Goal: Task Accomplishment & Management: Use online tool/utility

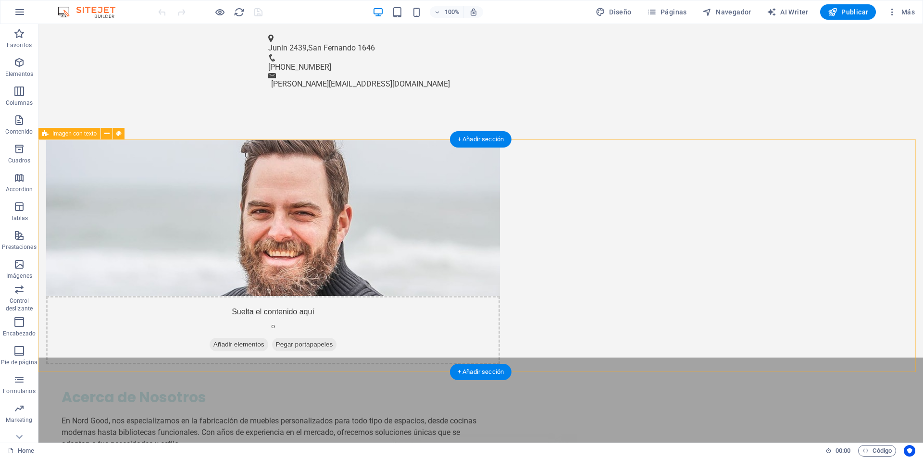
scroll to position [711, 0]
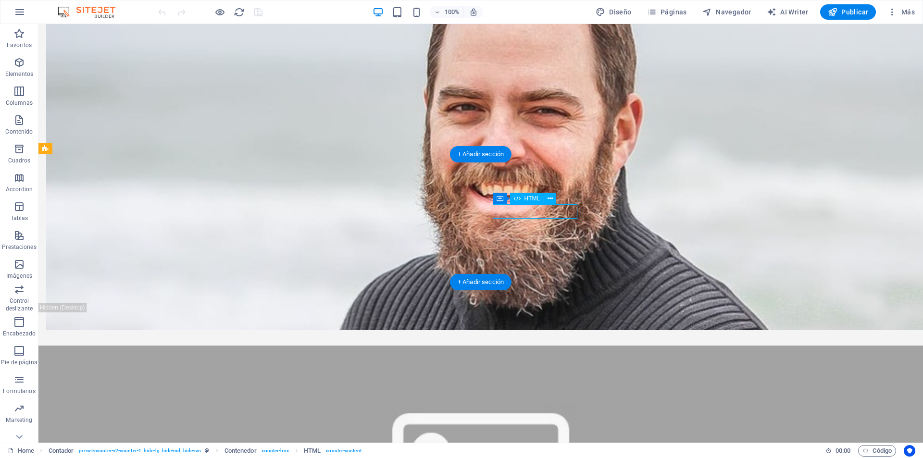
scroll to position [629, 0]
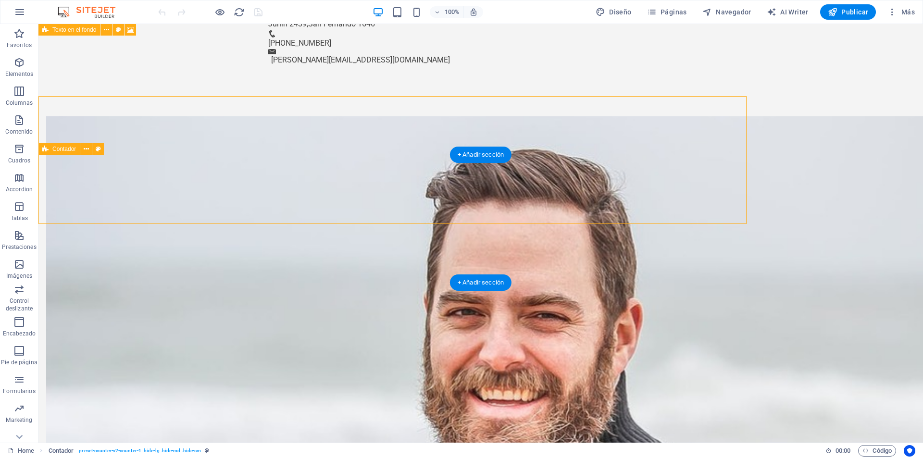
scroll to position [710, 0]
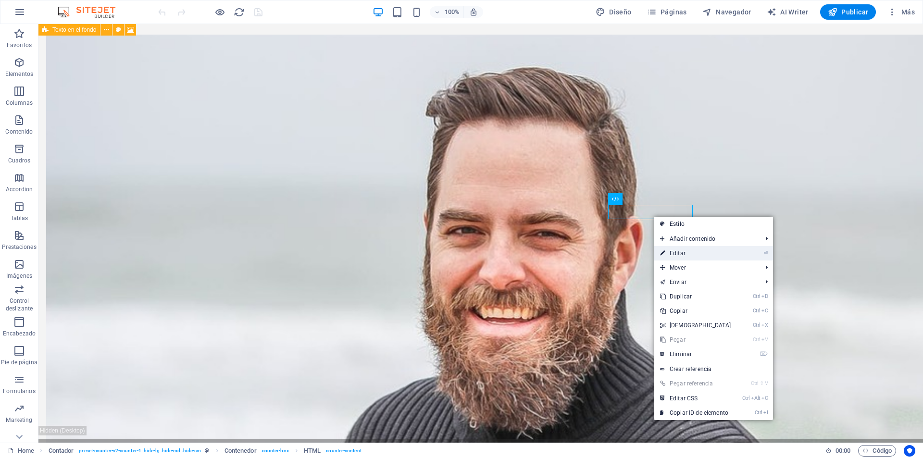
drag, startPoint x: 675, startPoint y: 251, endPoint x: 468, endPoint y: 227, distance: 209.0
click at [675, 251] on link "⏎ Editar" at bounding box center [695, 253] width 83 height 14
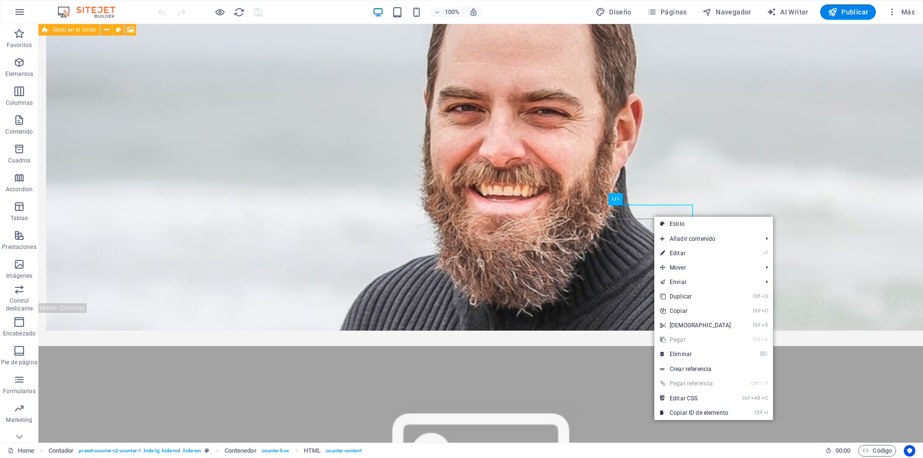
scroll to position [628, 0]
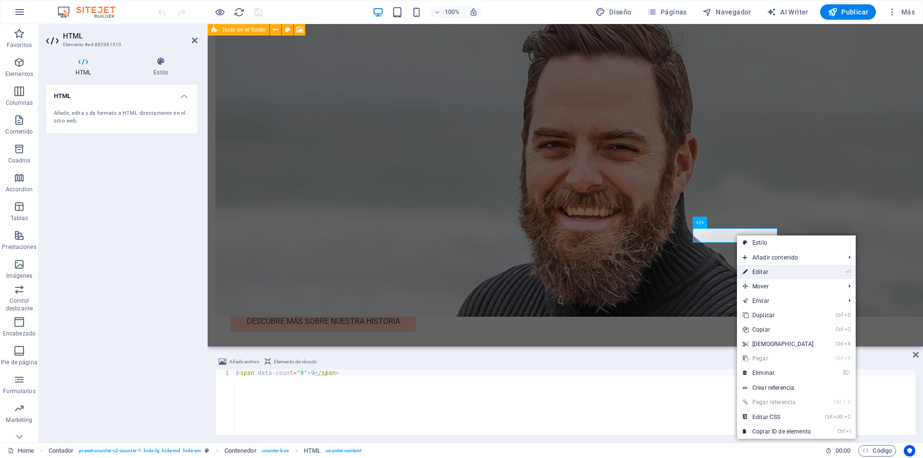
click at [748, 272] on link "⏎ Editar" at bounding box center [778, 272] width 83 height 14
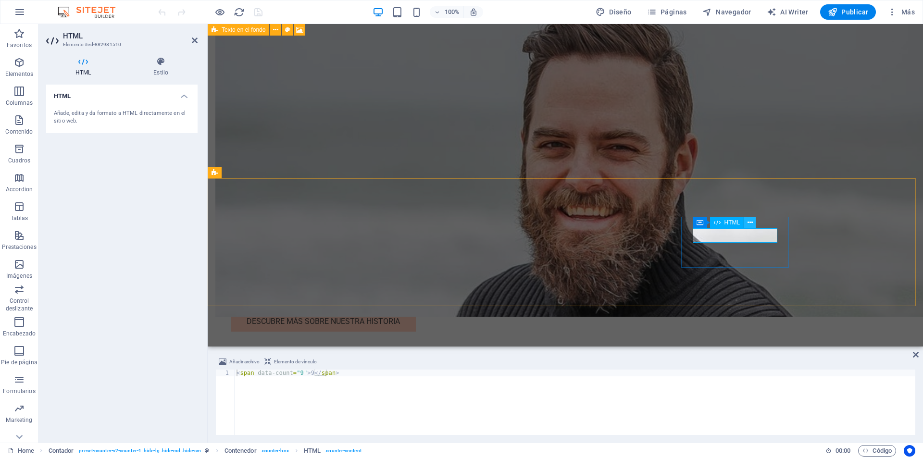
click at [746, 221] on button at bounding box center [750, 223] width 12 height 12
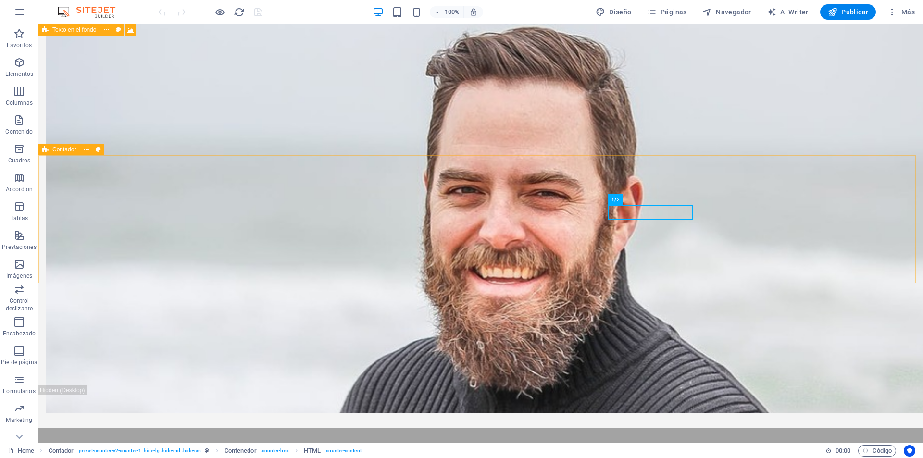
scroll to position [710, 0]
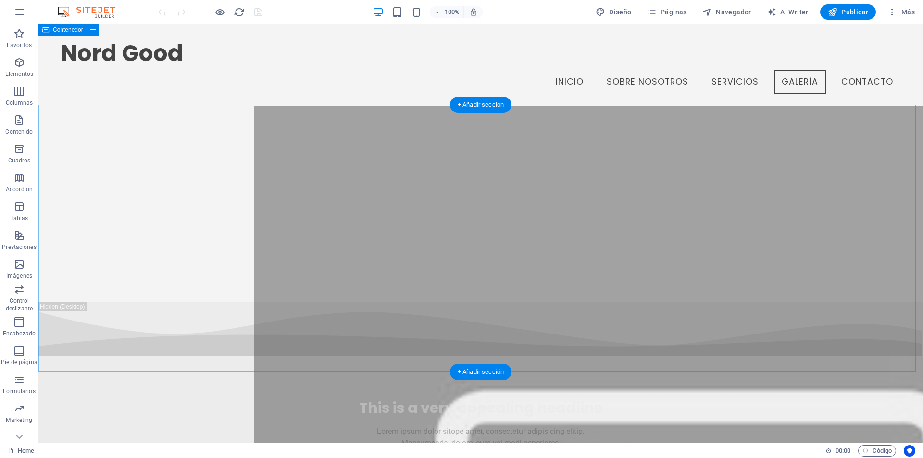
scroll to position [3813, 0]
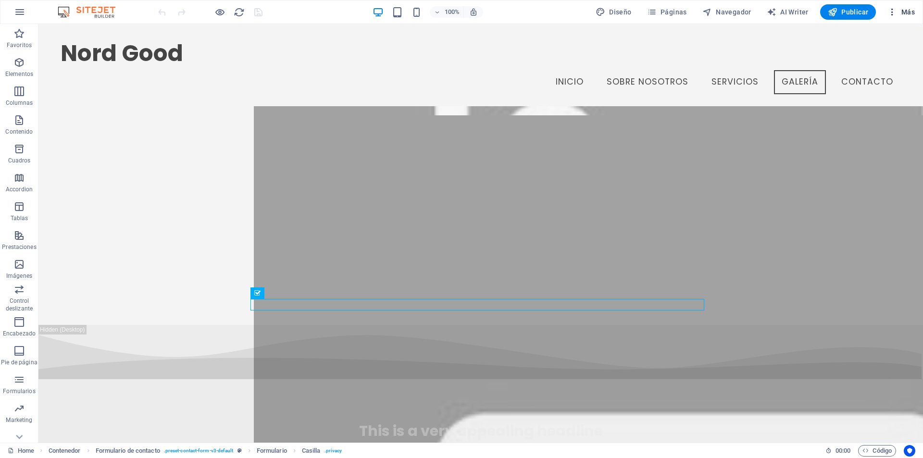
click at [908, 8] on span "Más" at bounding box center [900, 12] width 27 height 10
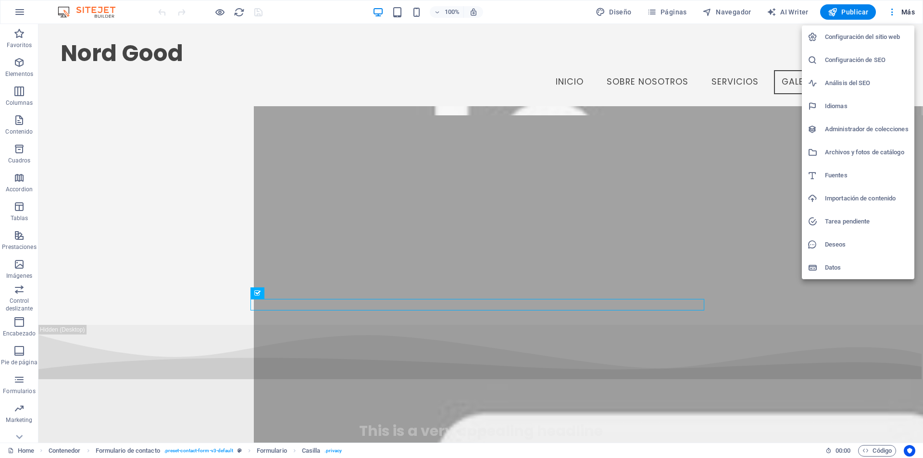
click at [271, 302] on div at bounding box center [461, 229] width 923 height 458
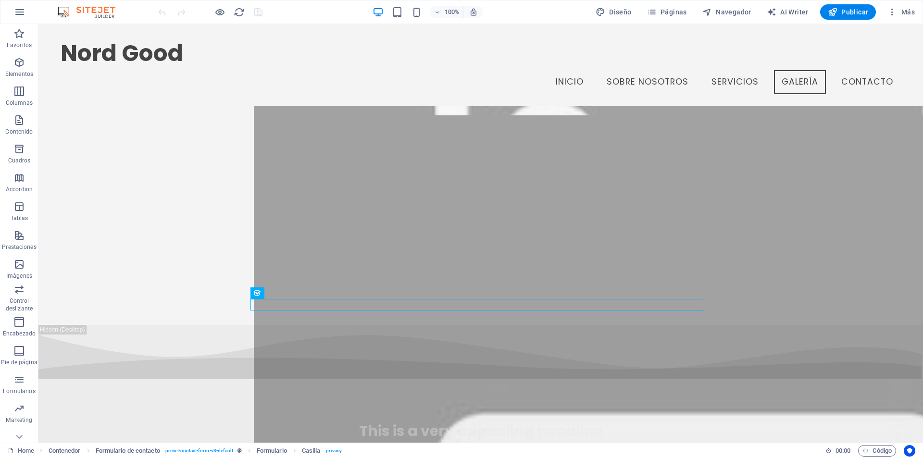
click at [271, 304] on div "Configuración del sitio web Configuración de SEO Análisis del SEO Idiomas Admin…" at bounding box center [461, 232] width 923 height 452
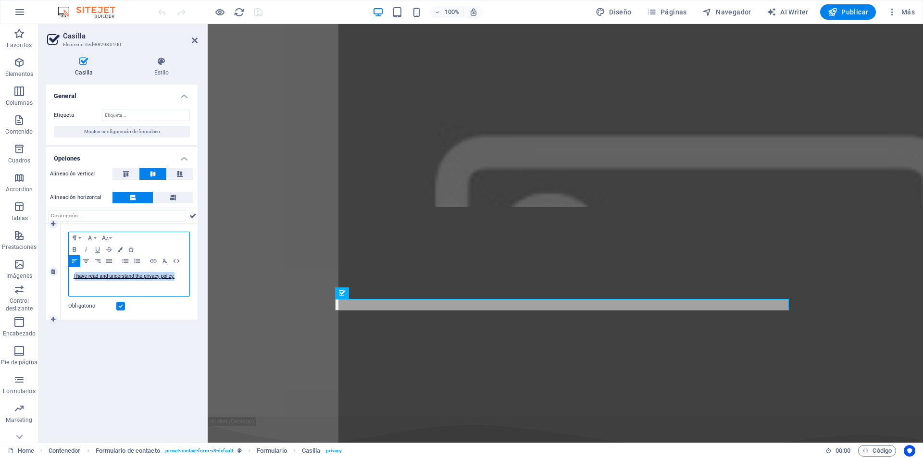
drag, startPoint x: 175, startPoint y: 278, endPoint x: 75, endPoint y: 286, distance: 100.3
click at [75, 286] on div "I have read and understand the privacy policy." at bounding box center [129, 281] width 121 height 29
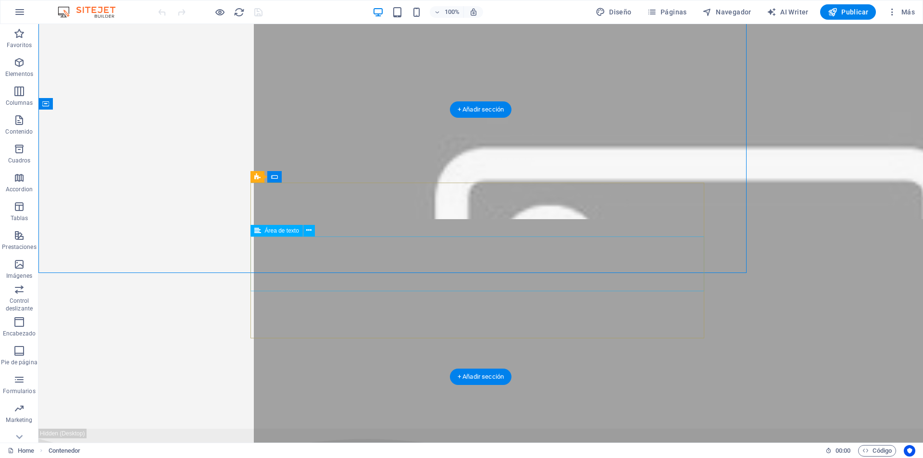
scroll to position [3871, 0]
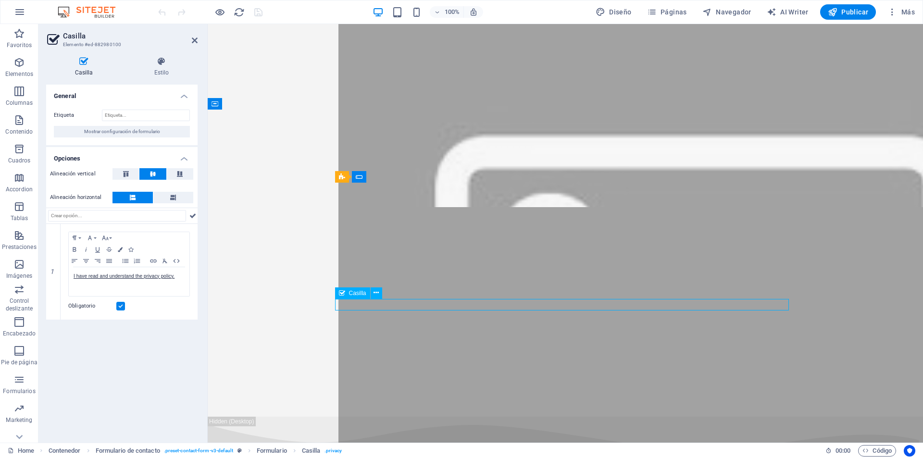
drag, startPoint x: 502, startPoint y: 303, endPoint x: 401, endPoint y: 306, distance: 100.5
click at [379, 291] on button at bounding box center [377, 293] width 12 height 12
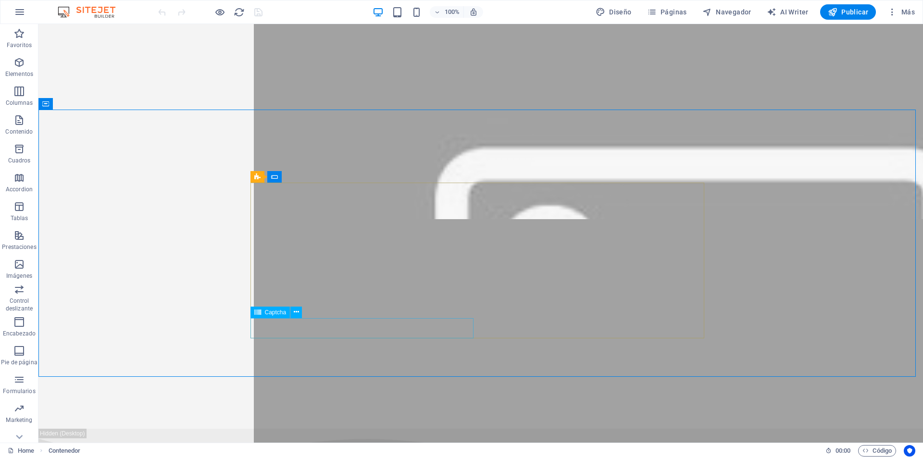
scroll to position [3871, 0]
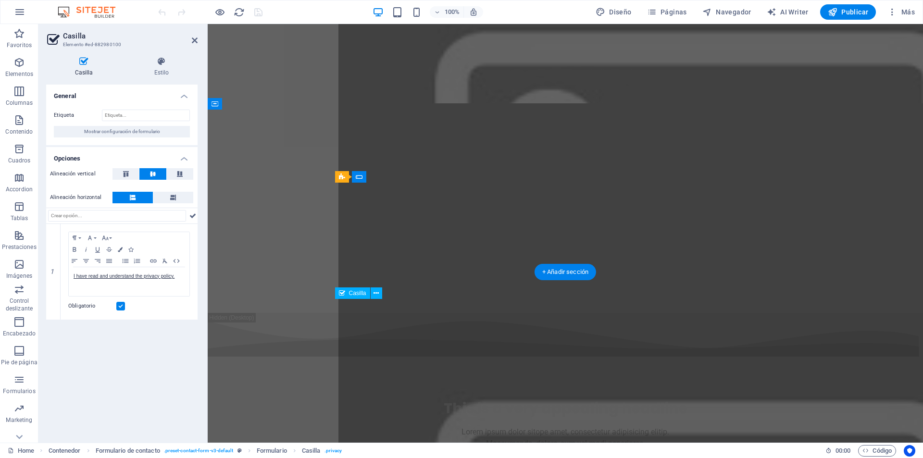
scroll to position [3768, 0]
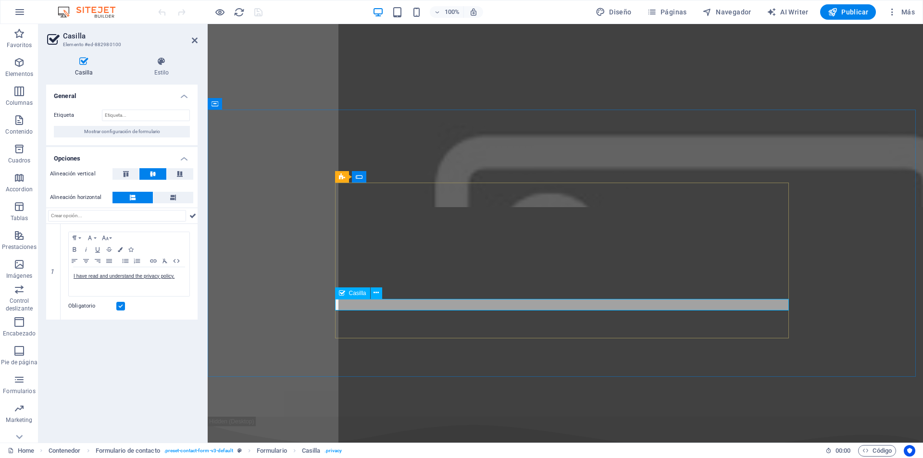
click at [376, 293] on icon at bounding box center [375, 293] width 5 height 10
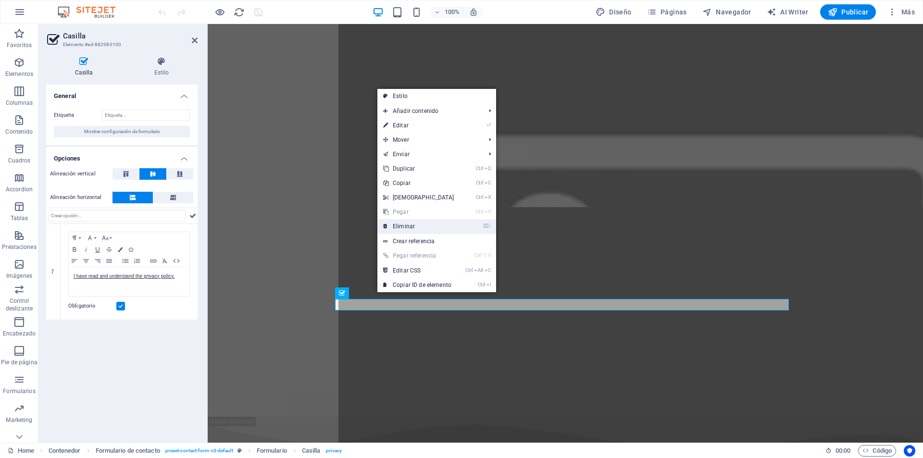
click at [397, 230] on link "⌦ Eliminar" at bounding box center [418, 226] width 83 height 14
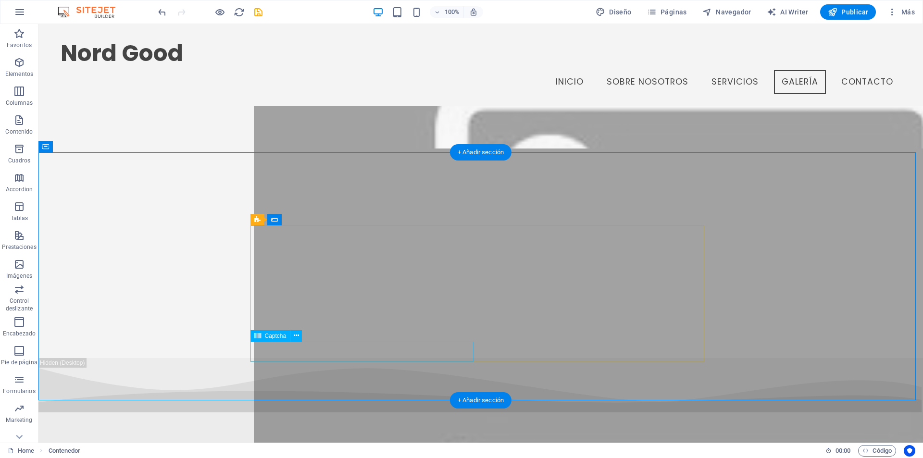
scroll to position [3793, 0]
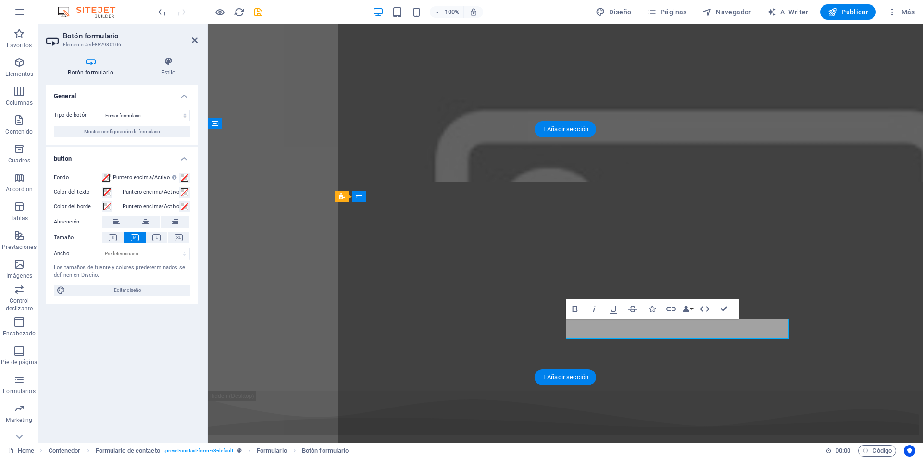
scroll to position [3748, 0]
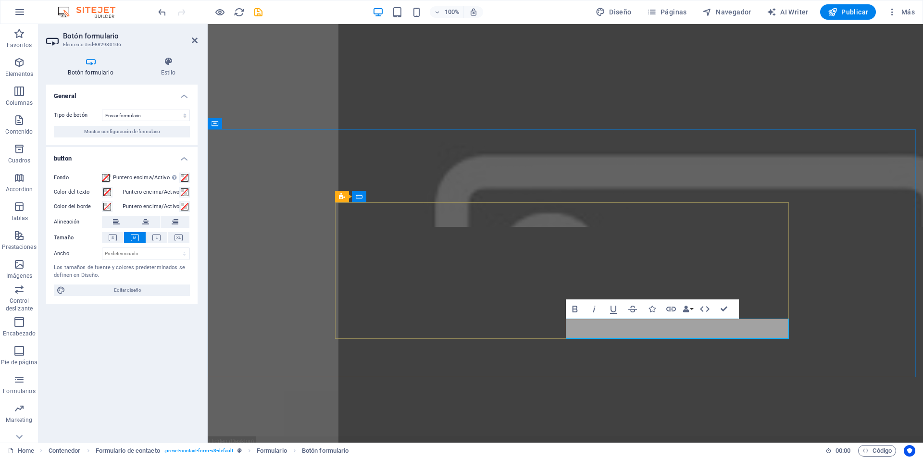
type button "Submit"
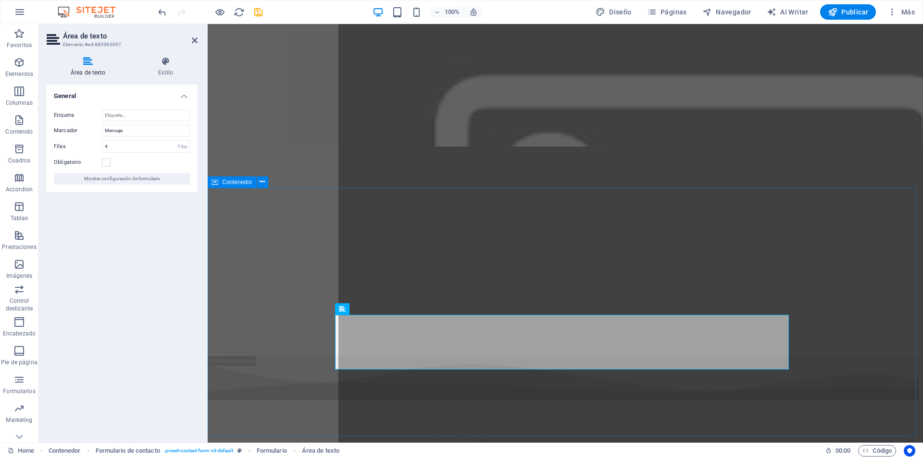
scroll to position [3748, 0]
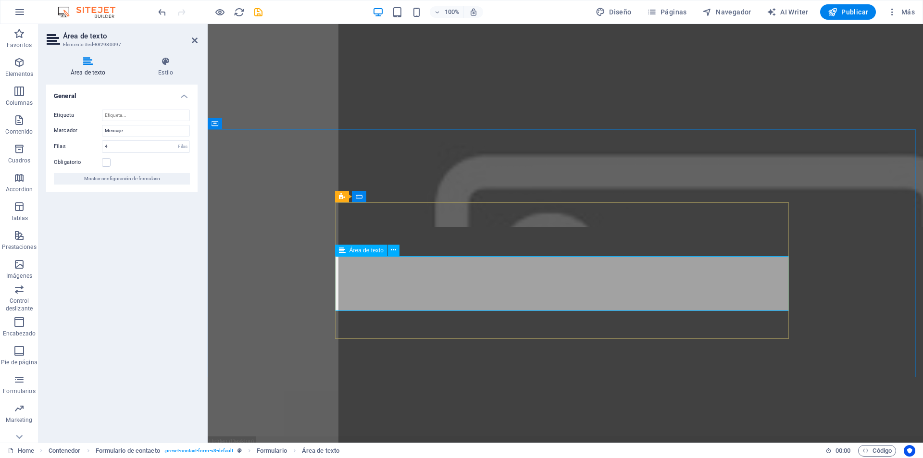
type textarea "P"
type textarea "p"
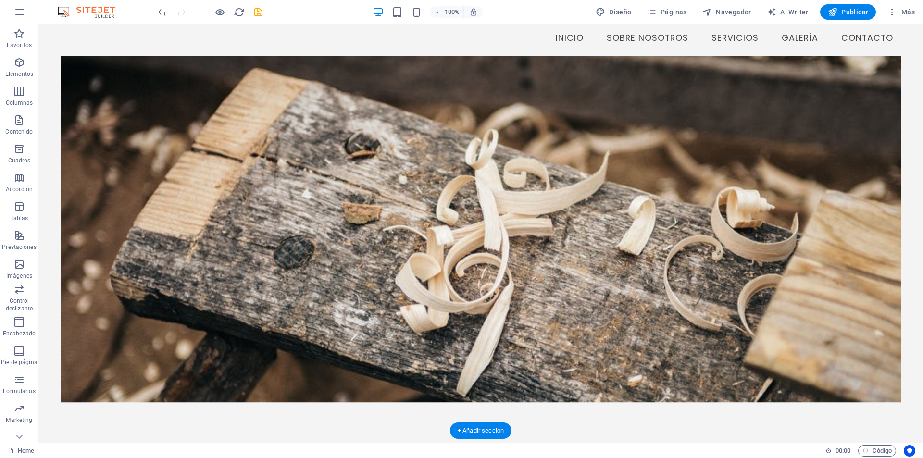
scroll to position [0, 0]
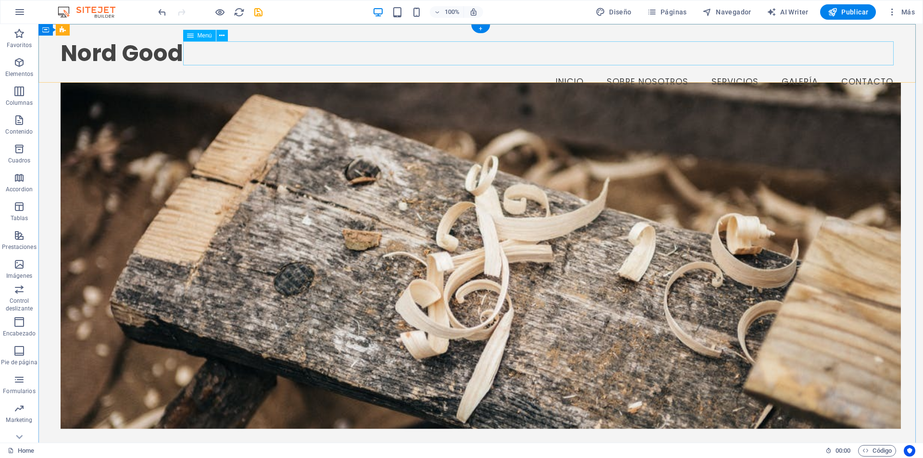
click at [630, 70] on nav "Inicio Sobre Nosotros Servicios Galería Contacto" at bounding box center [481, 82] width 840 height 24
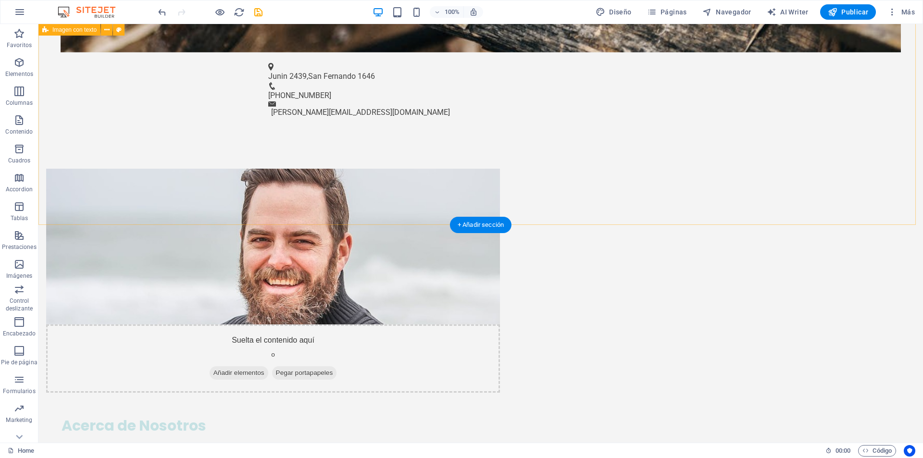
scroll to position [577, 0]
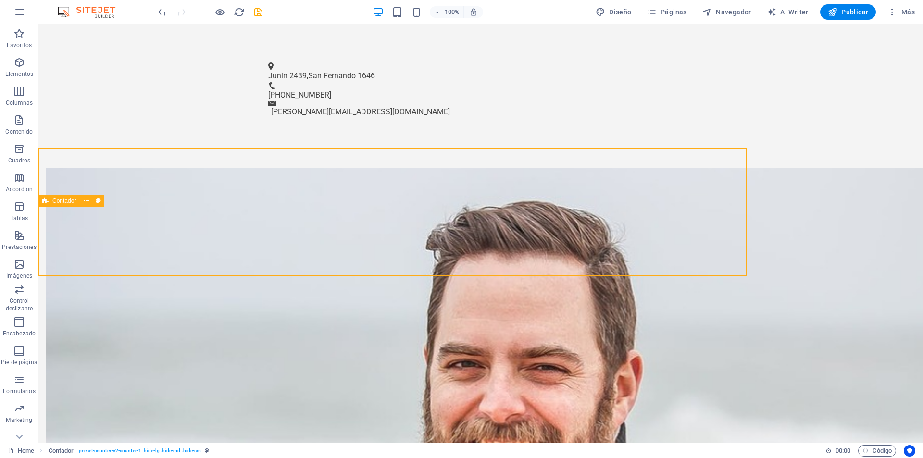
scroll to position [659, 0]
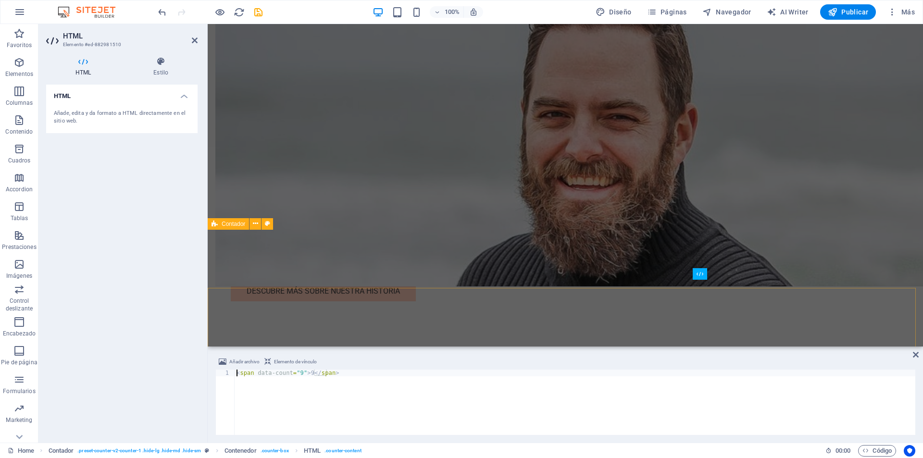
scroll to position [577, 0]
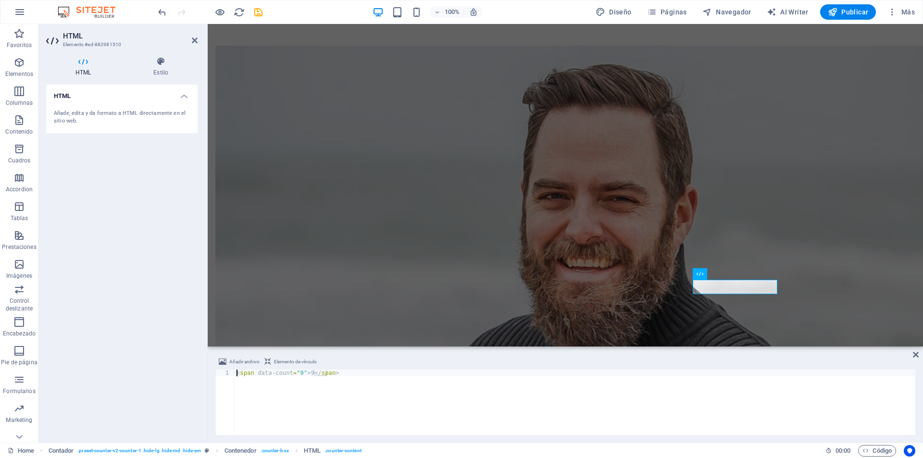
click at [87, 99] on h4 "HTML" at bounding box center [121, 93] width 151 height 17
click at [188, 93] on h4 "HTML" at bounding box center [121, 96] width 151 height 23
click at [159, 117] on div "Añade, edita y da formato a HTML directamente en el sitio web." at bounding box center [122, 118] width 136 height 16
click at [84, 132] on div "Añade, edita y da formato a HTML directamente en el sitio web." at bounding box center [121, 117] width 151 height 31
click at [76, 119] on div "Añade, edita y da formato a HTML directamente en el sitio web." at bounding box center [122, 118] width 136 height 16
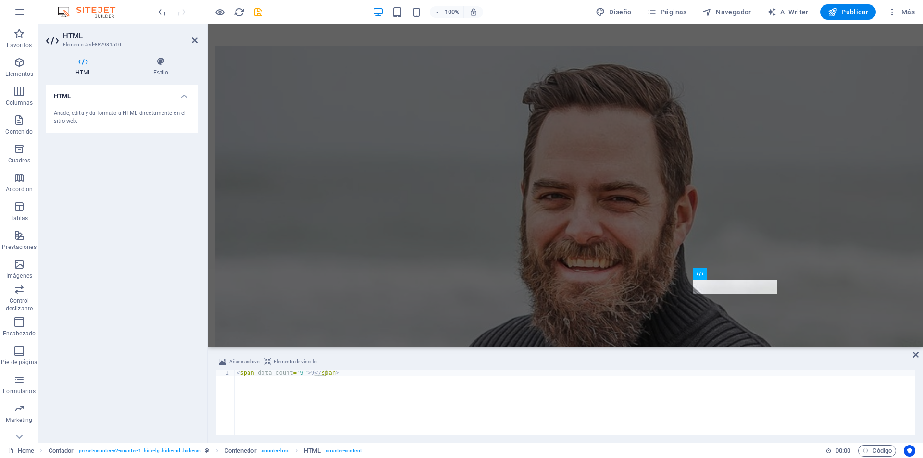
click at [76, 119] on div "Añade, edita y da formato a HTML directamente en el sitio web." at bounding box center [122, 118] width 136 height 16
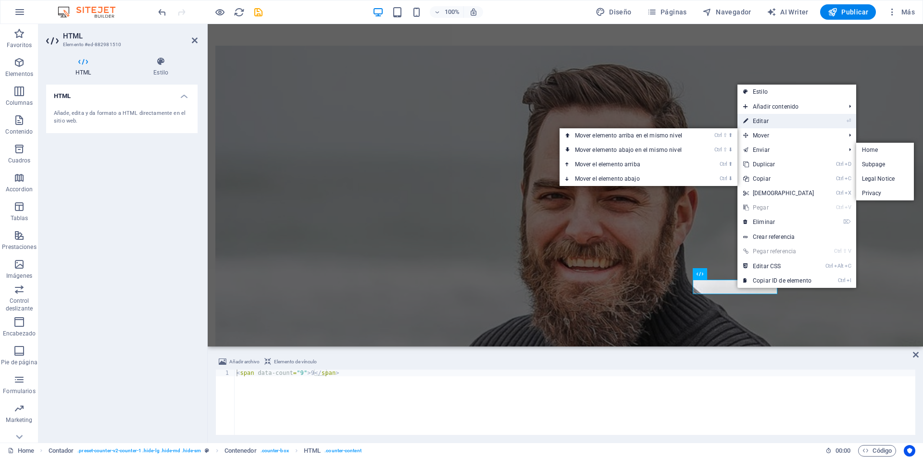
click at [762, 120] on link "⏎ Editar" at bounding box center [778, 121] width 83 height 14
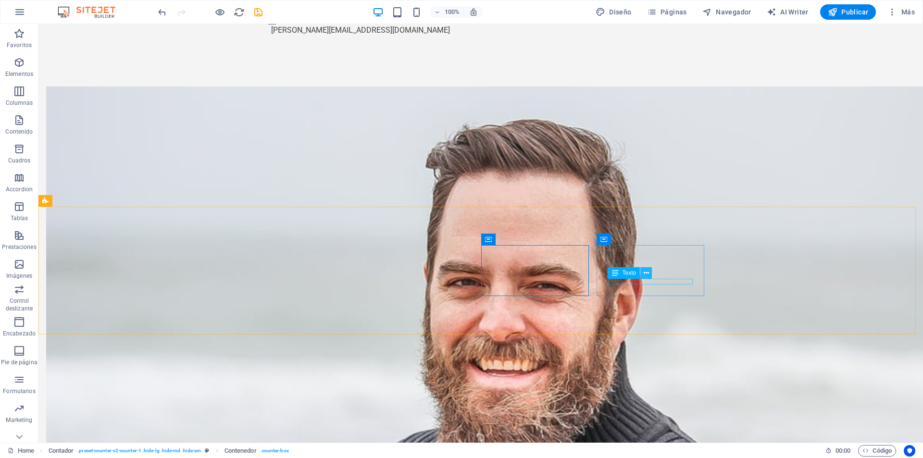
click at [649, 278] on button at bounding box center [646, 273] width 12 height 12
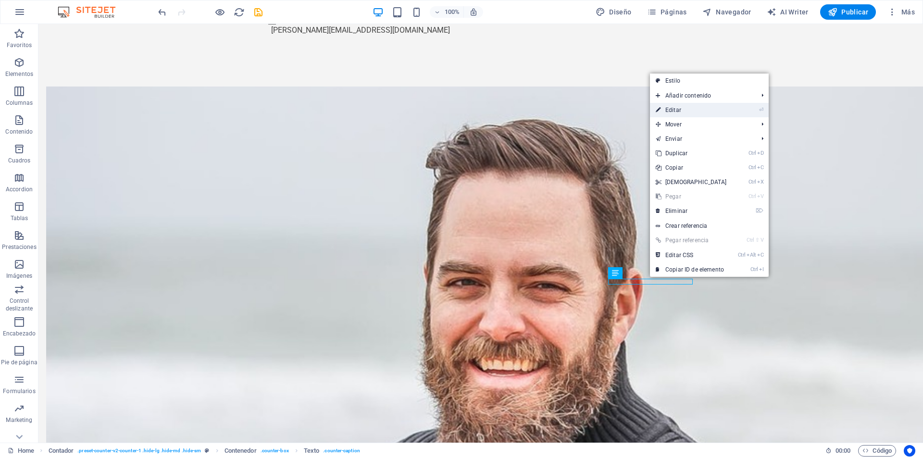
click at [670, 111] on link "⏎ Editar" at bounding box center [691, 110] width 83 height 14
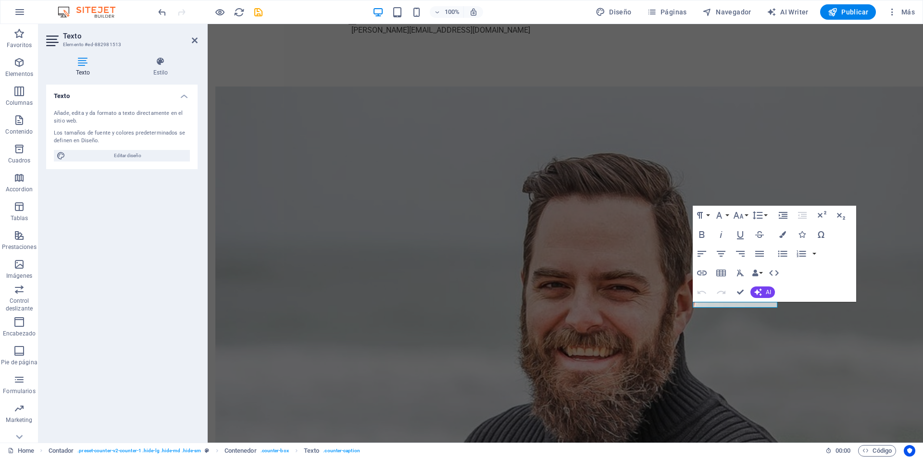
drag, startPoint x: 141, startPoint y: 152, endPoint x: 153, endPoint y: 135, distance: 21.3
click at [153, 135] on div "Añade, edita y da formato a texto directamente en el sitio web. Los tamaños de …" at bounding box center [121, 135] width 151 height 67
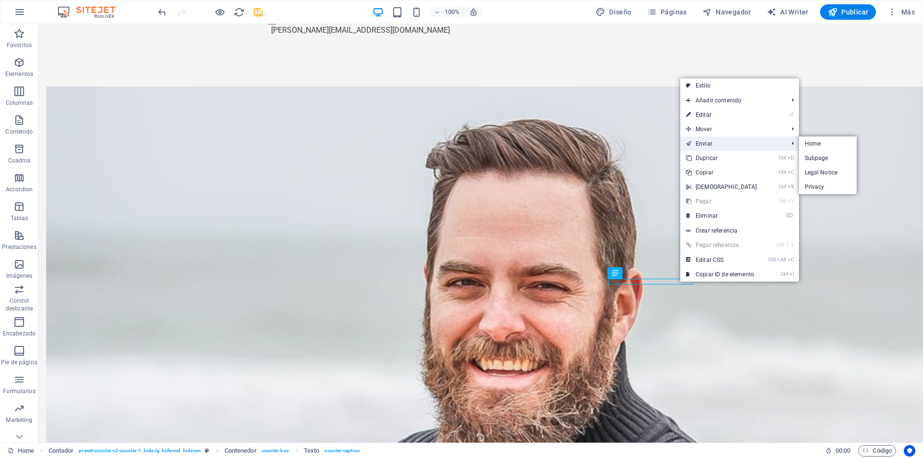
click at [705, 142] on link "Enviar" at bounding box center [732, 144] width 104 height 14
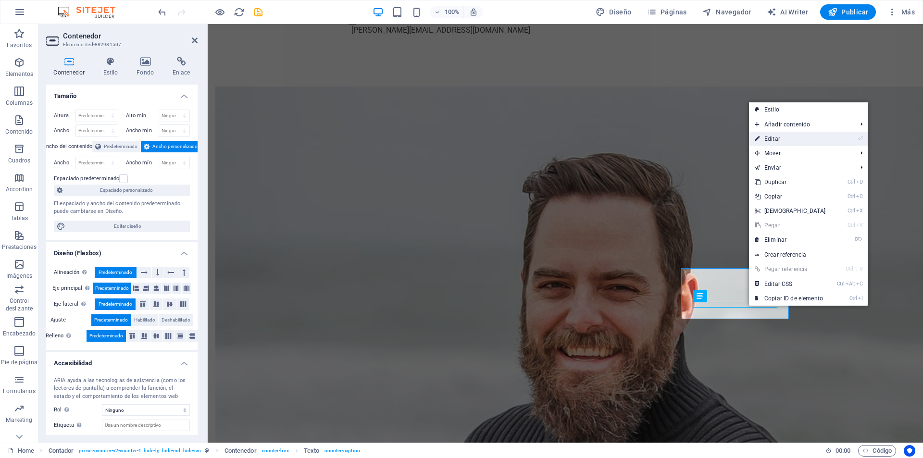
click at [790, 142] on link "⏎ Editar" at bounding box center [790, 139] width 83 height 14
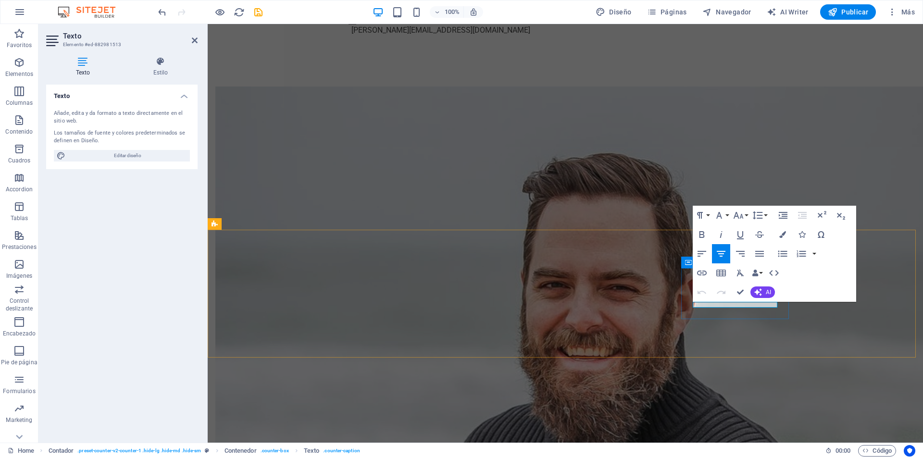
drag, startPoint x: 771, startPoint y: 302, endPoint x: 682, endPoint y: 309, distance: 89.1
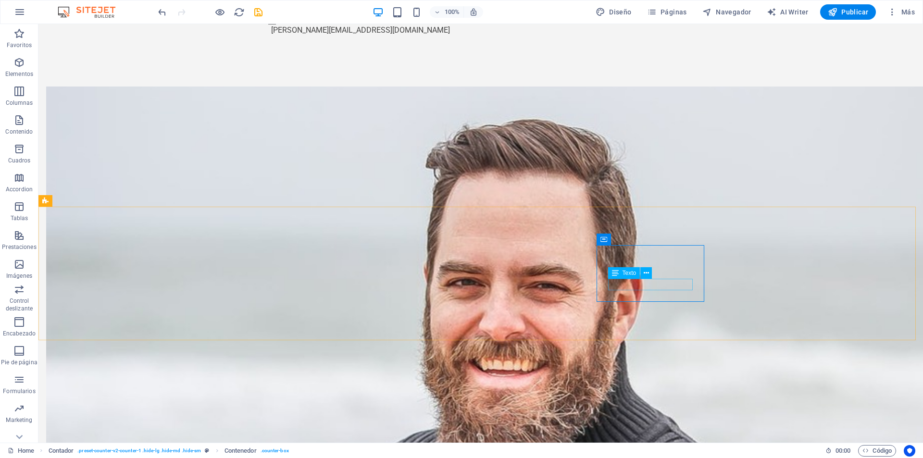
click at [649, 279] on button at bounding box center [646, 273] width 12 height 12
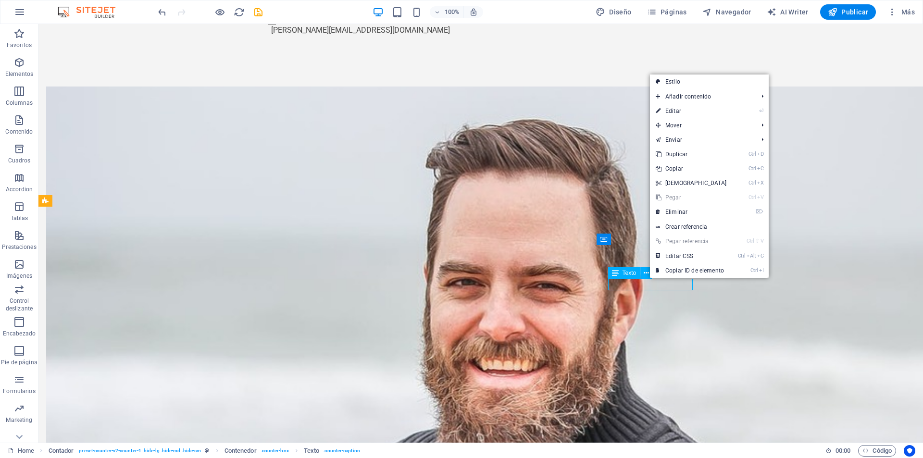
click at [649, 279] on button at bounding box center [646, 273] width 12 height 12
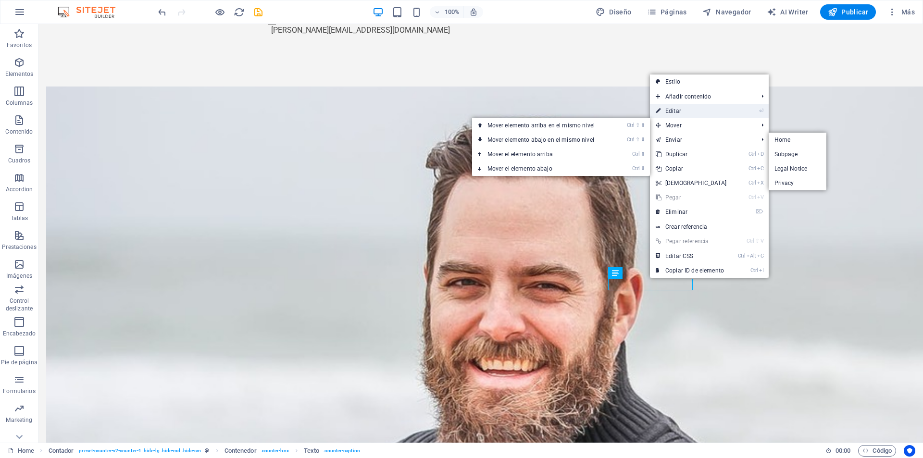
click at [683, 112] on link "⏎ Editar" at bounding box center [691, 111] width 83 height 14
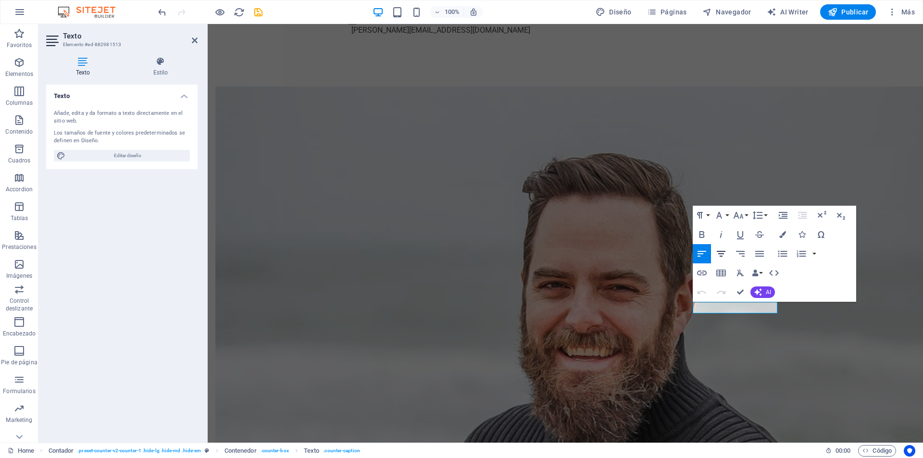
click at [722, 254] on icon "button" at bounding box center [721, 254] width 9 height 6
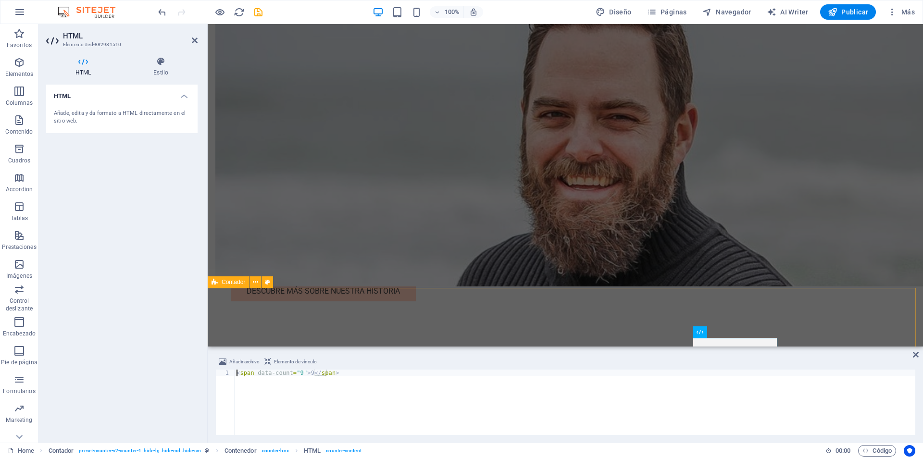
scroll to position [577, 0]
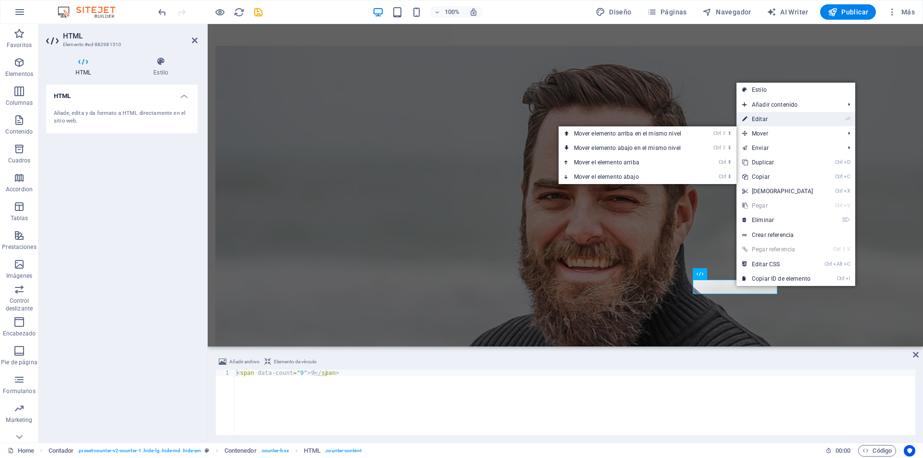
click at [760, 119] on link "⏎ Editar" at bounding box center [777, 119] width 83 height 14
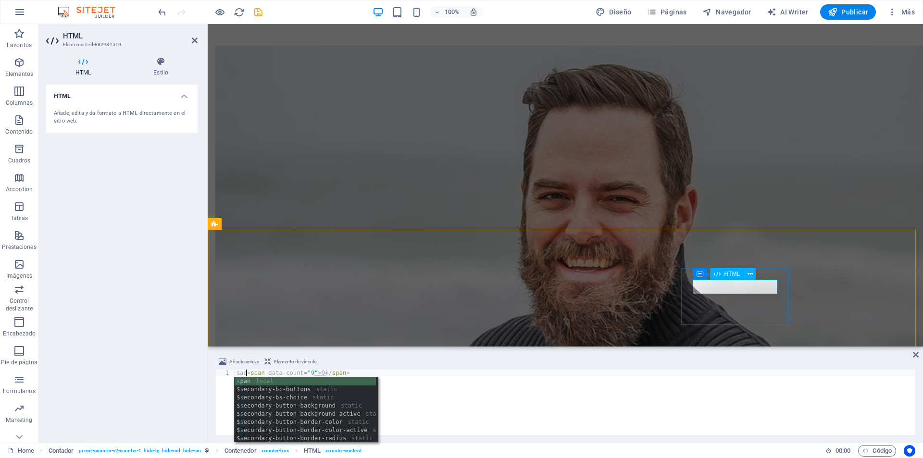
scroll to position [0, 1]
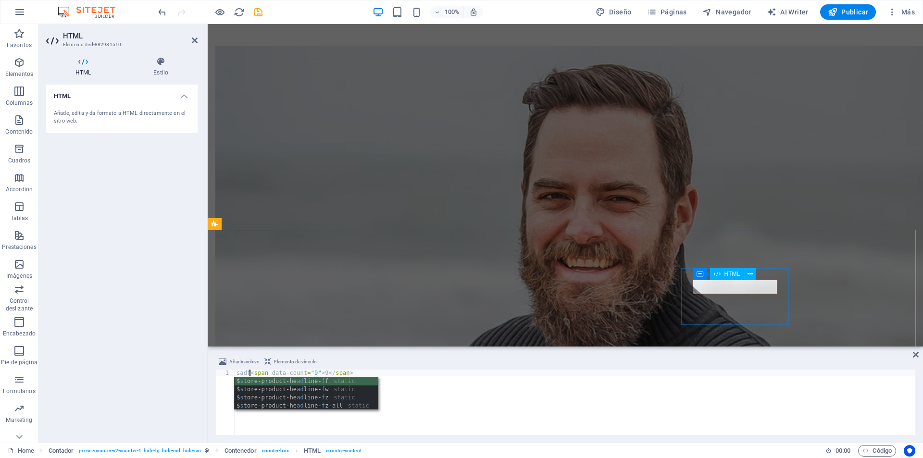
type textarea "[PERSON_NAME]<span data-count="9">9</span>"
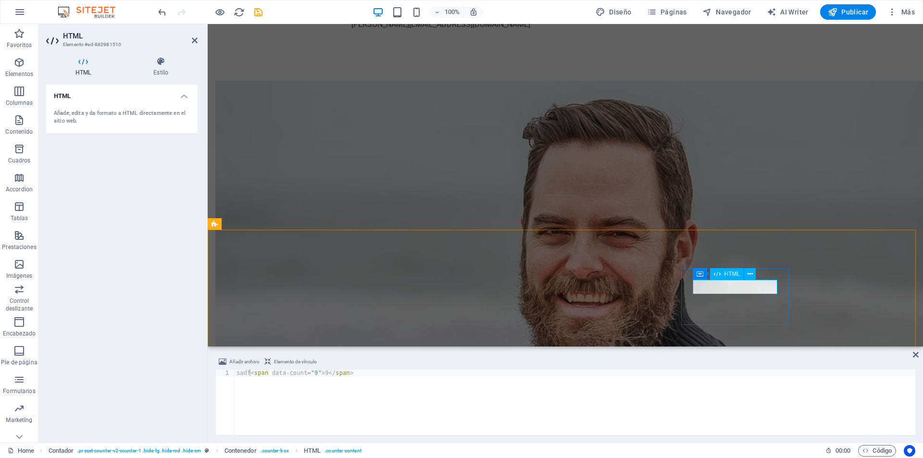
drag, startPoint x: 757, startPoint y: 286, endPoint x: 728, endPoint y: 289, distance: 29.0
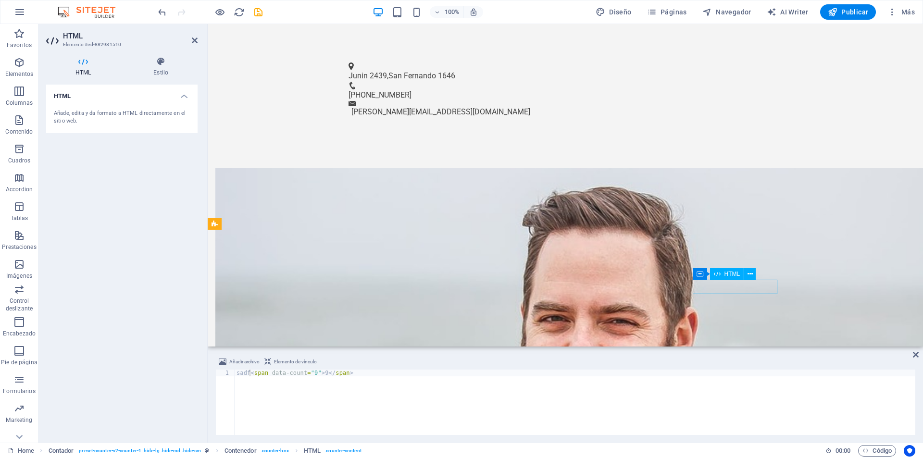
scroll to position [659, 0]
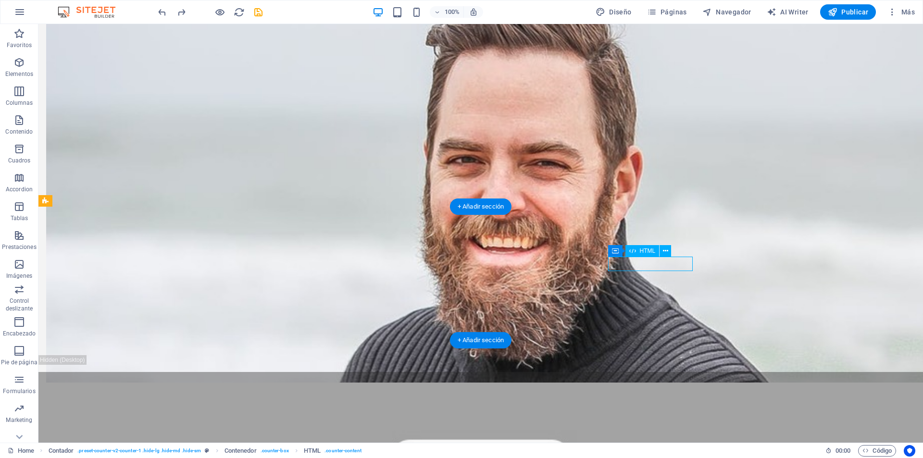
scroll to position [577, 0]
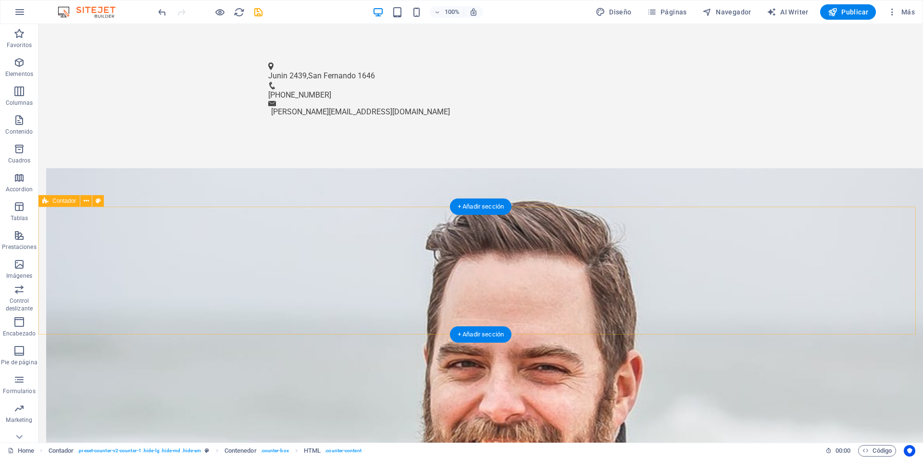
scroll to position [659, 0]
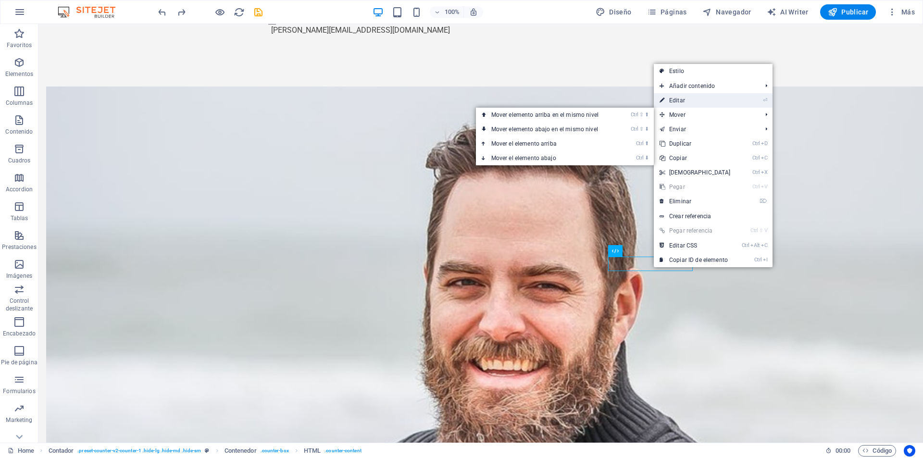
click at [679, 99] on link "⏎ Editar" at bounding box center [695, 100] width 83 height 14
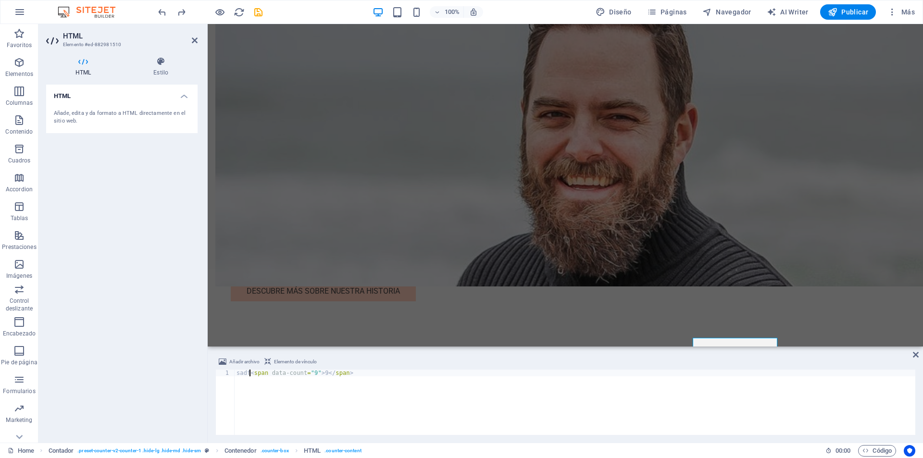
scroll to position [577, 0]
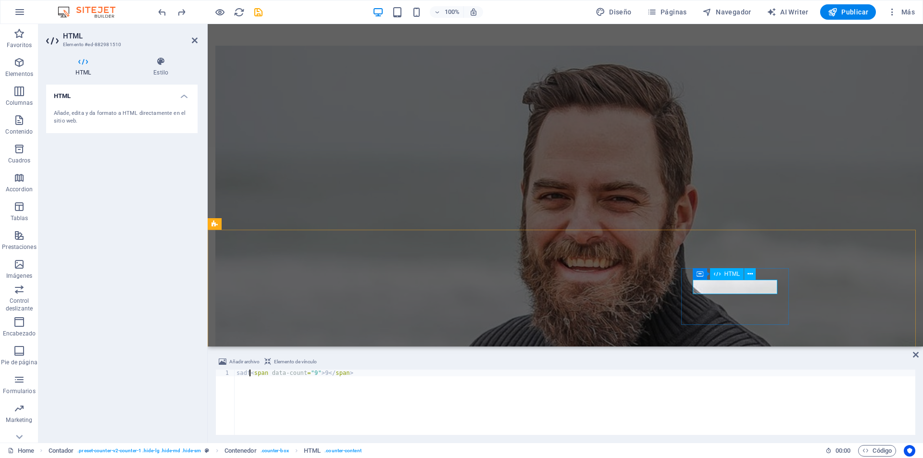
type textarea "sad<span data-count="9">9</span>"
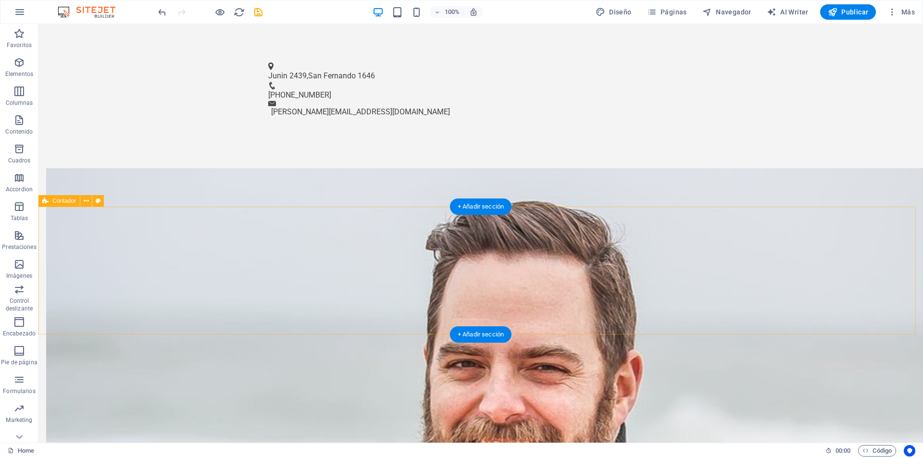
scroll to position [659, 0]
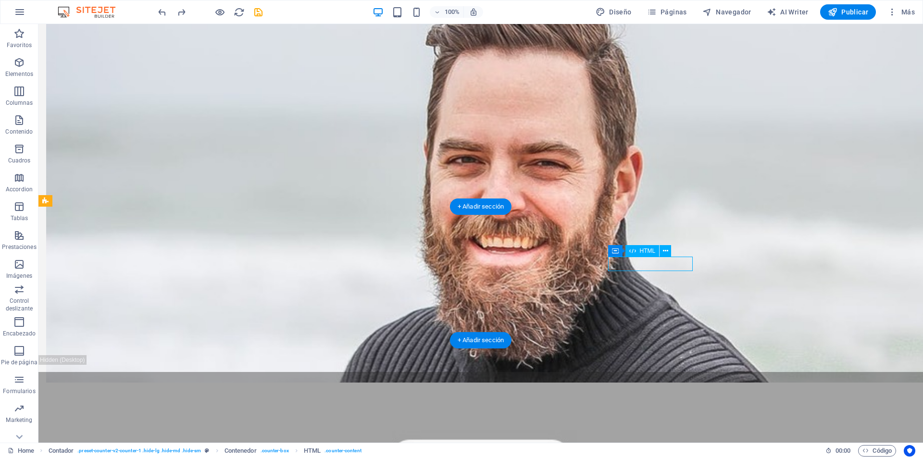
scroll to position [577, 0]
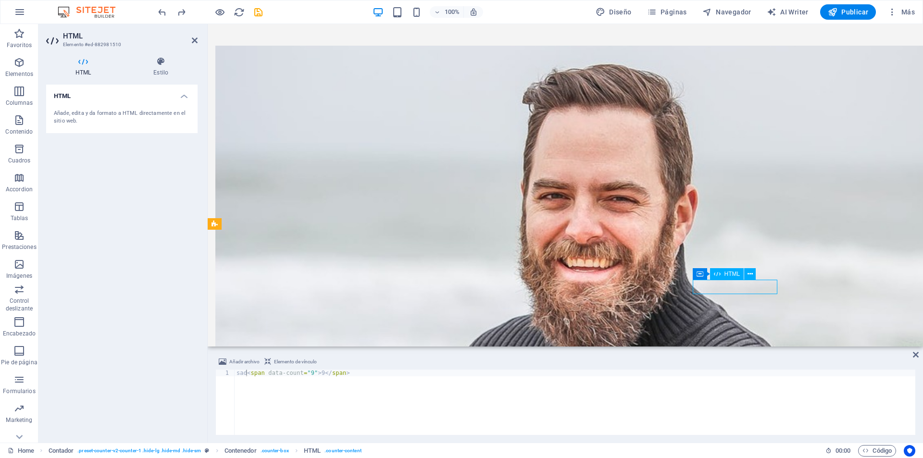
drag, startPoint x: 748, startPoint y: 287, endPoint x: 712, endPoint y: 283, distance: 35.8
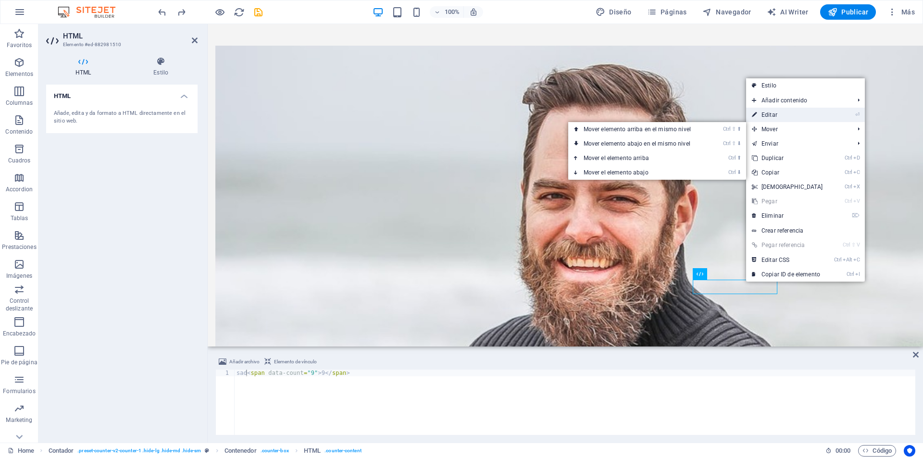
click at [769, 115] on link "⏎ Editar" at bounding box center [787, 115] width 83 height 14
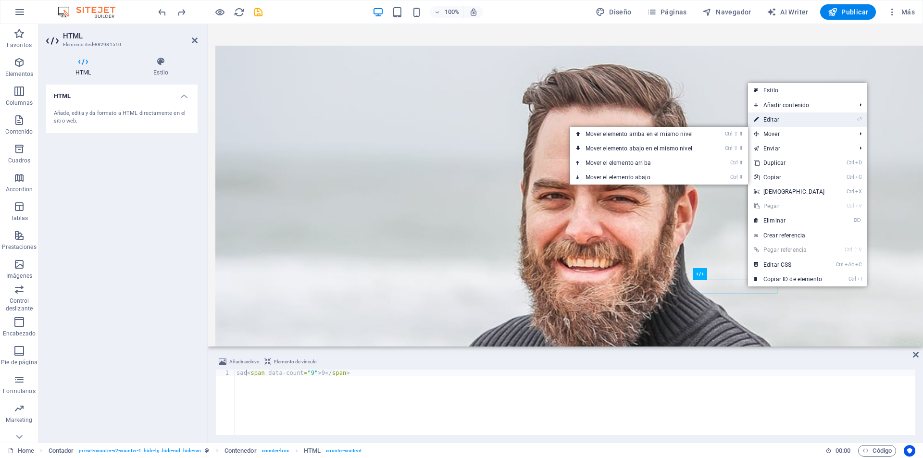
click at [769, 121] on link "⏎ Editar" at bounding box center [789, 119] width 83 height 14
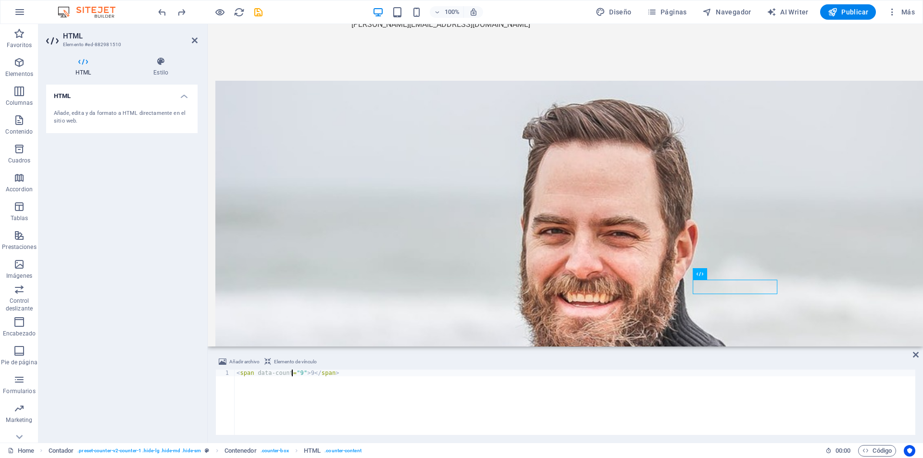
click at [293, 373] on div "< span data-count = "9" > 9 </ span >" at bounding box center [575, 409] width 681 height 79
click at [293, 374] on div "< span data-count = "9" > 9 </ span >" at bounding box center [575, 409] width 681 height 79
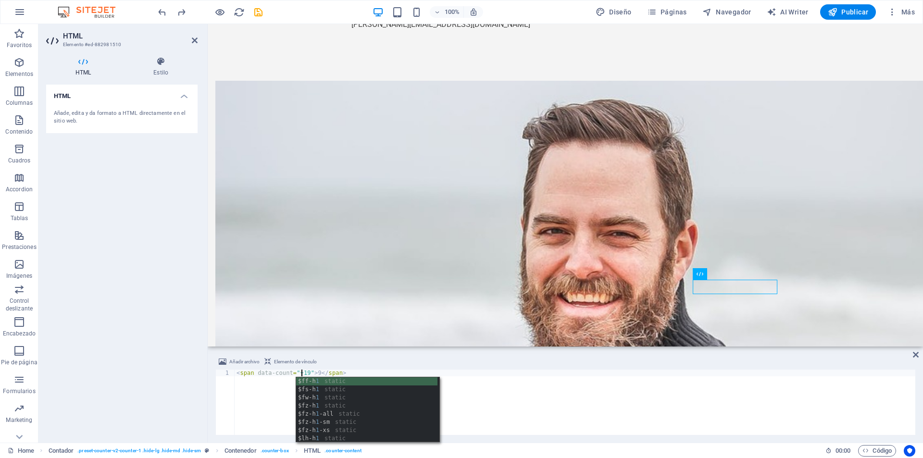
scroll to position [0, 5]
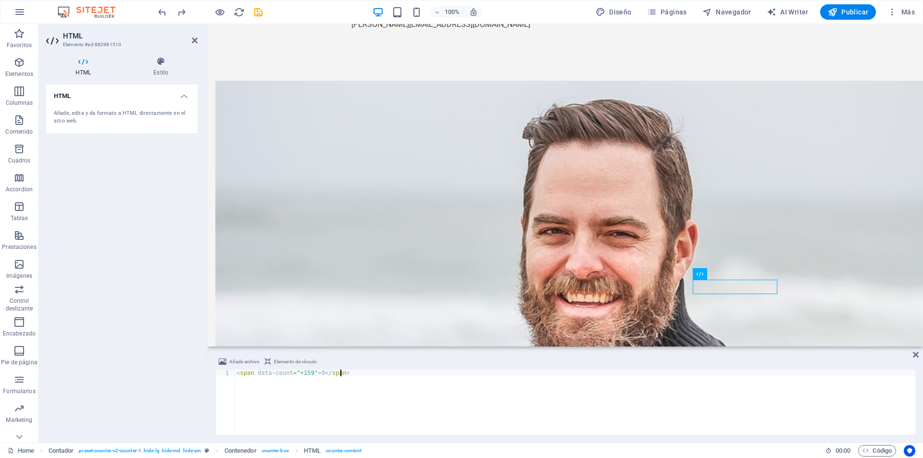
click at [320, 400] on div "< span data-count = "+159" > 9 </ span >" at bounding box center [575, 409] width 681 height 79
type textarea "<span data-count="+159">9</span>"
click at [409, 356] on div "Añadir archivo Elemento de vínculo" at bounding box center [565, 363] width 700 height 14
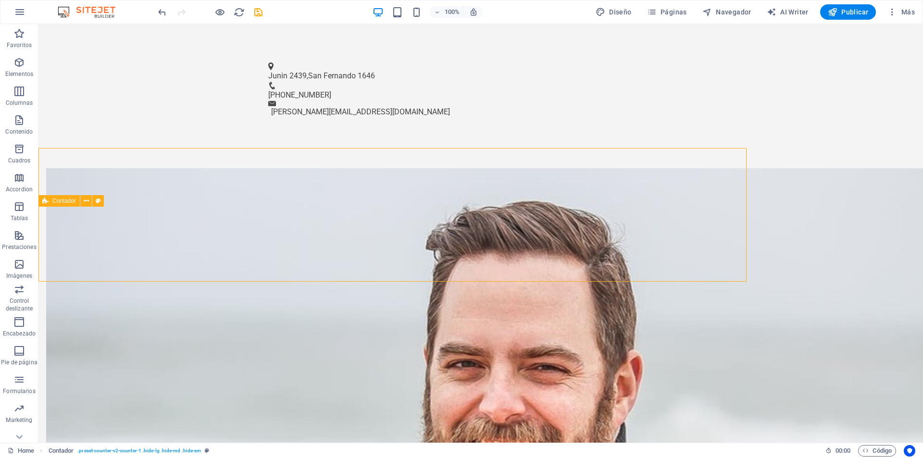
scroll to position [659, 0]
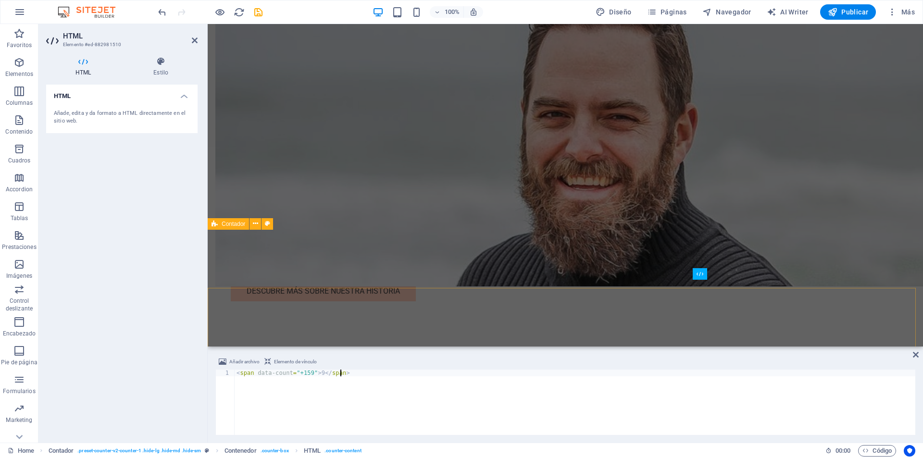
scroll to position [577, 0]
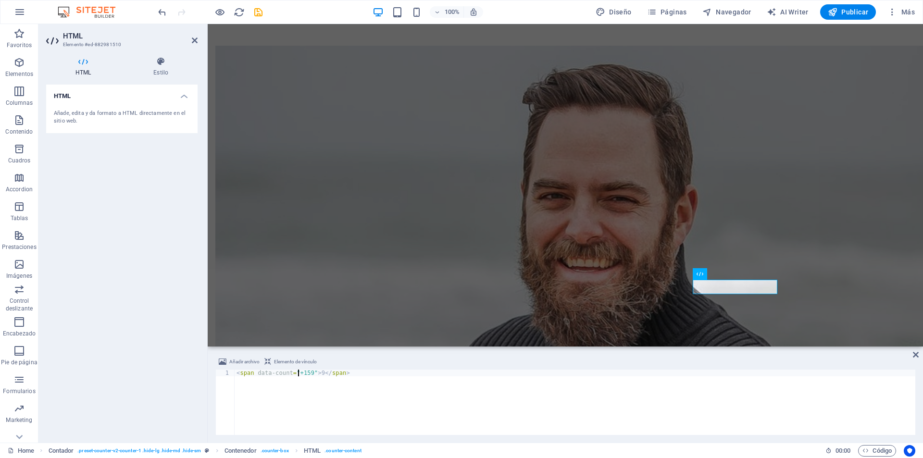
click at [299, 375] on div "< span data-count = "+159" > 9 </ span >" at bounding box center [575, 409] width 681 height 79
type textarea "<span data-count="159">9</span>"
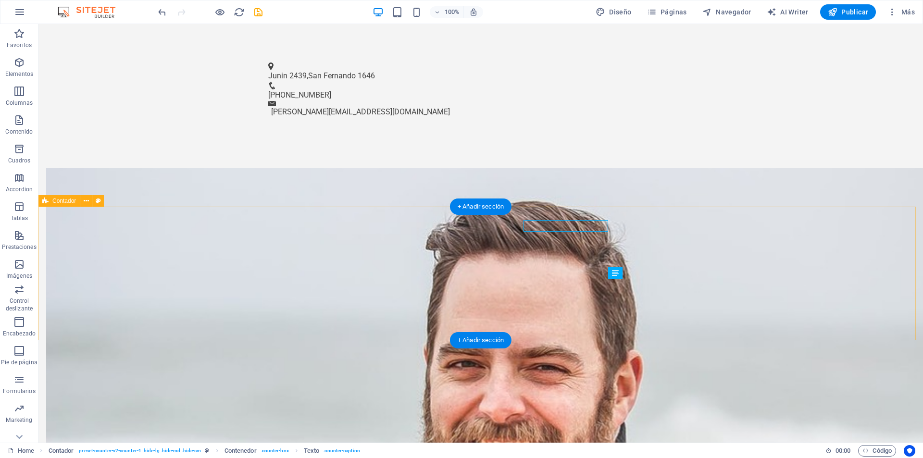
scroll to position [659, 0]
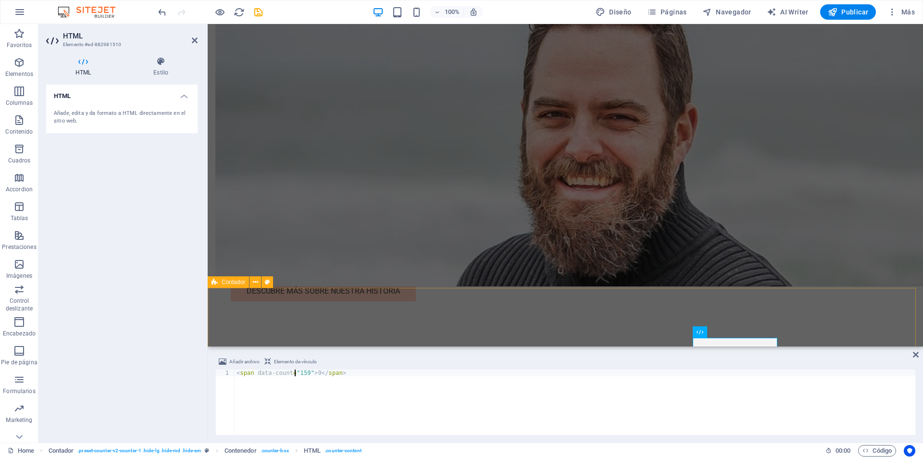
scroll to position [577, 0]
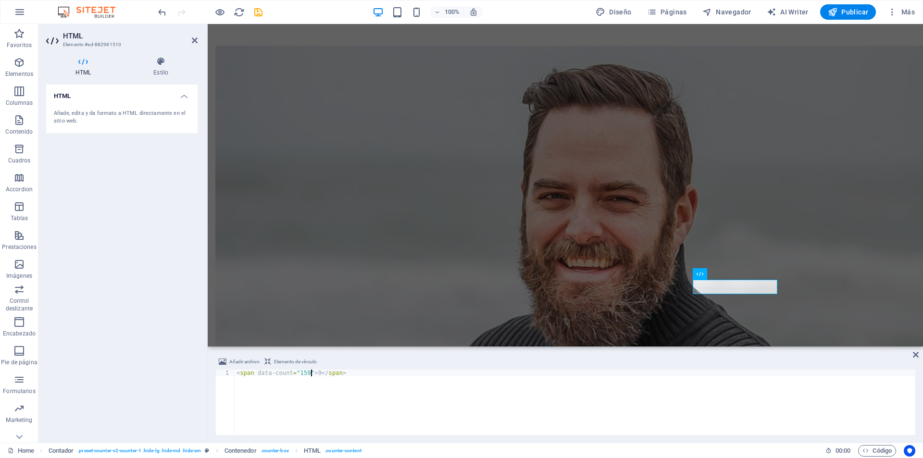
click at [311, 373] on div "< span data-count = "159" > 9 </ span >" at bounding box center [575, 409] width 681 height 79
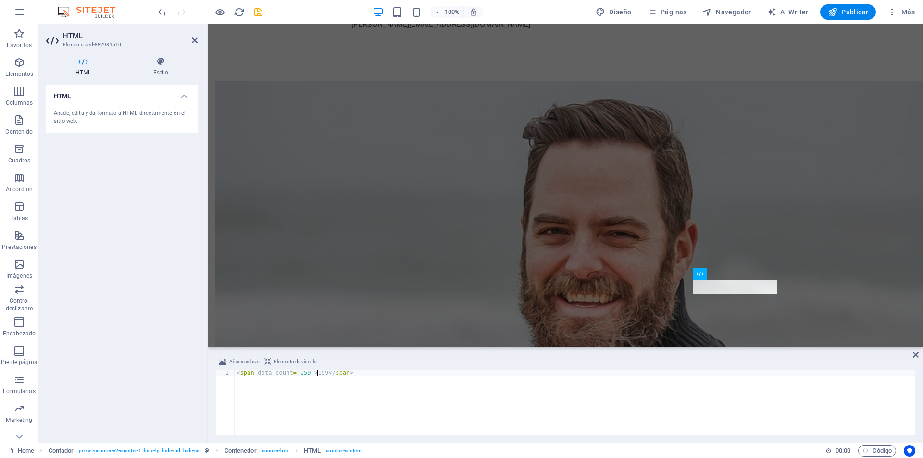
click at [310, 376] on div "< span data-count = "159" > 159 </ span >" at bounding box center [575, 409] width 681 height 79
type textarea "<span data-count="159">+159</span>"
click at [154, 329] on div "HTML Añade, edita y da formato a HTML directamente en el sitio web." at bounding box center [121, 260] width 151 height 350
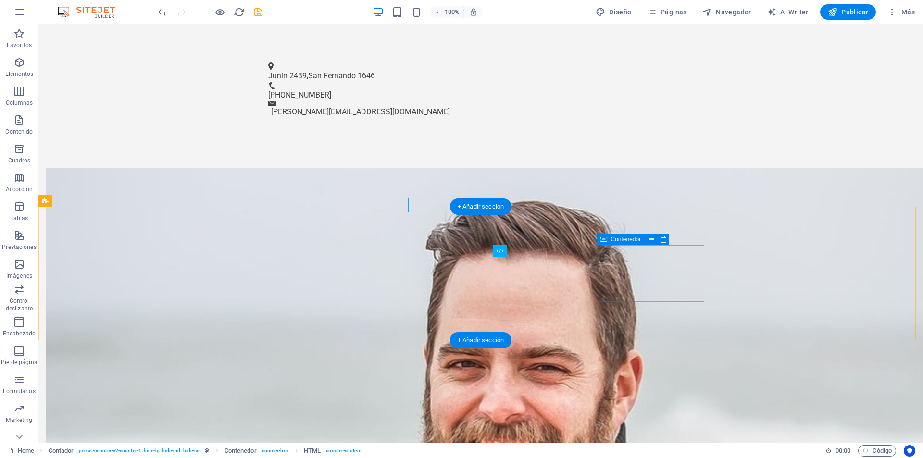
scroll to position [659, 0]
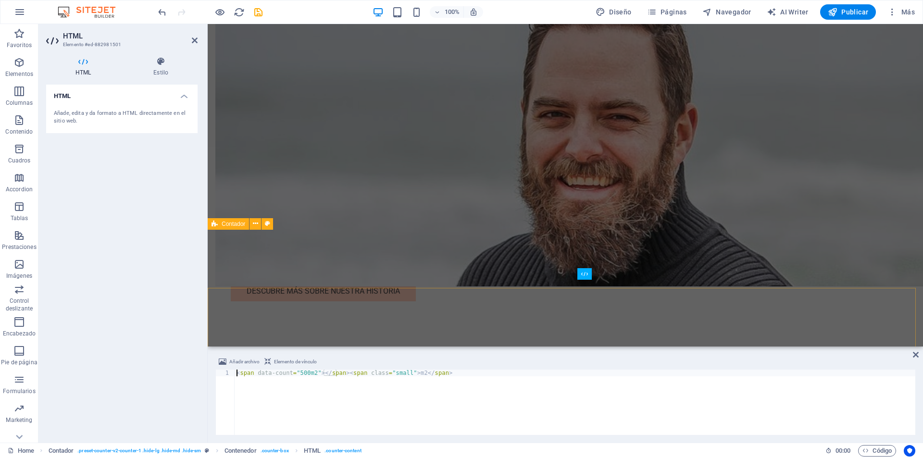
scroll to position [577, 0]
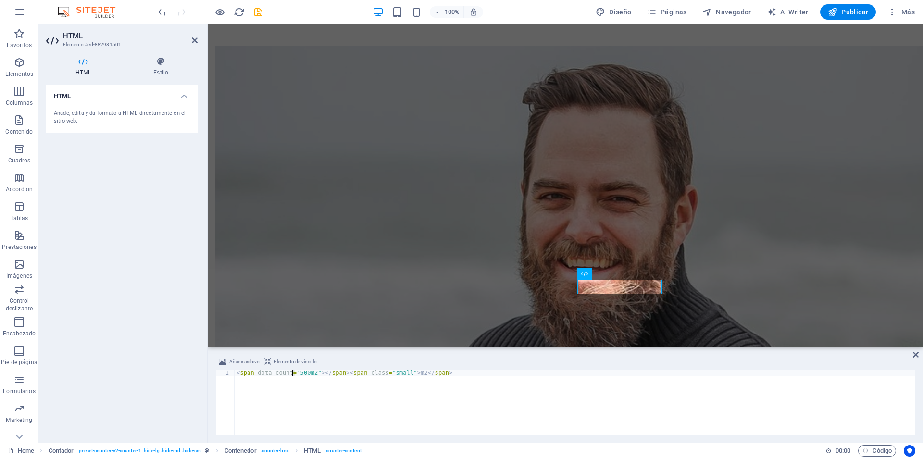
click at [292, 374] on div "< span data-count = "500m2" > </ span > < span class = "small" > m2 </ span >" at bounding box center [575, 409] width 681 height 79
click at [405, 373] on div "< span data-count = "500m2" > </ span > < span class = "small" > m2 </ span >" at bounding box center [575, 409] width 681 height 79
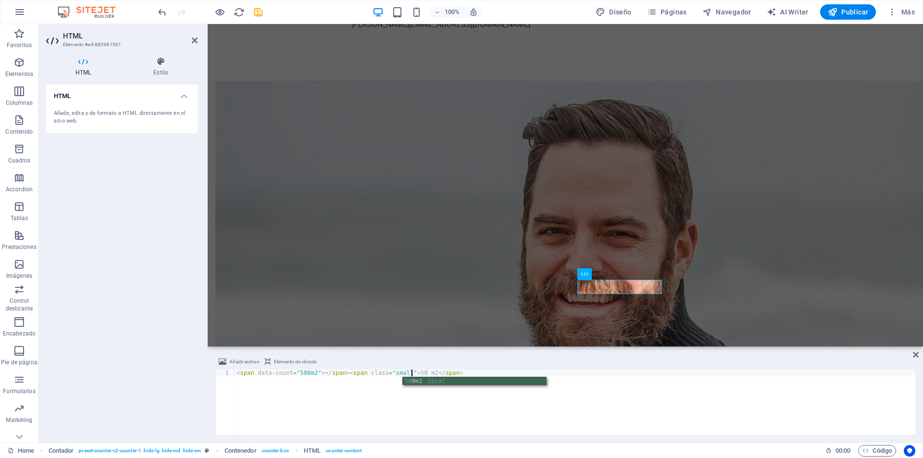
scroll to position [0, 14]
click at [407, 379] on div "500 m2 local" at bounding box center [474, 389] width 143 height 25
click at [512, 403] on div "< span data-count = "500m2" > </ span > < span class = "small" > 500m2 m2 </ sp…" at bounding box center [575, 409] width 681 height 79
click at [420, 372] on div "< span data-count = "500m2" > </ span > < span class = "small" > 500m2 m2 </ sp…" at bounding box center [575, 409] width 681 height 79
click at [423, 387] on div "< span data-count = "500m2" > </ span > < span class = "small" > 500 m2 </ span…" at bounding box center [575, 409] width 681 height 79
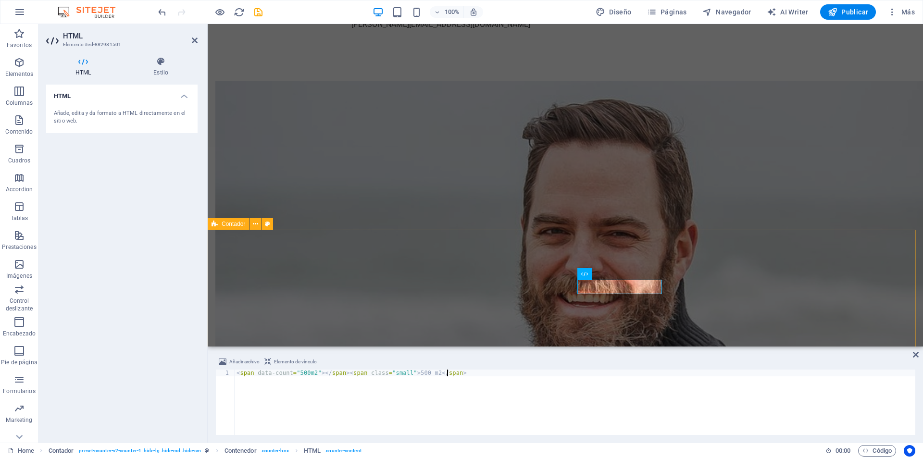
type textarea "<span data-count="500m2"></span><span class="small">500 m2</span>"
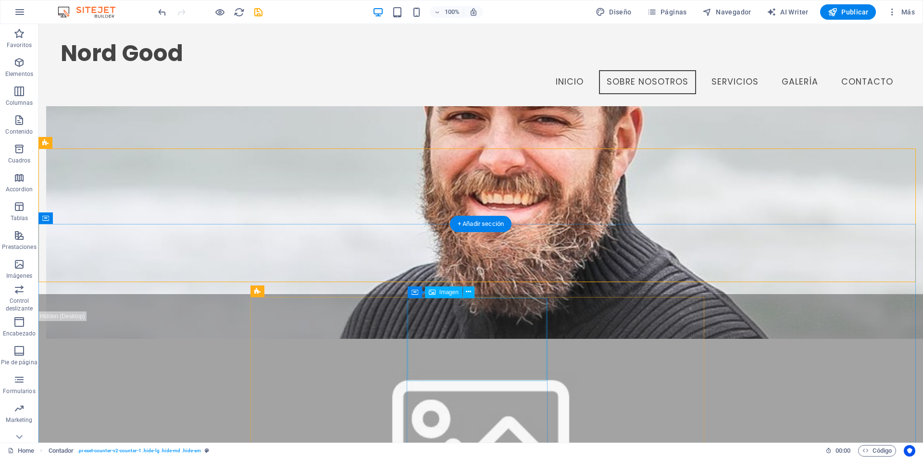
scroll to position [648, 0]
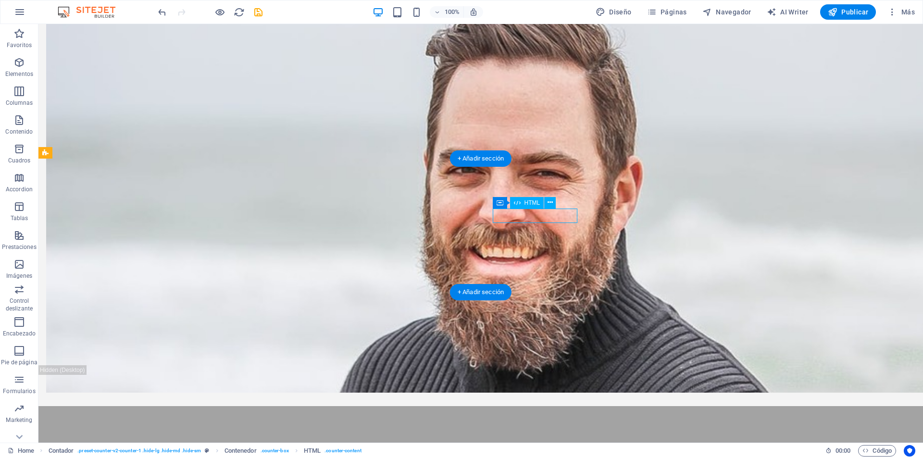
scroll to position [625, 0]
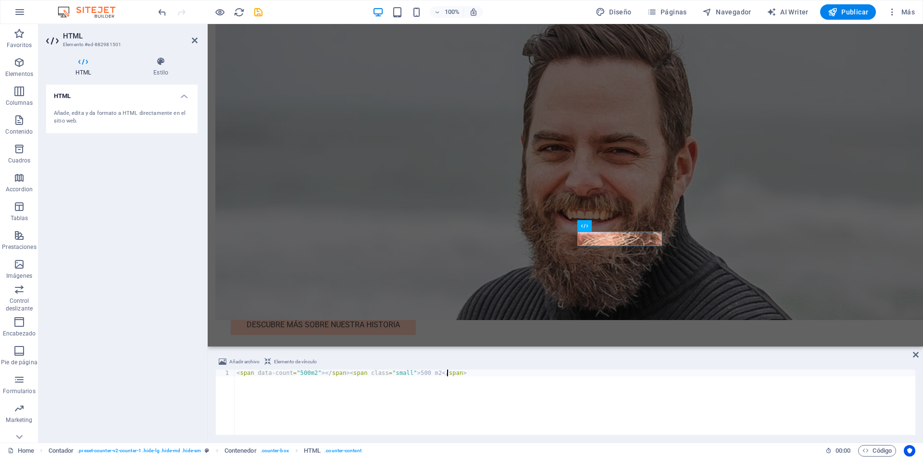
click at [312, 375] on div "< span data-count = "500m2" > </ span > < span class = "small" > 500 m2 </ span…" at bounding box center [575, 409] width 681 height 79
type textarea "<span data-count="500"></span><span class="small">500 m2</span>"
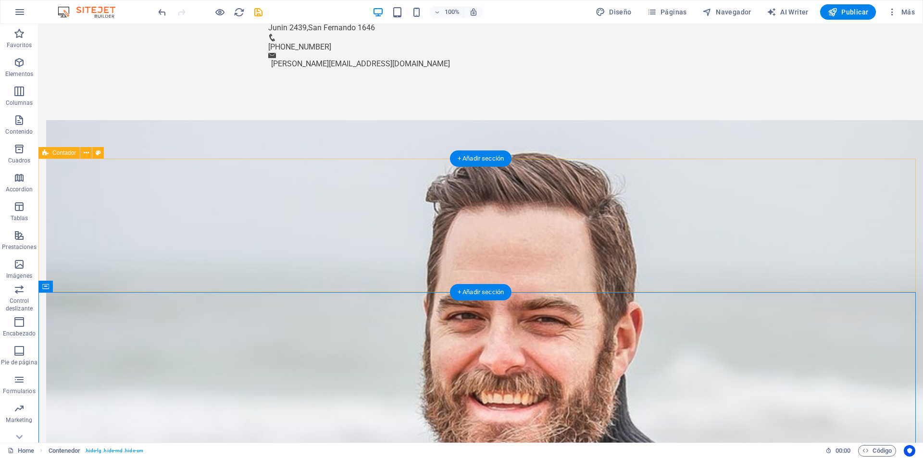
scroll to position [707, 0]
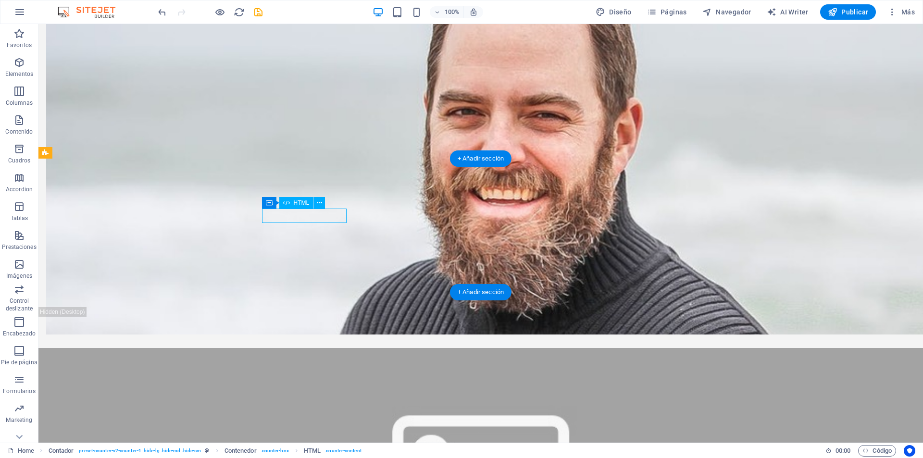
scroll to position [624, 0]
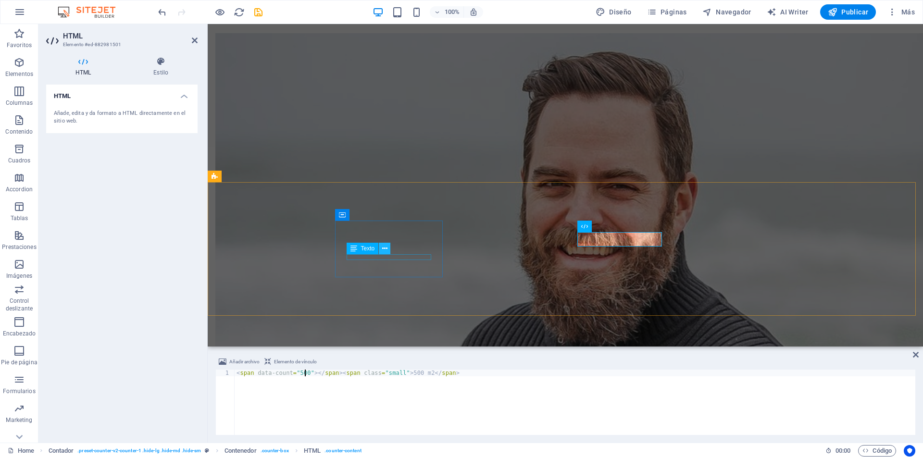
click at [389, 243] on button at bounding box center [385, 249] width 12 height 12
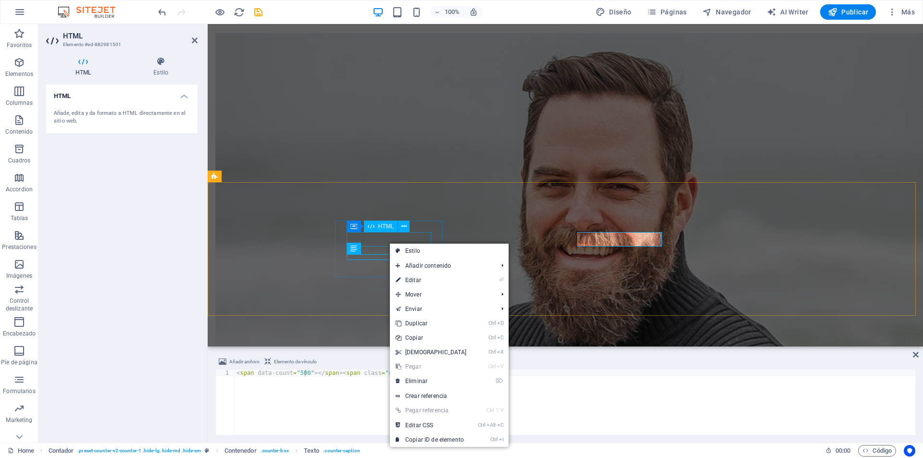
scroll to position [706, 0]
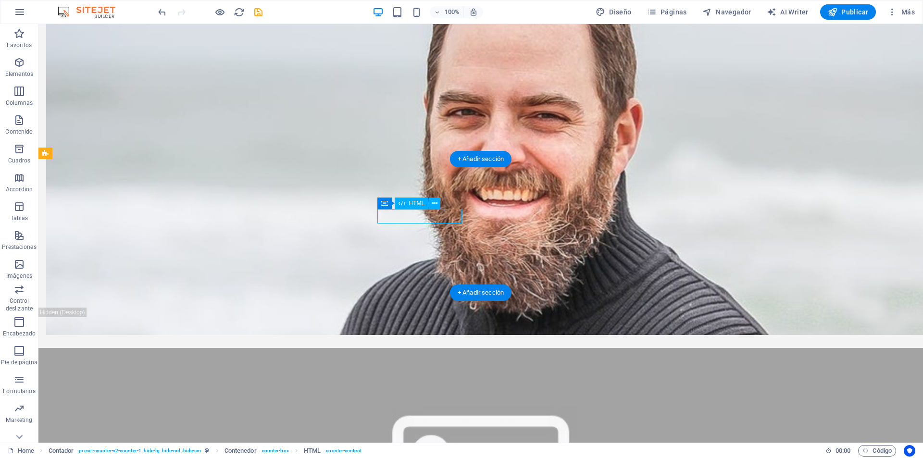
scroll to position [624, 0]
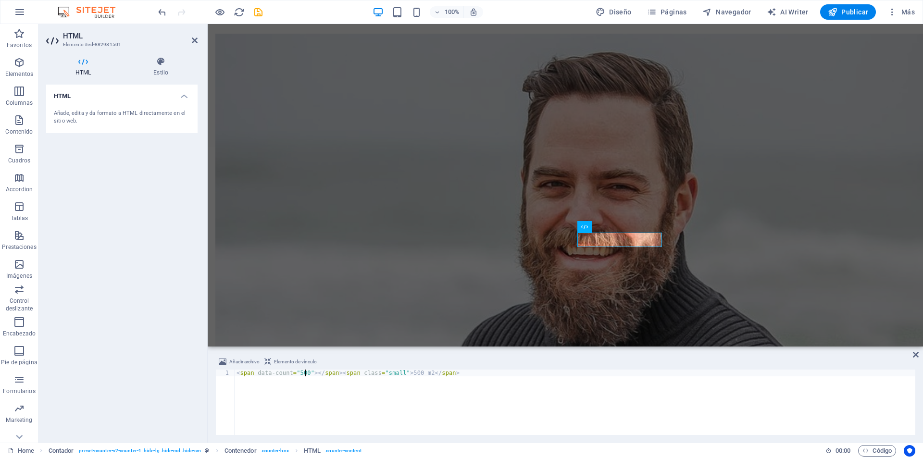
click at [397, 373] on div "< span data-count = "500" > </ span > < span class = "small" > 500 m2 </ span >" at bounding box center [575, 409] width 681 height 79
click at [395, 370] on div "< span data-count = "500" > </ span > < span class = "small" > 500 m2 </ span >" at bounding box center [575, 409] width 681 height 79
type textarea "<span data-count="500"></span><span>500 m2</span>"
click at [505, 389] on div "< span data-count = "500" > </ span > < span > 500 m2 </ span >" at bounding box center [575, 409] width 681 height 79
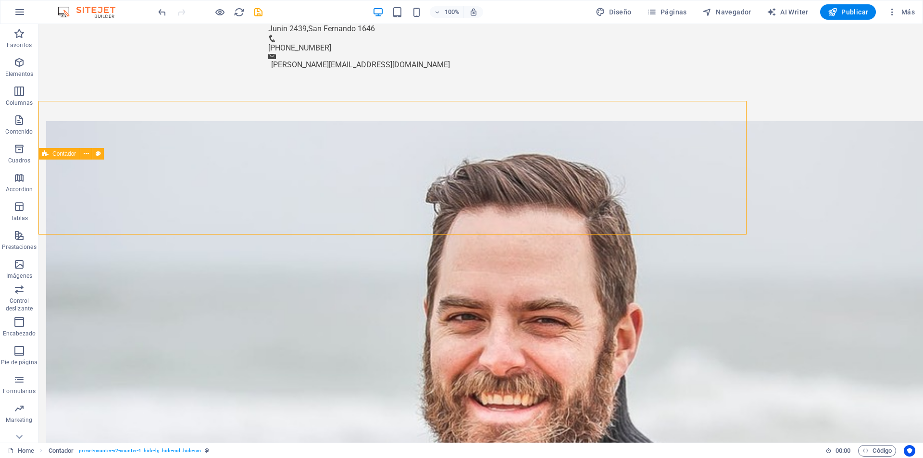
scroll to position [706, 0]
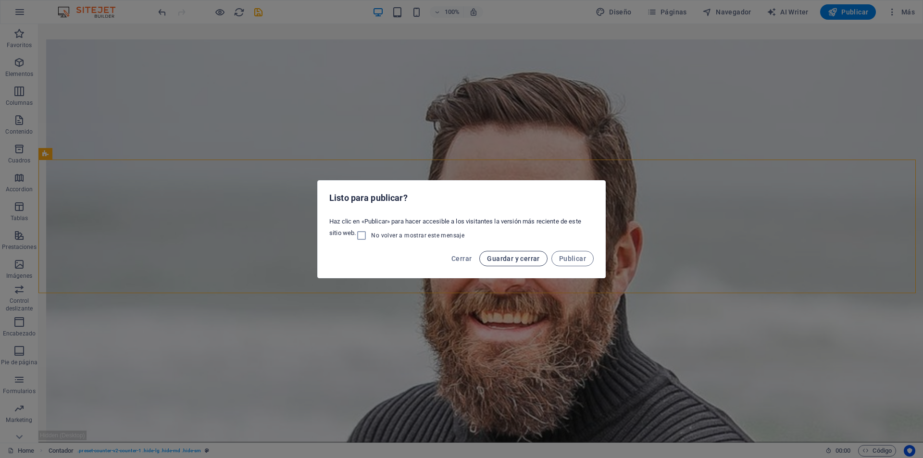
click at [532, 259] on span "Guardar y cerrar" at bounding box center [513, 259] width 52 height 8
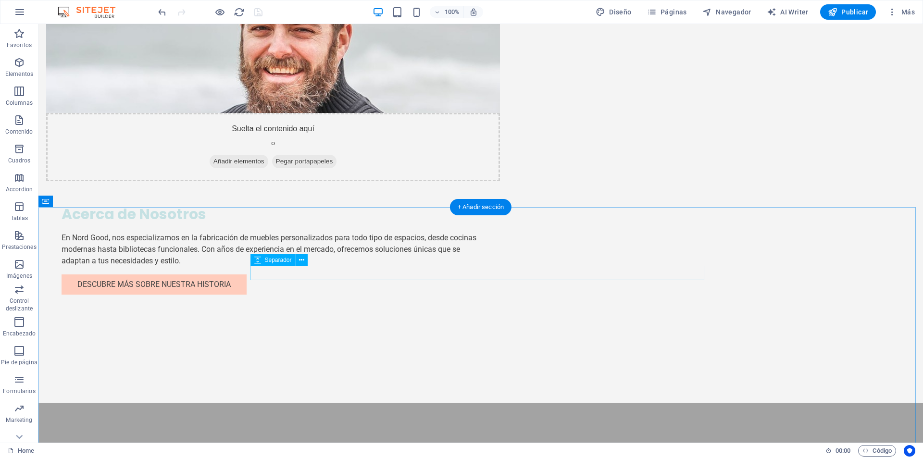
scroll to position [792, 0]
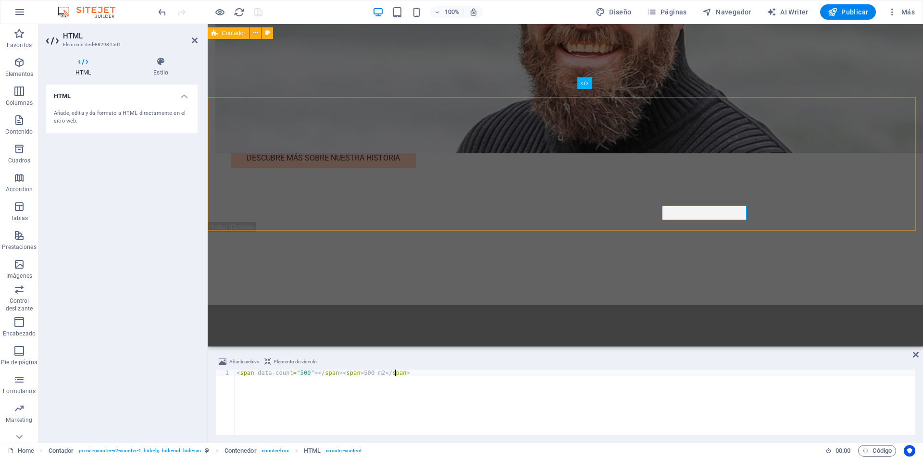
scroll to position [709, 0]
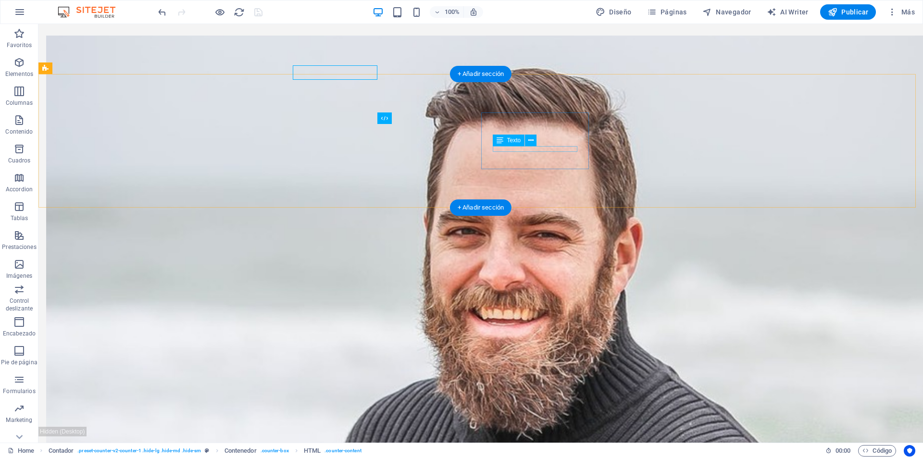
scroll to position [791, 0]
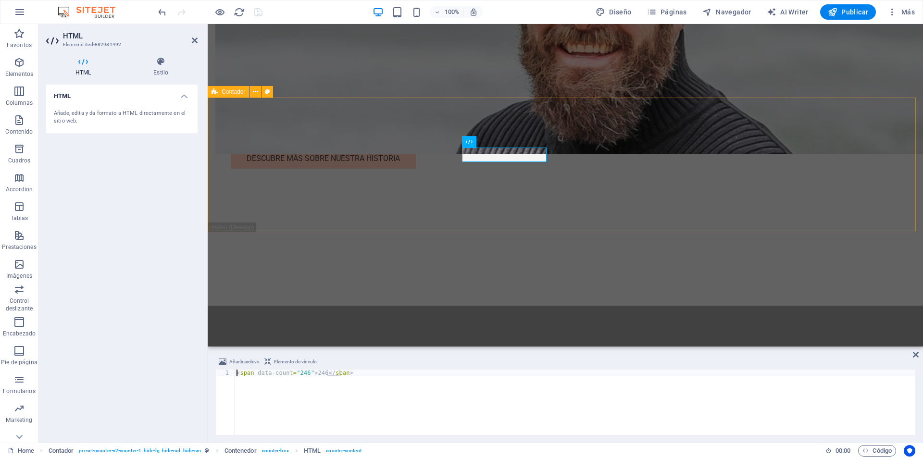
scroll to position [709, 0]
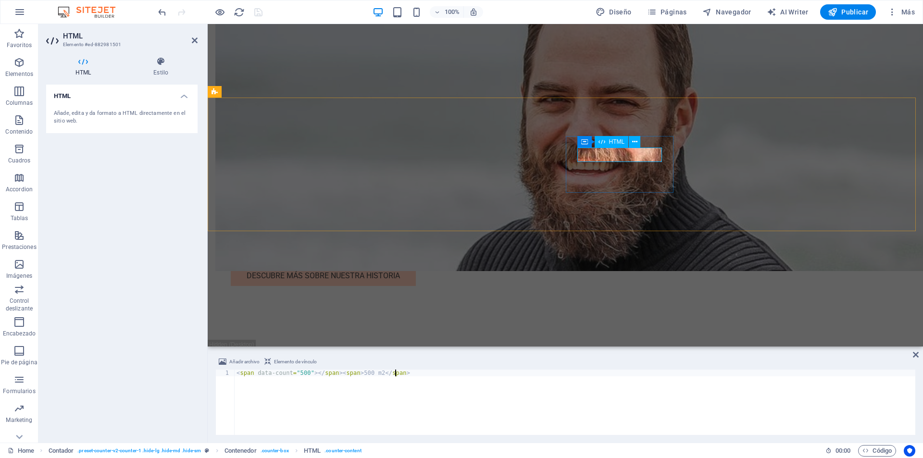
click at [373, 373] on div "< span data-count = "500" > </ span > < span > 500 m2 </ span >" at bounding box center [575, 409] width 681 height 79
type textarea "<span data-count="500"></span><span>500</span>"
click at [461, 388] on div "< span data-count = "500" > </ span > < span > 500 </ span >" at bounding box center [575, 409] width 681 height 79
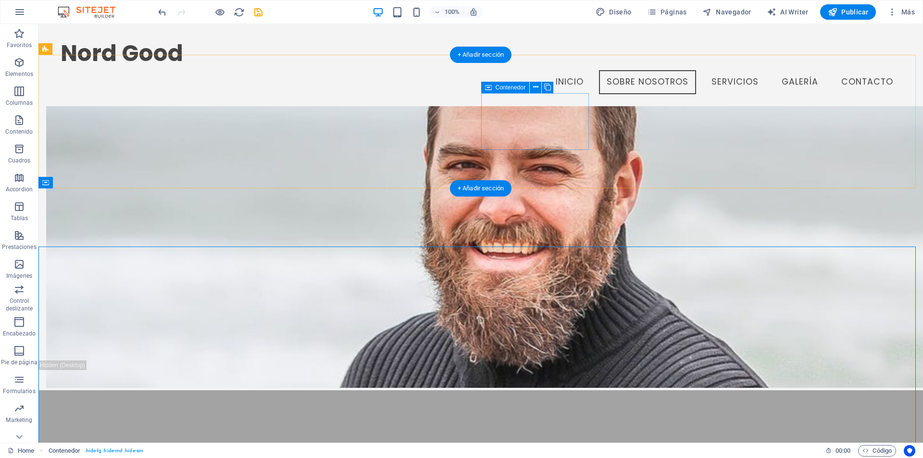
scroll to position [743, 0]
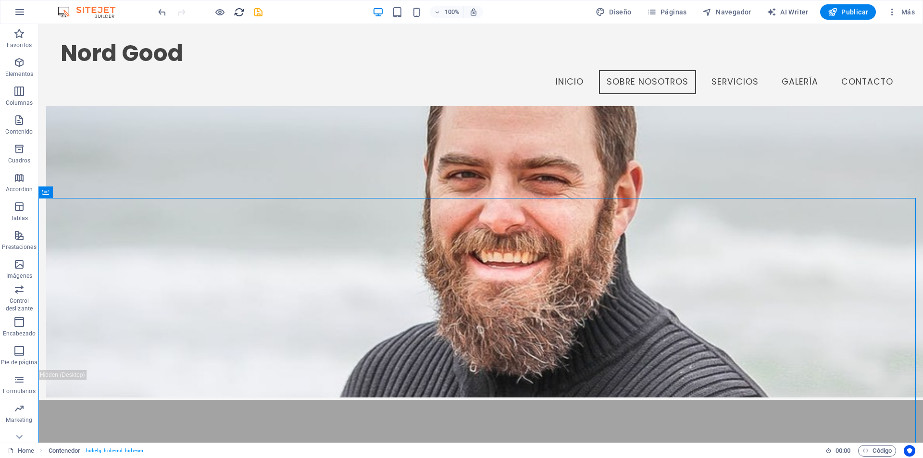
click at [238, 15] on icon "reload" at bounding box center [239, 12] width 11 height 11
click at [260, 13] on icon "save" at bounding box center [258, 12] width 11 height 11
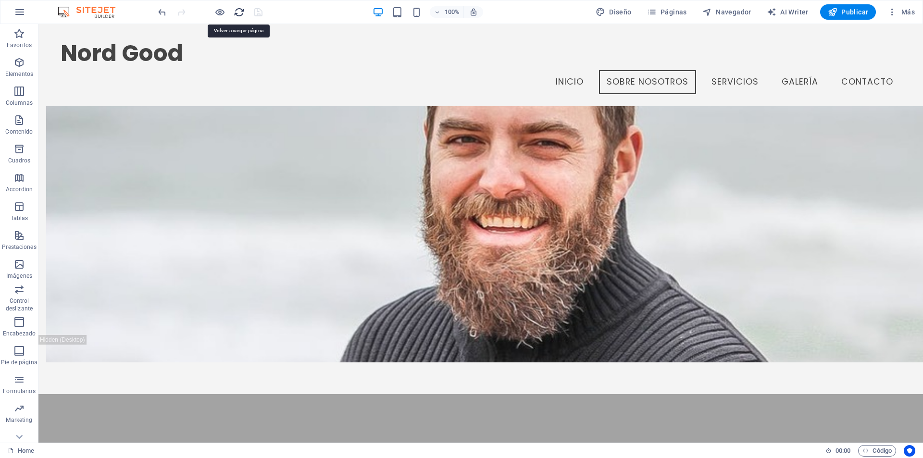
click at [238, 13] on icon "reload" at bounding box center [239, 12] width 11 height 11
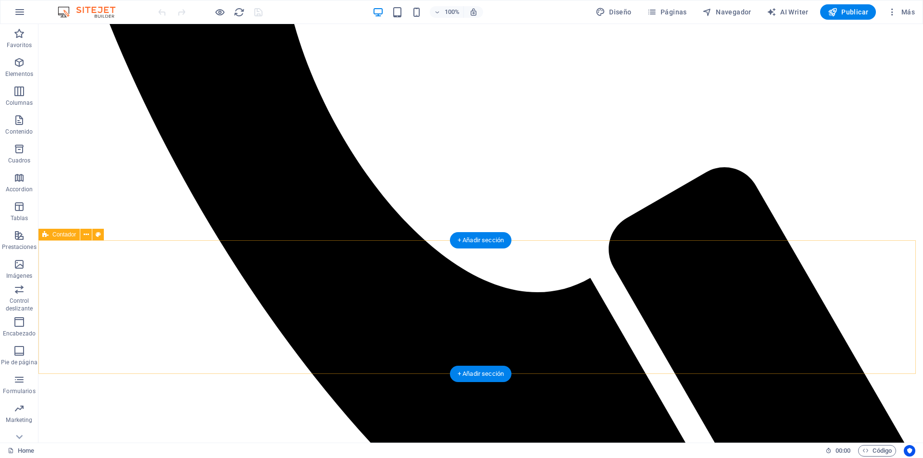
scroll to position [673, 0]
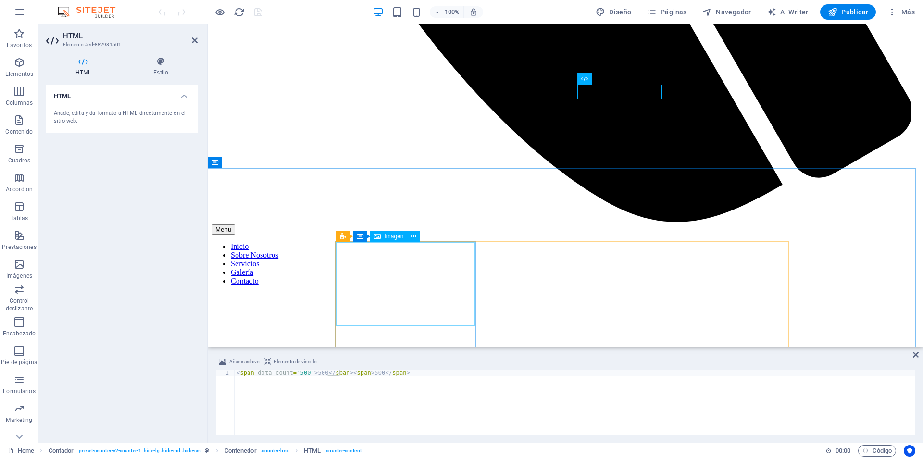
scroll to position [784, 0]
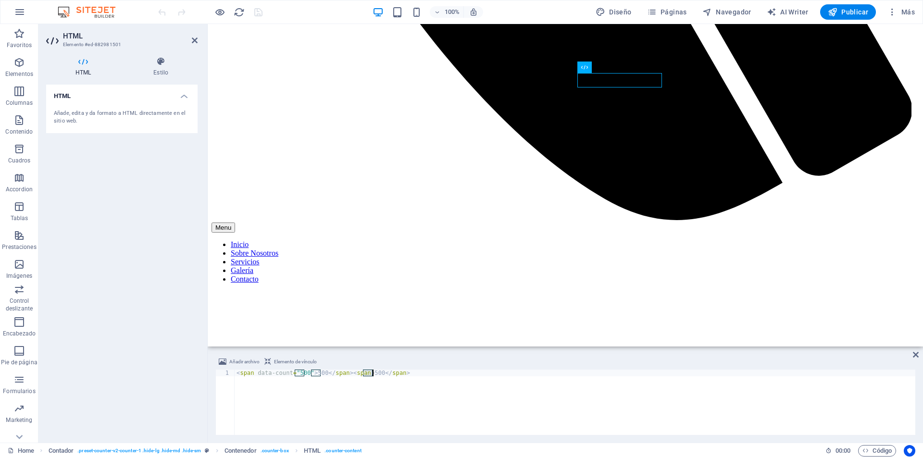
drag, startPoint x: 363, startPoint y: 373, endPoint x: 373, endPoint y: 375, distance: 9.8
click at [373, 375] on div "< span data-count = "500" > 500 </ span > < span > 500 </ span >" at bounding box center [575, 409] width 681 height 79
drag, startPoint x: 345, startPoint y: 372, endPoint x: 371, endPoint y: 374, distance: 26.5
click at [371, 374] on div "< span data-count = "500" > 500 </ span > < span > 500 </ span >" at bounding box center [575, 409] width 681 height 79
click at [364, 384] on div "< span data-count = "500" > 500 </ span > < span > 500 </ span >" at bounding box center [575, 409] width 681 height 79
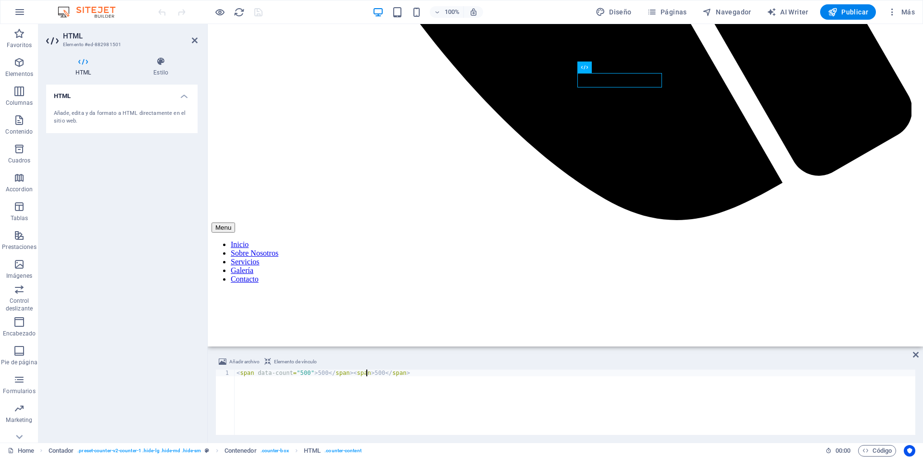
click at [364, 371] on div "< span data-count = "500" > 500 </ span > < span > 500 </ span >" at bounding box center [575, 409] width 681 height 79
click at [361, 373] on div "< span data-count = "500" > 500 </ span > < span > 500 </ span >" at bounding box center [575, 409] width 681 height 79
drag, startPoint x: 353, startPoint y: 373, endPoint x: 344, endPoint y: 373, distance: 9.1
click at [344, 373] on div "< span data-count = "500" > 500 </ span > 500 </ span >" at bounding box center [575, 409] width 681 height 79
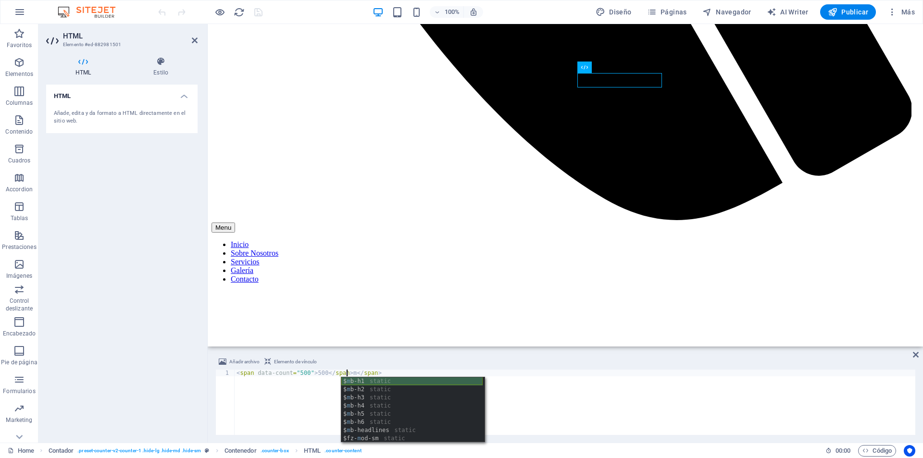
scroll to position [0, 9]
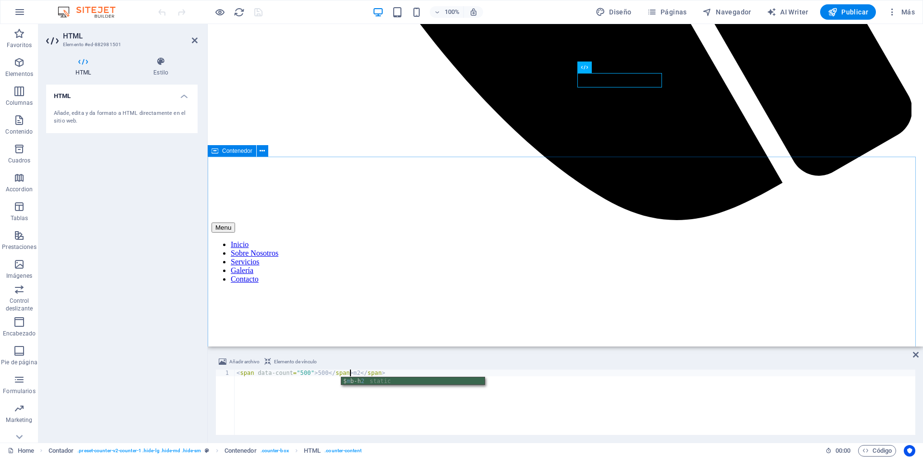
type textarea "<span data-count="500">500</span>m2</span>"
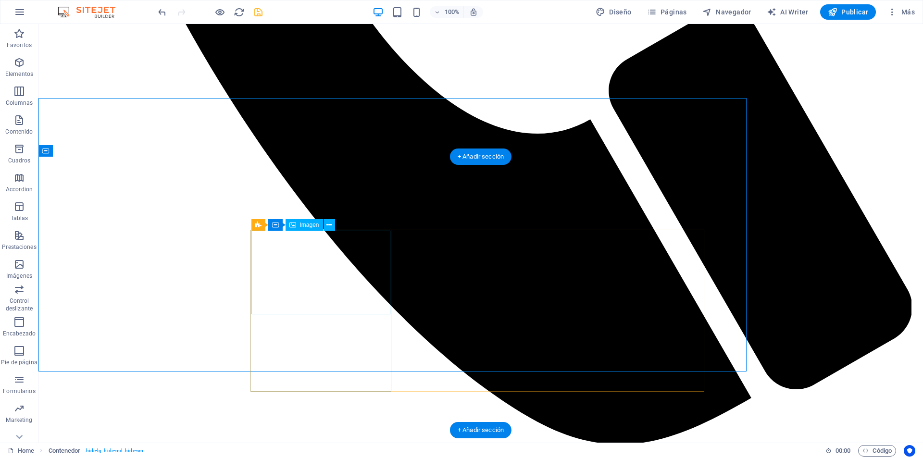
scroll to position [842, 0]
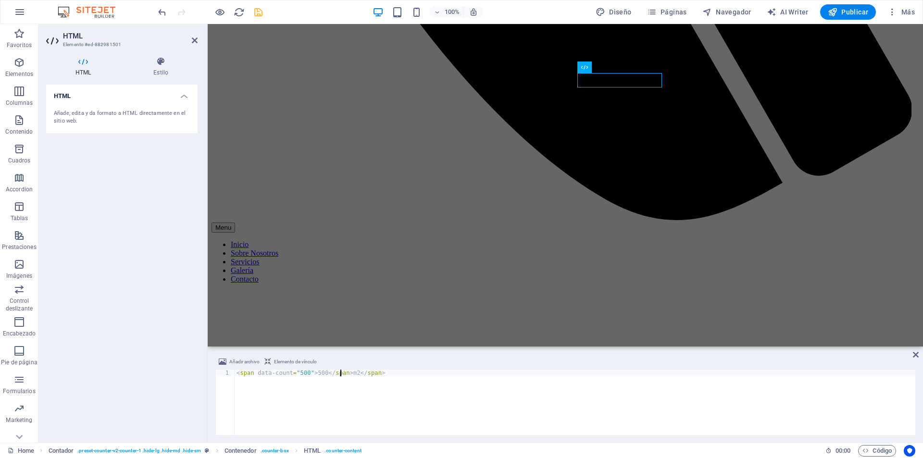
click at [341, 373] on div "< span data-count = "500" > 500 </ span > m2 </ span >" at bounding box center [575, 409] width 681 height 79
click at [342, 373] on div "< span data-count = "500" > 500 </ span > m2 </ span >" at bounding box center [575, 409] width 681 height 79
click at [370, 391] on div "< span data-count = "500" > 500 m2 </ span >" at bounding box center [575, 409] width 681 height 79
type textarea "<span data-count="500">500 m2</span>"
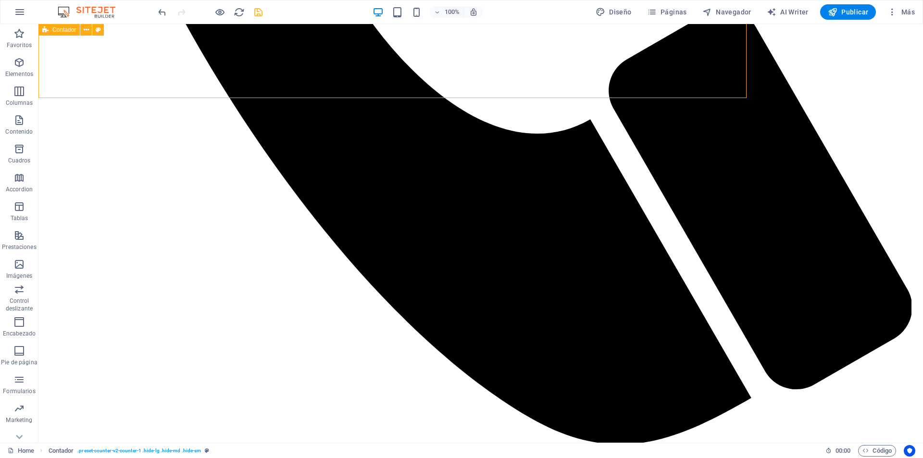
scroll to position [842, 0]
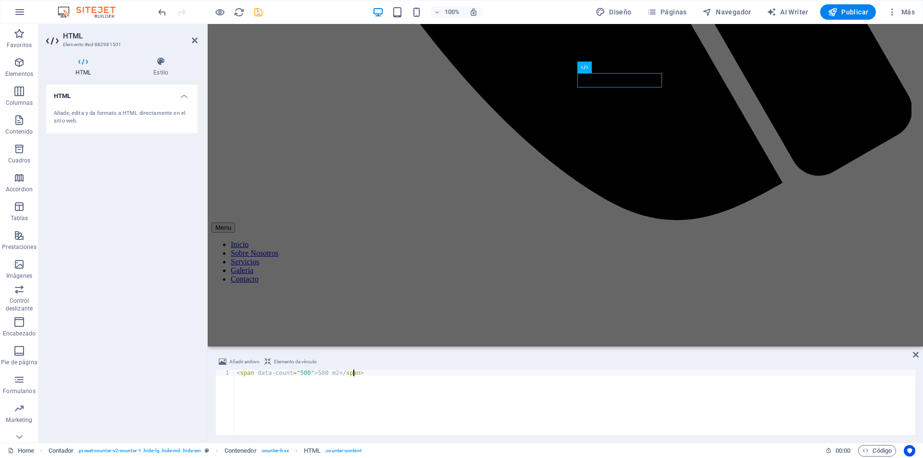
click at [316, 371] on div "< span data-count = "500" > 500 m2 </ span >" at bounding box center [575, 409] width 681 height 79
type textarea "<span data-count="500">0 m2</span>"
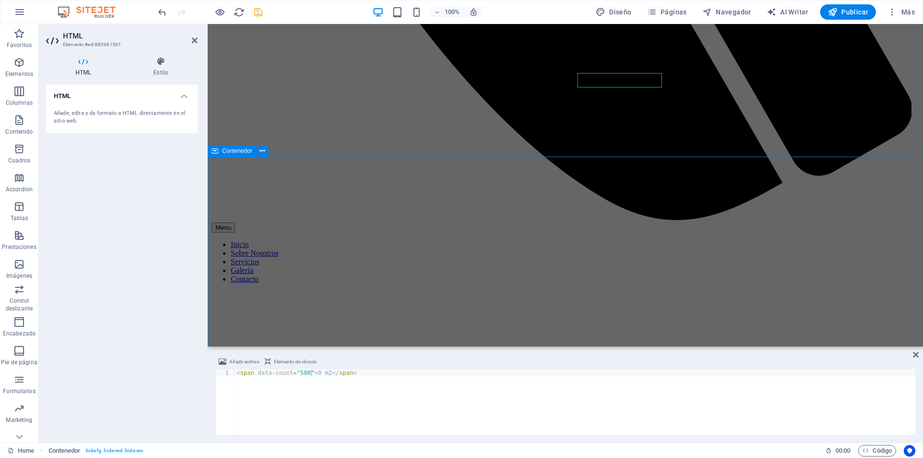
scroll to position [842, 0]
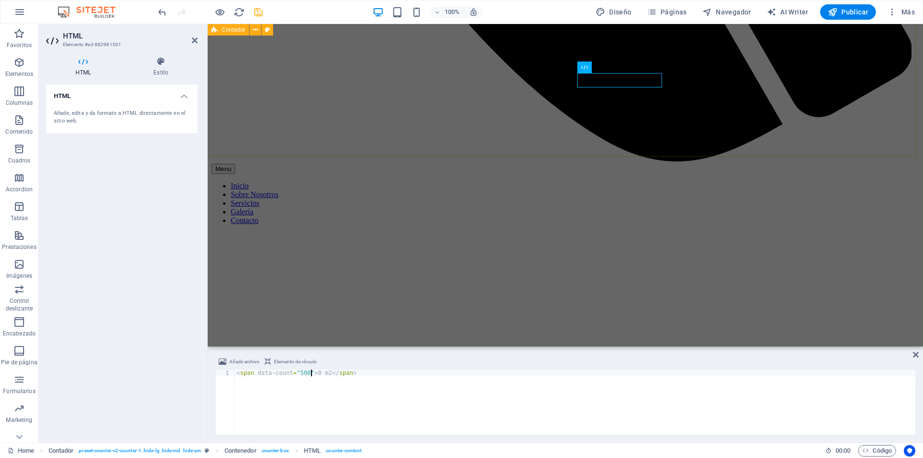
scroll to position [784, 0]
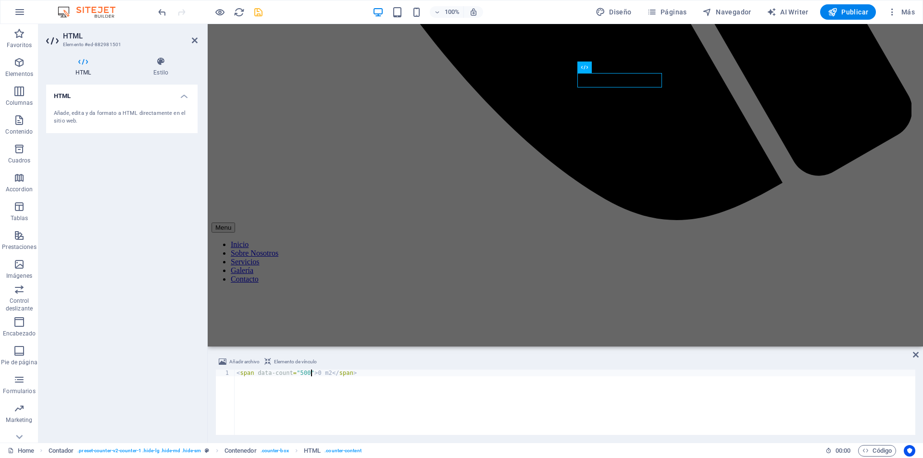
click at [318, 371] on div "< span data-count = "500" > 0 m2 </ span >" at bounding box center [575, 409] width 681 height 79
type textarea "<span data-count="500">0</span>"
click at [337, 405] on div "< span data-count = "500" > 0 </ span >" at bounding box center [575, 409] width 681 height 79
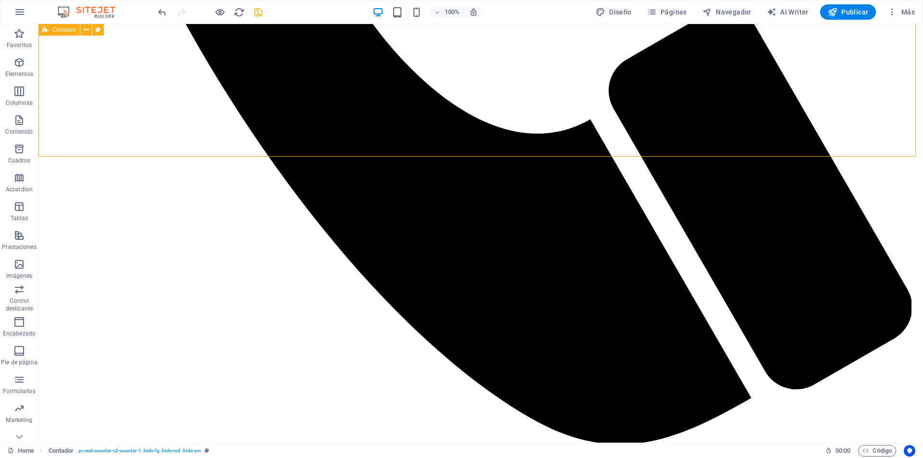
scroll to position [842, 0]
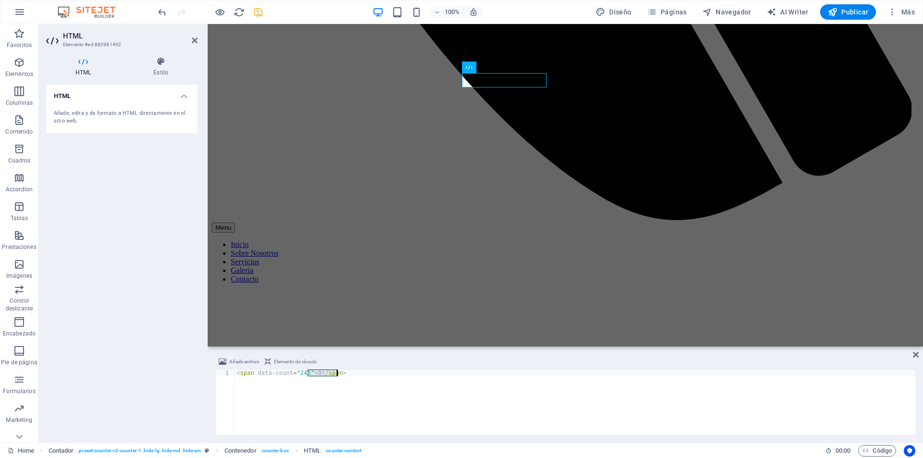
drag, startPoint x: 308, startPoint y: 373, endPoint x: 337, endPoint y: 373, distance: 29.8
click at [337, 373] on div "< span data-count = "246" > 0 </ span >" at bounding box center [575, 409] width 681 height 79
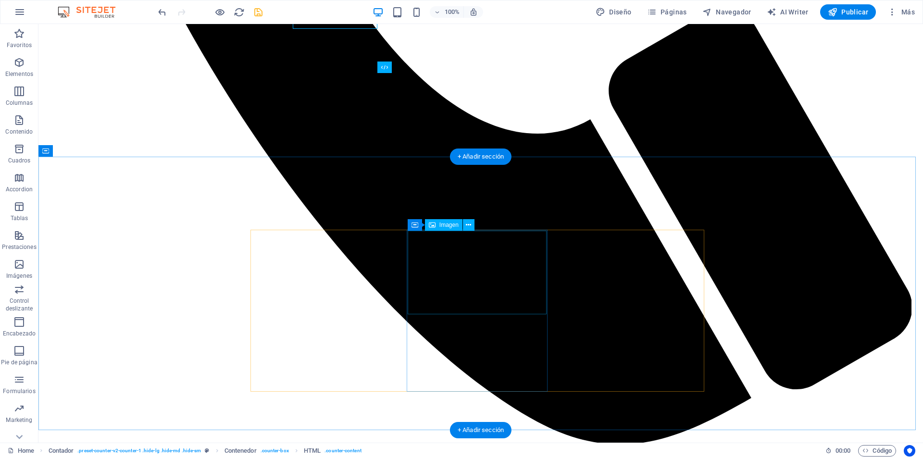
scroll to position [842, 0]
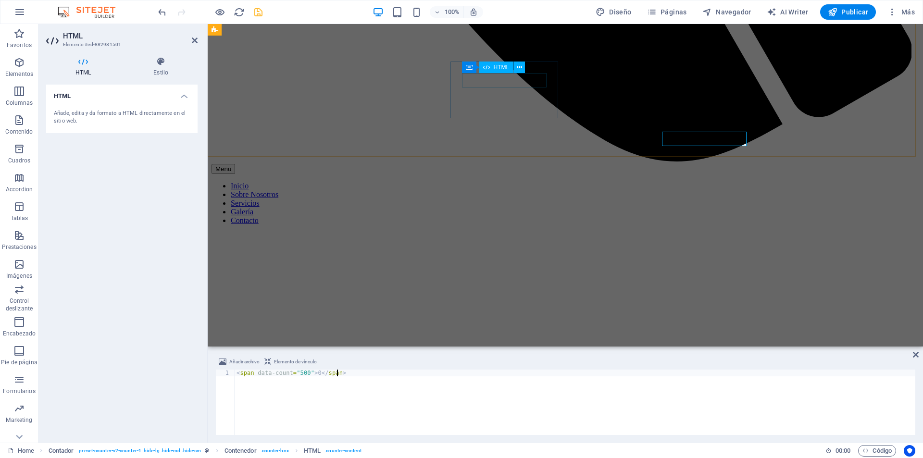
scroll to position [784, 0]
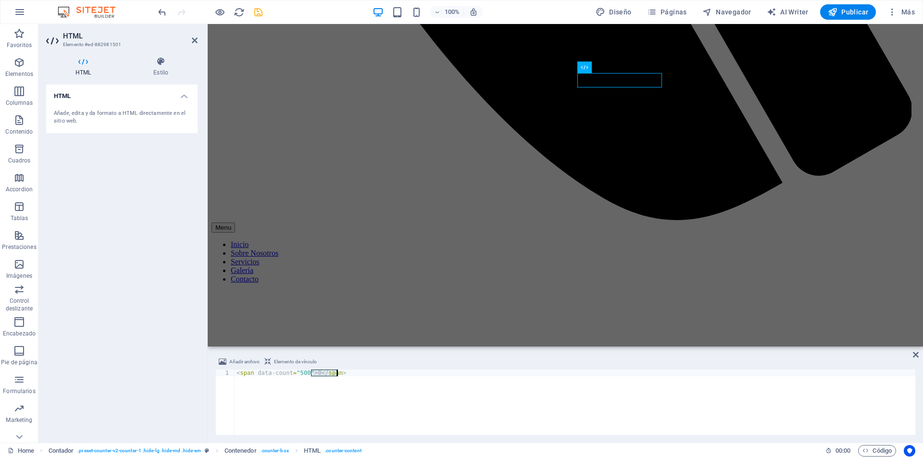
drag, startPoint x: 310, startPoint y: 375, endPoint x: 347, endPoint y: 377, distance: 37.0
click at [347, 377] on div "< span data-count = "500" > 0 </ span >" at bounding box center [575, 409] width 681 height 79
click at [312, 374] on div "< span data-count = "500" > >0 </ span >" at bounding box center [575, 409] width 681 height 79
type textarea "<span data-count="500">0</span>"
click at [369, 403] on div "< span data-count = "500" > 0 </ span >" at bounding box center [575, 409] width 681 height 79
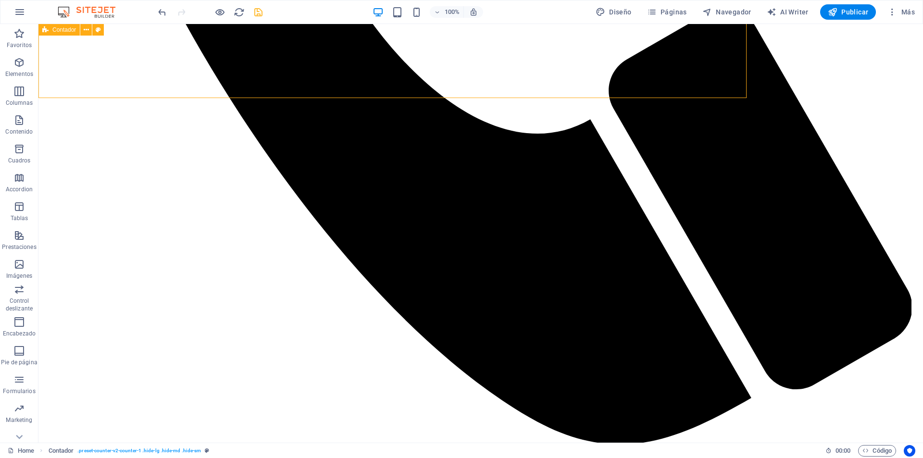
scroll to position [842, 0]
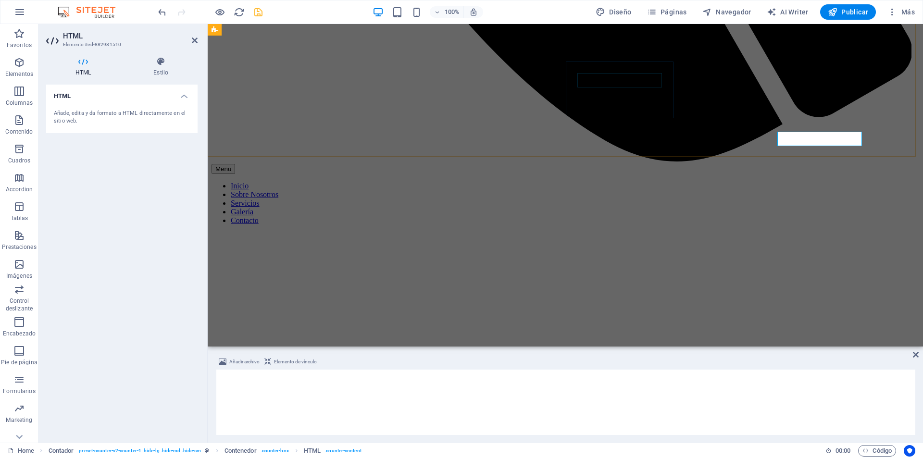
scroll to position [784, 0]
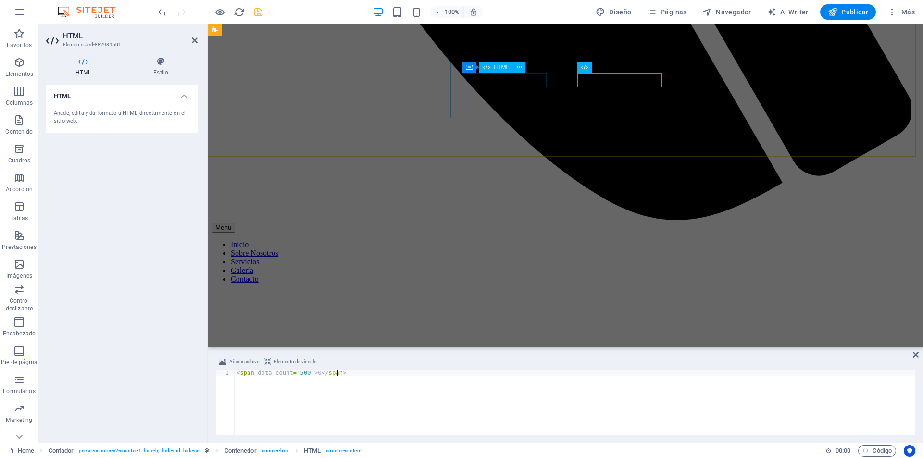
click at [361, 383] on div "< span data-count = "246" > 0 </ span >" at bounding box center [575, 402] width 681 height 65
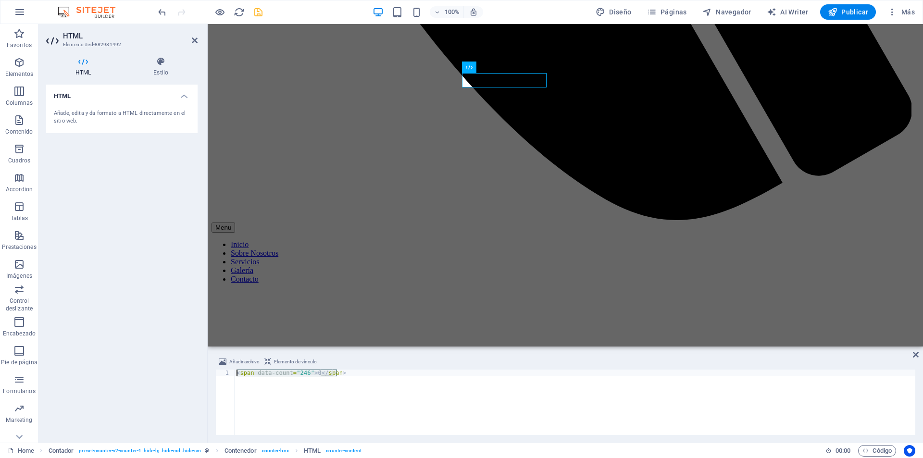
drag, startPoint x: 324, startPoint y: 369, endPoint x: 236, endPoint y: 373, distance: 88.0
click at [236, 373] on div "< span data-count = "246" > 0 </ span >" at bounding box center [575, 409] width 681 height 79
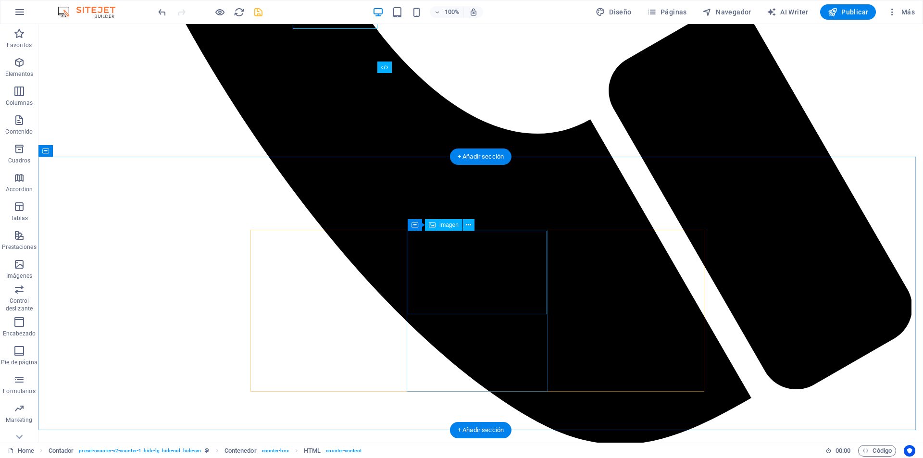
scroll to position [842, 0]
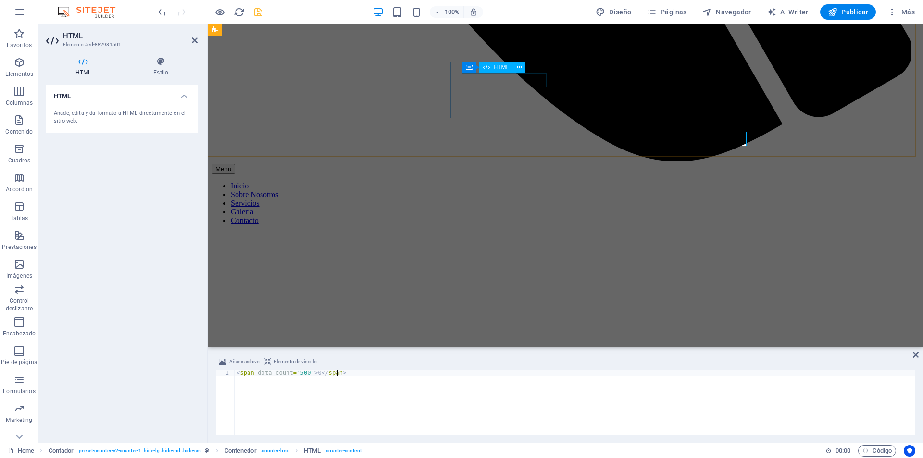
scroll to position [784, 0]
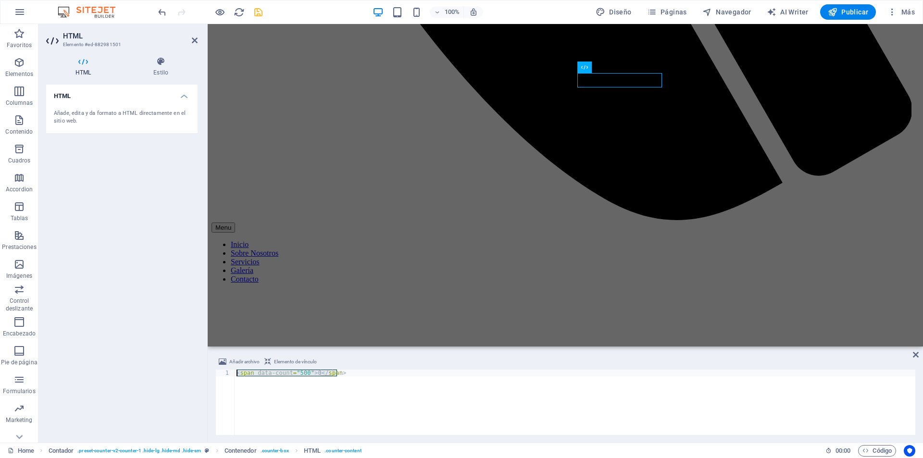
drag, startPoint x: 339, startPoint y: 371, endPoint x: 232, endPoint y: 372, distance: 107.2
click at [232, 372] on div "<span data-count="500">0</span> 1 < span data-count = "500" > 0 </ span > ההההה…" at bounding box center [565, 402] width 700 height 65
type textarea "<span data-count="246">0</span>"
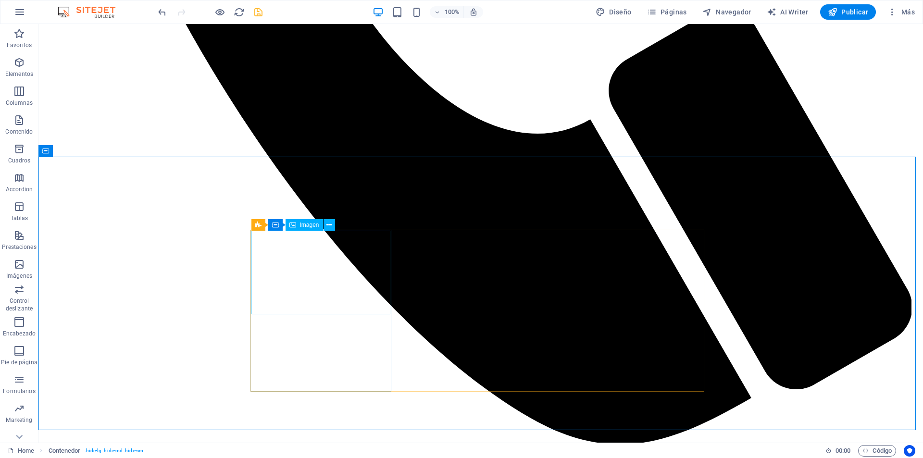
scroll to position [842, 0]
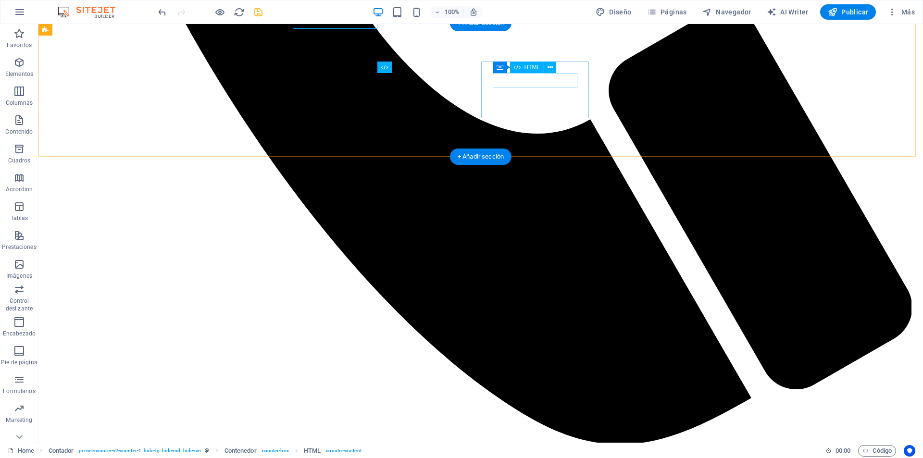
scroll to position [842, 0]
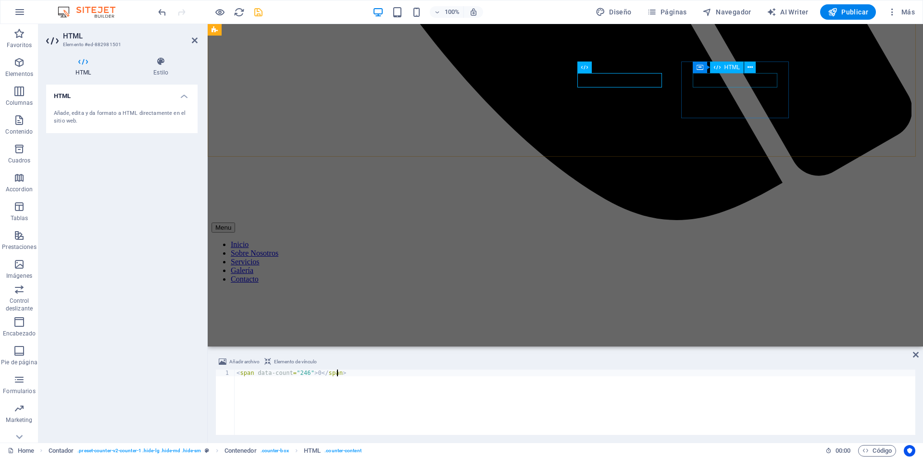
click at [169, 62] on icon at bounding box center [161, 62] width 74 height 10
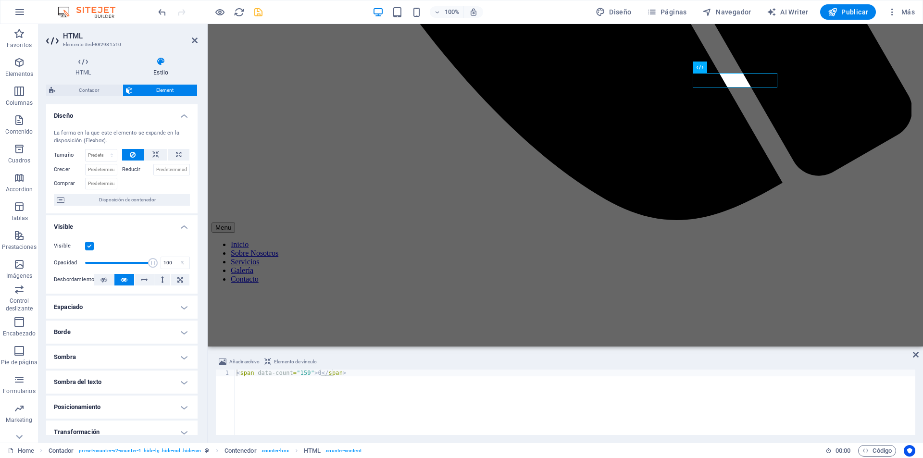
click at [88, 56] on div "HTML Estilo HTML Añade, edita y da formato a HTML directamente en el sitio web.…" at bounding box center [121, 246] width 167 height 394
click at [83, 62] on icon at bounding box center [83, 62] width 74 height 10
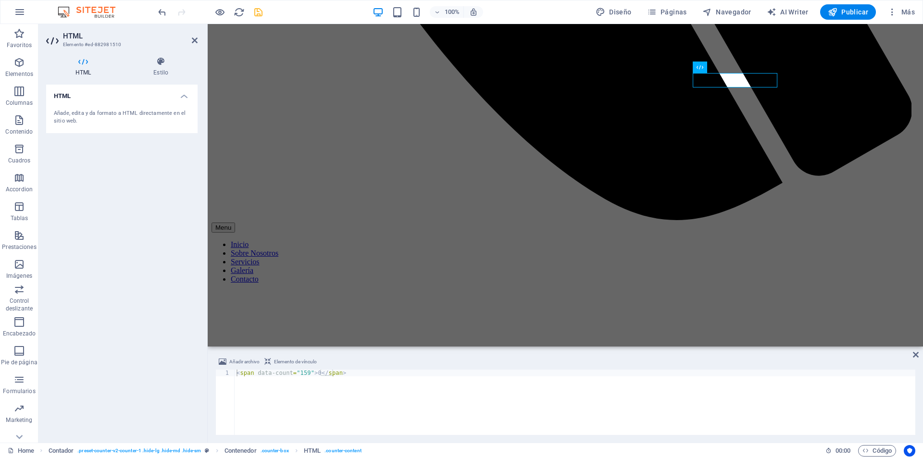
click at [187, 101] on h4 "HTML" at bounding box center [121, 93] width 151 height 17
click at [181, 99] on h4 "HTML" at bounding box center [121, 96] width 151 height 23
click at [110, 115] on div "Añade, edita y da formato a HTML directamente en el sitio web." at bounding box center [122, 118] width 136 height 16
drag, startPoint x: 342, startPoint y: 375, endPoint x: 222, endPoint y: 374, distance: 120.7
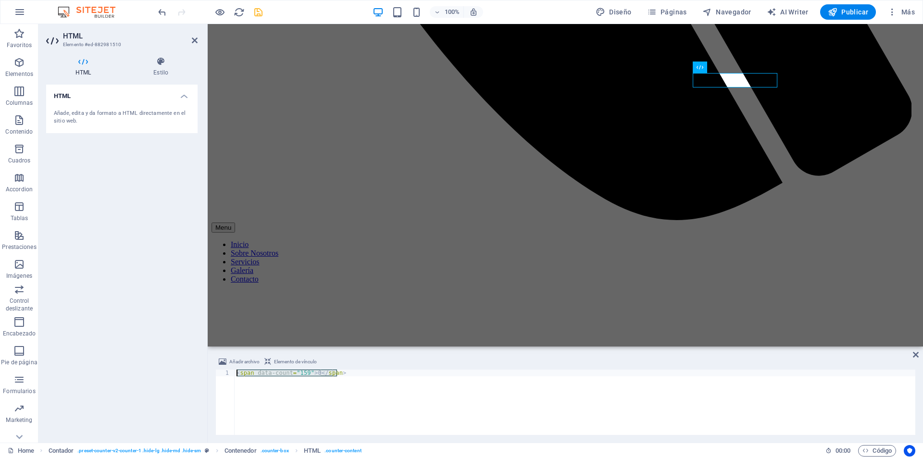
click at [222, 374] on div "<span data-count="159">0</span> 1 < span data-count = "159" > 0 </ span > ההההה…" at bounding box center [565, 402] width 700 height 65
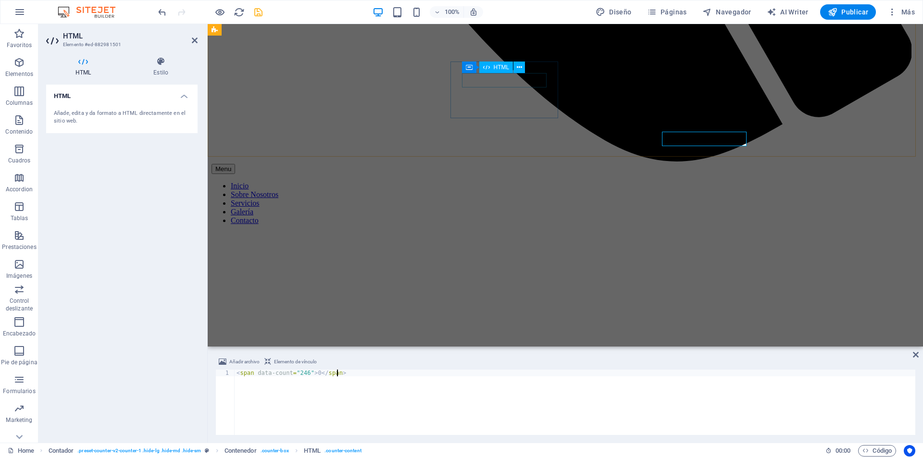
scroll to position [784, 0]
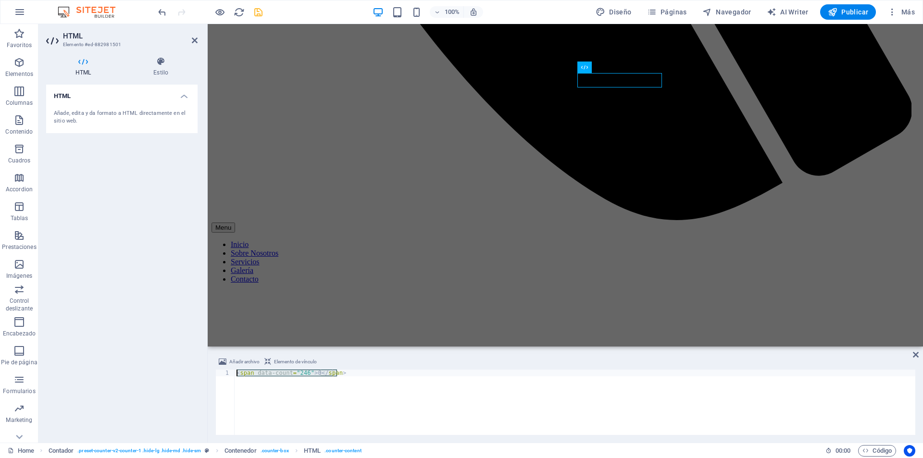
drag, startPoint x: 311, startPoint y: 373, endPoint x: 217, endPoint y: 369, distance: 94.3
click at [217, 369] on div "Añadir archivo Elemento de vínculo <span data-count="246">0</span> 1 < span dat…" at bounding box center [565, 395] width 700 height 79
click at [413, 407] on div "< span data-count = "246" > 0 </ span >" at bounding box center [575, 402] width 681 height 65
drag, startPoint x: 295, startPoint y: 373, endPoint x: 305, endPoint y: 377, distance: 10.2
click at [305, 377] on div "< span data-count = "246" > 0 </ span >" at bounding box center [575, 409] width 681 height 79
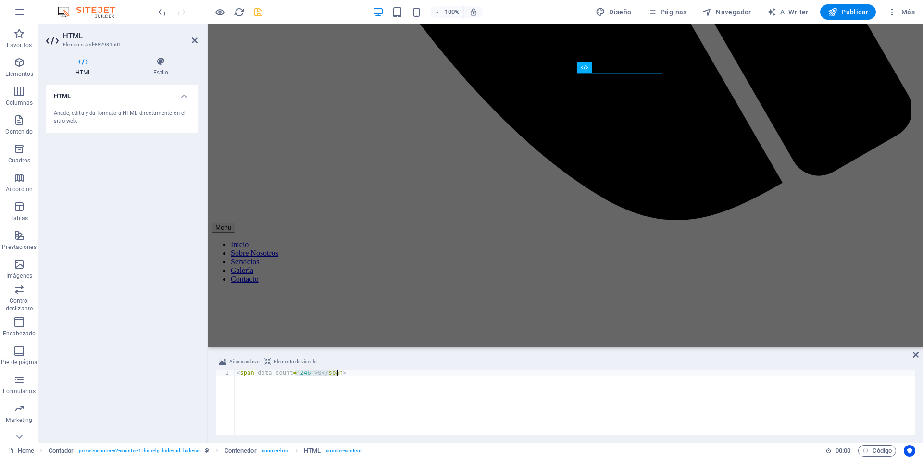
click at [302, 370] on div "< span data-count = "246" > 0 </ span >" at bounding box center [575, 402] width 681 height 65
click at [305, 373] on div "< span data-count = "246" > 0 </ span >" at bounding box center [575, 409] width 681 height 79
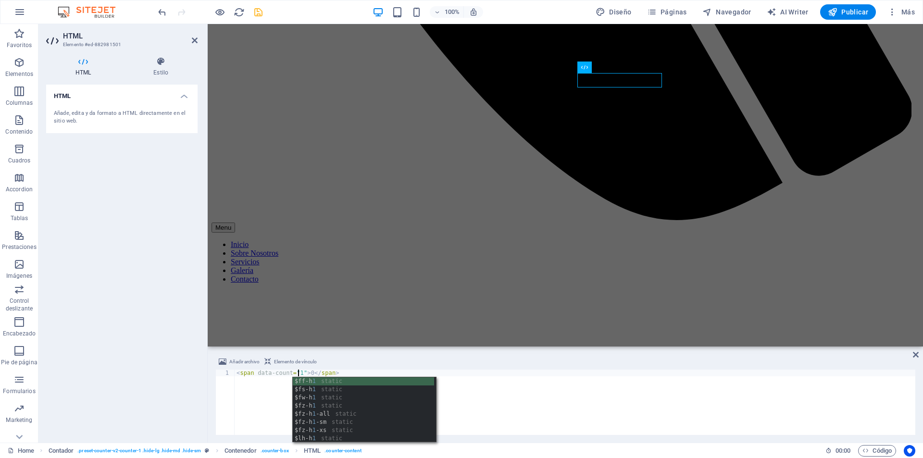
scroll to position [0, 5]
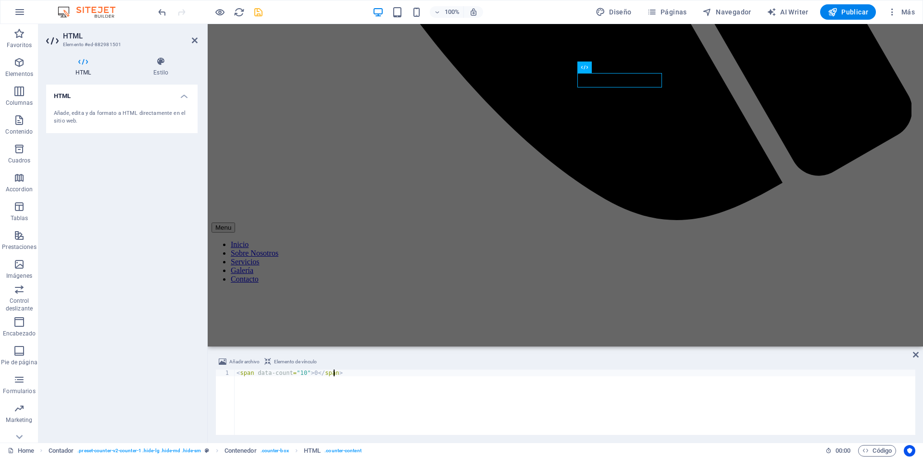
click at [434, 393] on div "< span data-count = "10" > 0 </ span >" at bounding box center [575, 409] width 681 height 79
type textarea "<span data-count="10">0</span>"
click at [183, 312] on div "HTML Añade, edita y da formato a HTML directamente en el sitio web." at bounding box center [121, 260] width 151 height 350
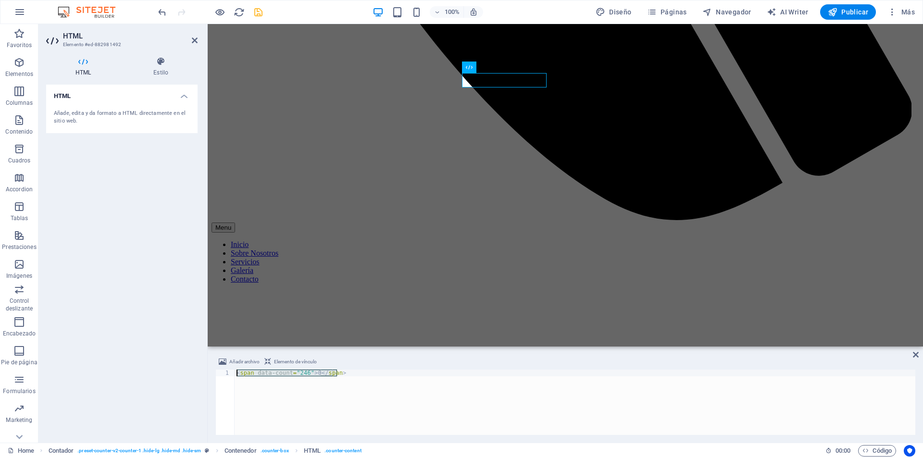
click at [324, 395] on div "< span data-count = "246" > 0 </ span >" at bounding box center [575, 402] width 681 height 65
drag, startPoint x: 349, startPoint y: 373, endPoint x: 236, endPoint y: 374, distance: 113.4
click at [236, 374] on div "< span data-count = "246" > 0 </ span >" at bounding box center [575, 409] width 681 height 79
click at [610, 87] on button at bounding box center [616, 90] width 12 height 12
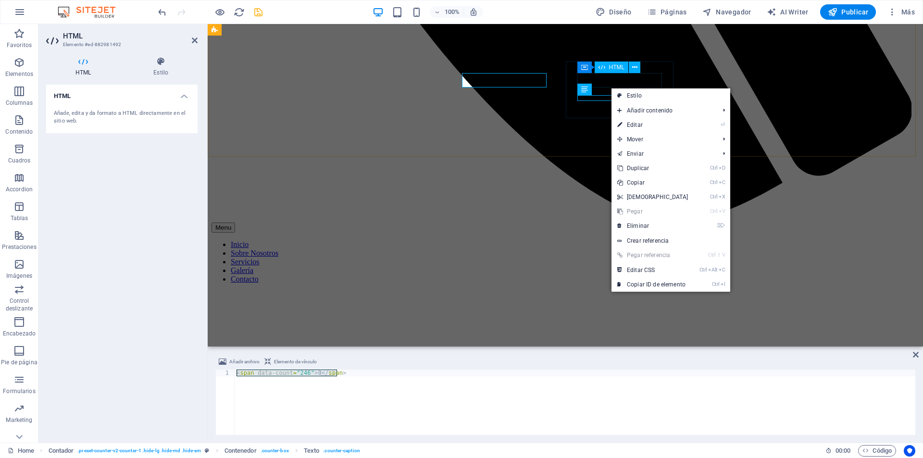
scroll to position [842, 0]
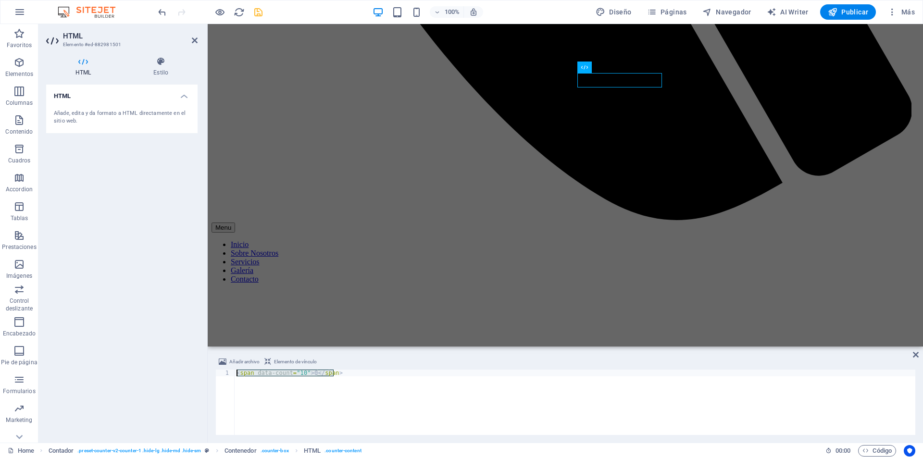
drag, startPoint x: 336, startPoint y: 372, endPoint x: 232, endPoint y: 374, distance: 103.8
click at [232, 374] on div "<span data-count="10">0</span> 1 < span data-count = "10" > 0 </ span > ההההההה…" at bounding box center [565, 402] width 700 height 65
type textarea "<span data-count="246">0</span>"
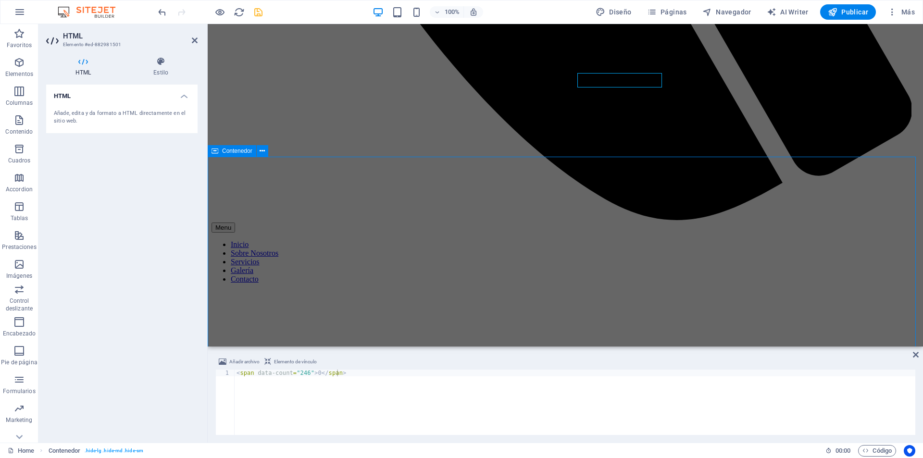
scroll to position [842, 0]
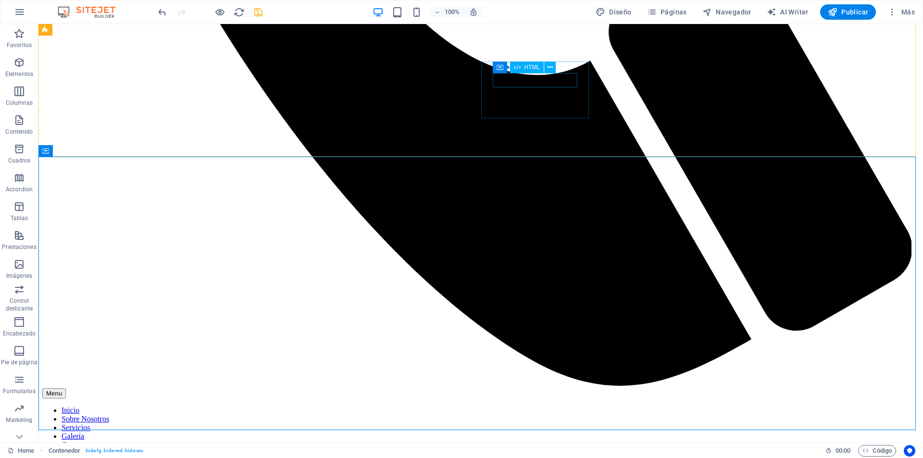
click at [515, 70] on icon at bounding box center [517, 68] width 7 height 12
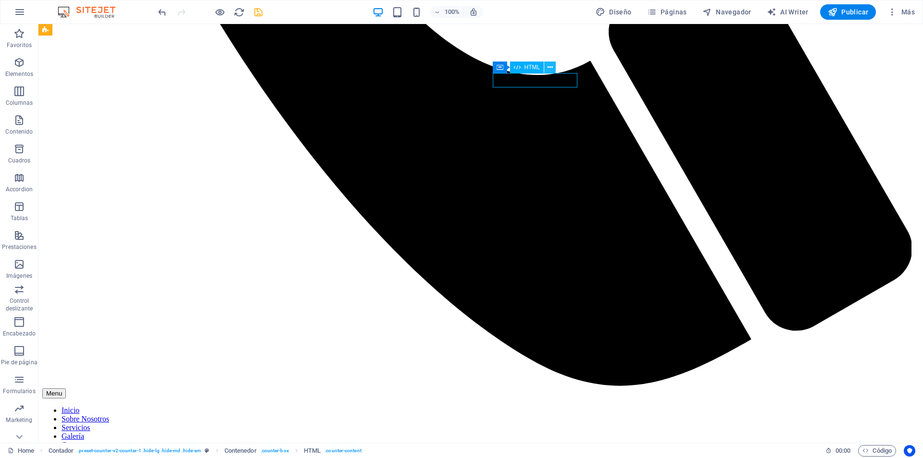
click at [549, 69] on icon at bounding box center [549, 67] width 5 height 10
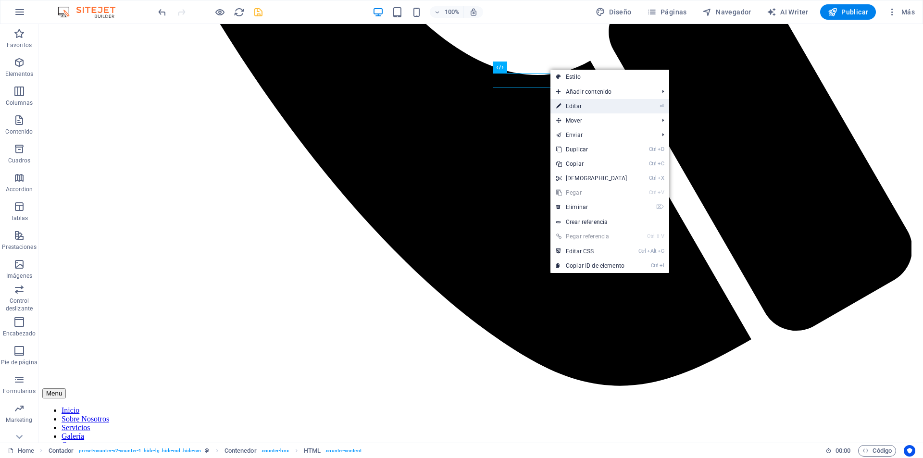
click at [562, 104] on link "⏎ Editar" at bounding box center [591, 106] width 83 height 14
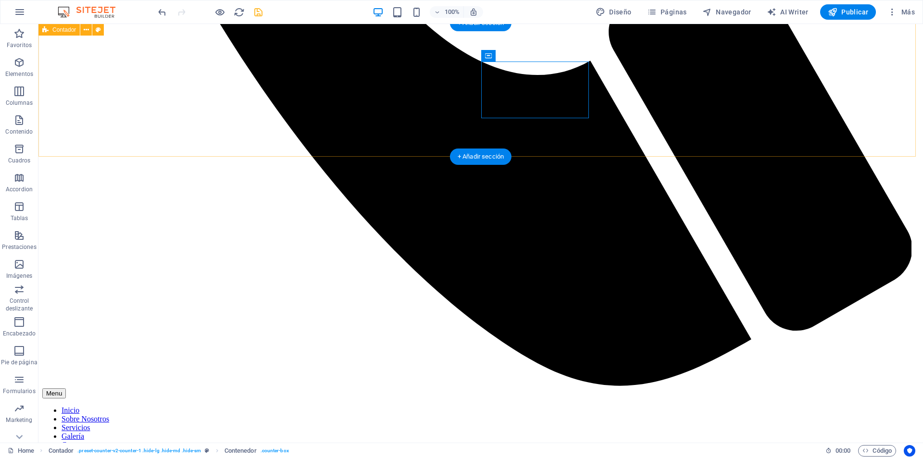
drag, startPoint x: 636, startPoint y: 129, endPoint x: 611, endPoint y: 123, distance: 25.8
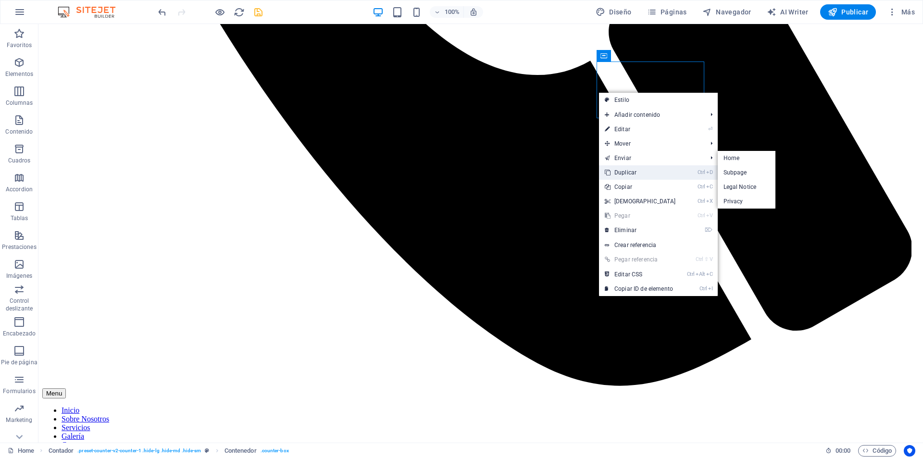
click at [610, 166] on link "Ctrl D Duplicar" at bounding box center [640, 172] width 83 height 14
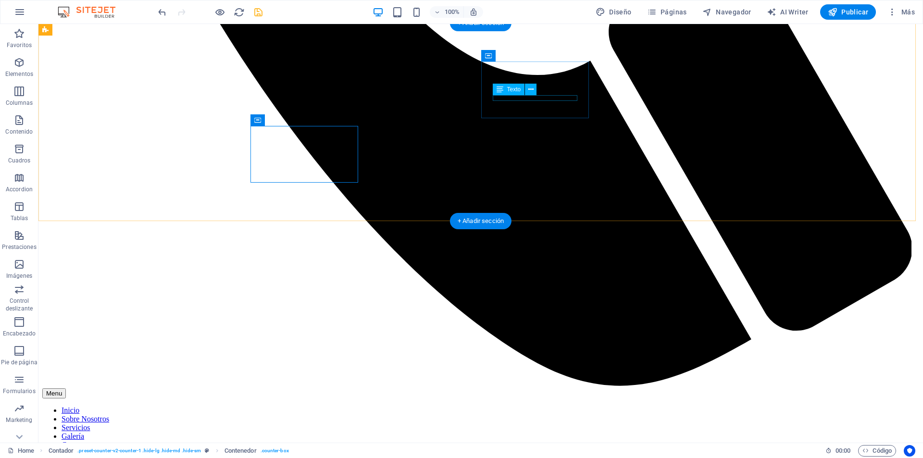
click at [533, 96] on div "Texto" at bounding box center [518, 90] width 50 height 12
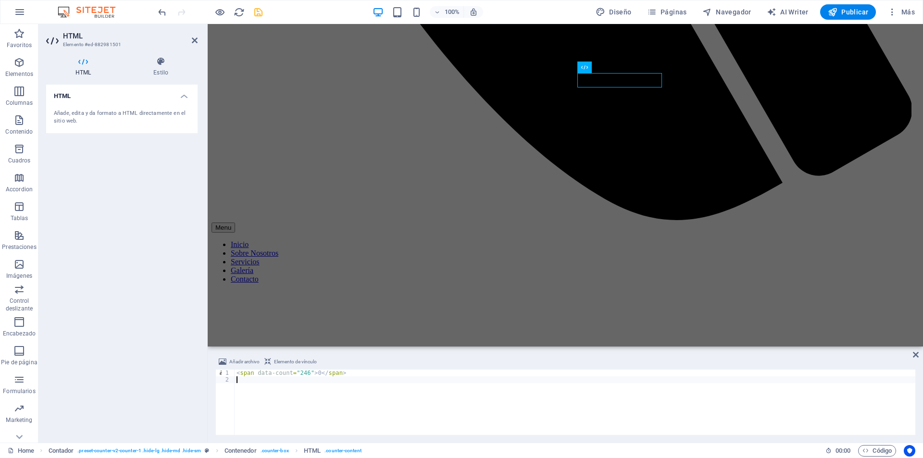
type textarea "<span data-count="246">0</span>"
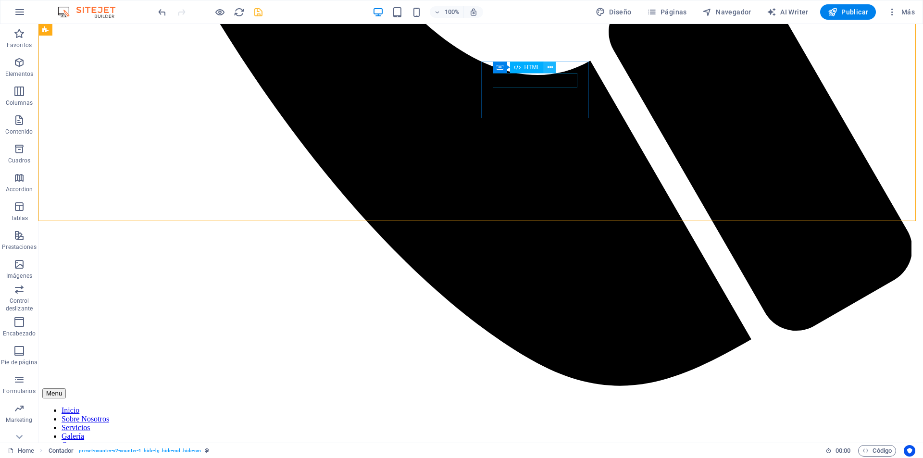
click at [550, 67] on icon at bounding box center [549, 67] width 5 height 10
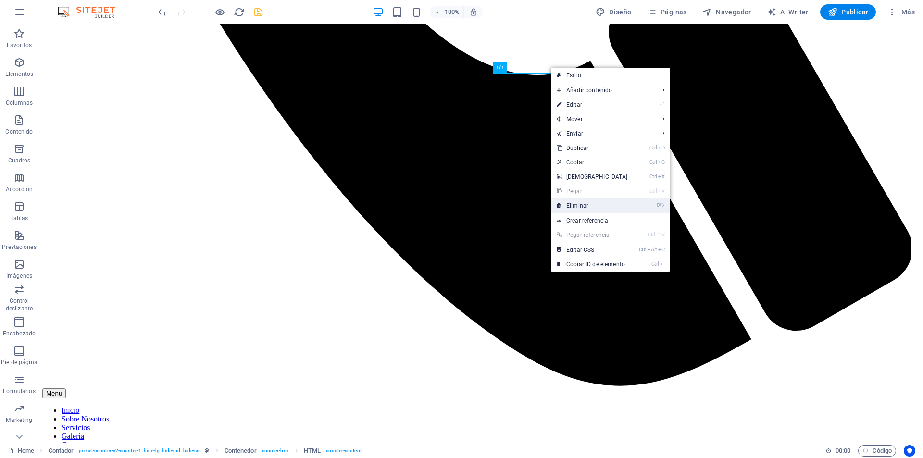
click at [572, 205] on link "⌦ Eliminar" at bounding box center [592, 206] width 83 height 14
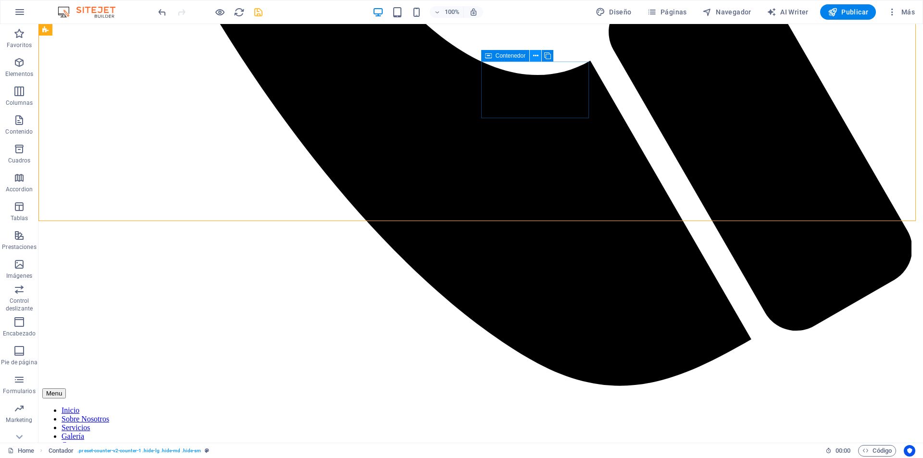
click at [535, 54] on icon at bounding box center [535, 56] width 5 height 10
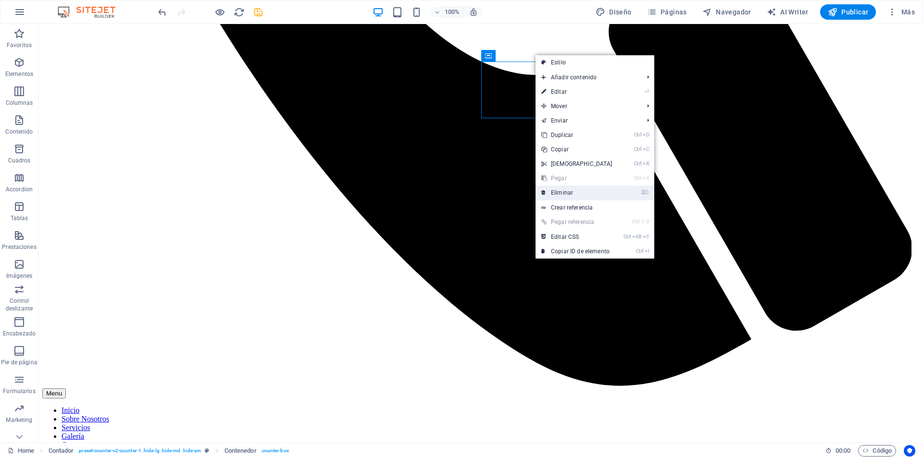
click at [568, 189] on link "⌦ Eliminar" at bounding box center [576, 193] width 83 height 14
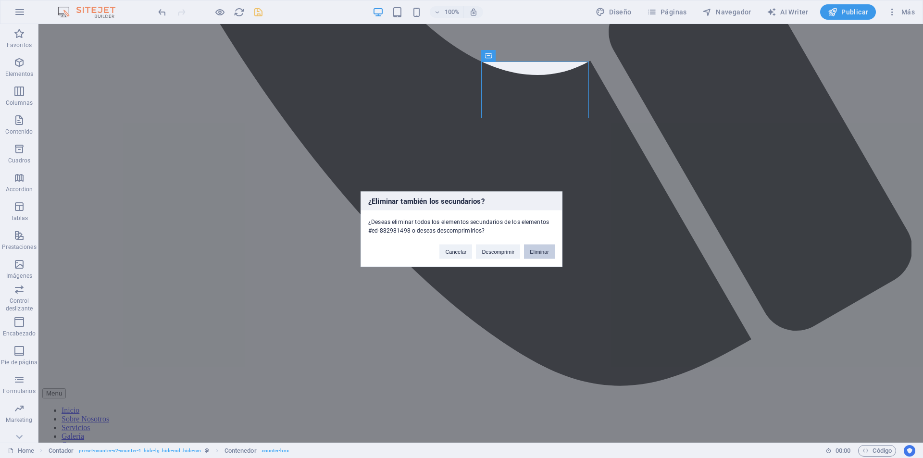
click at [538, 248] on button "Eliminar" at bounding box center [539, 251] width 31 height 14
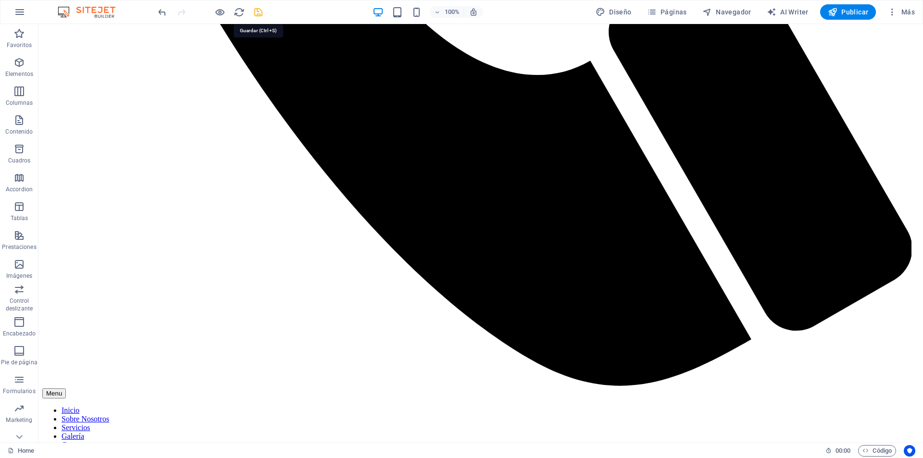
click at [255, 12] on icon "save" at bounding box center [258, 12] width 11 height 11
click at [240, 11] on icon "reload" at bounding box center [239, 12] width 11 height 11
click at [242, 11] on icon "reload" at bounding box center [239, 12] width 11 height 11
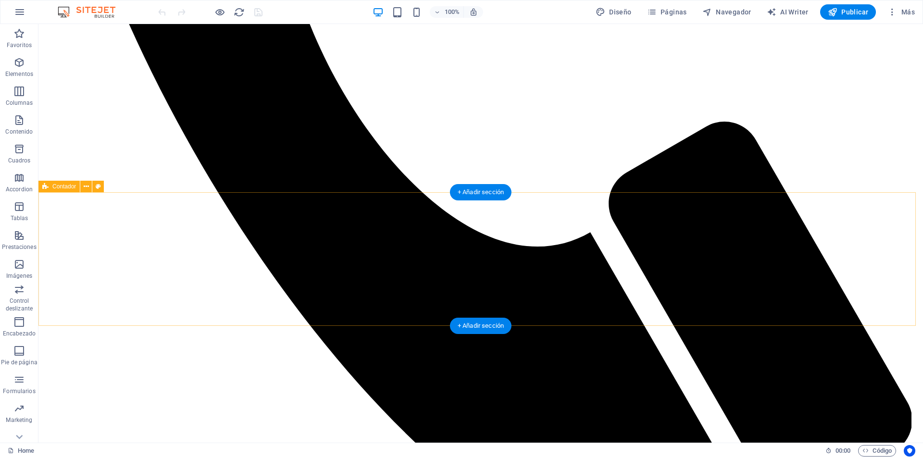
scroll to position [673, 0]
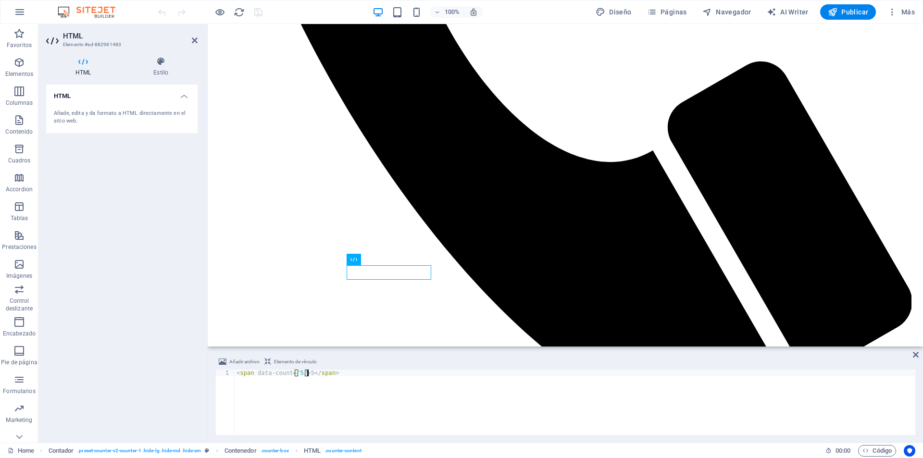
click at [307, 375] on div "< span data-count = "5" > 5 </ span >" at bounding box center [575, 409] width 681 height 79
type textarea "<span data-count="5">0</span>"
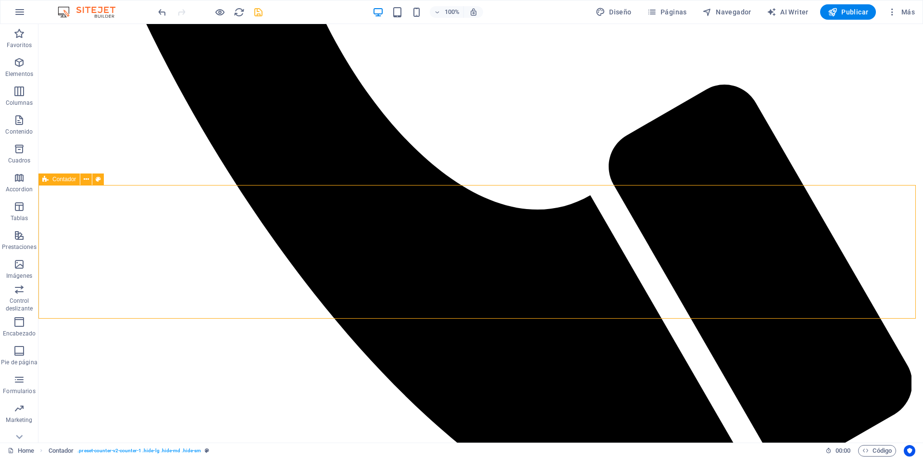
scroll to position [721, 0]
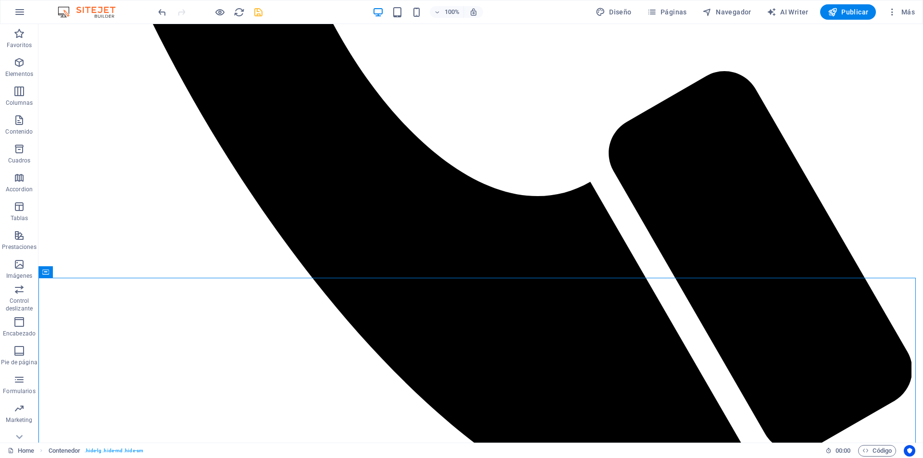
click at [247, 12] on div at bounding box center [210, 11] width 108 height 15
click at [258, 17] on icon "save" at bounding box center [258, 12] width 11 height 11
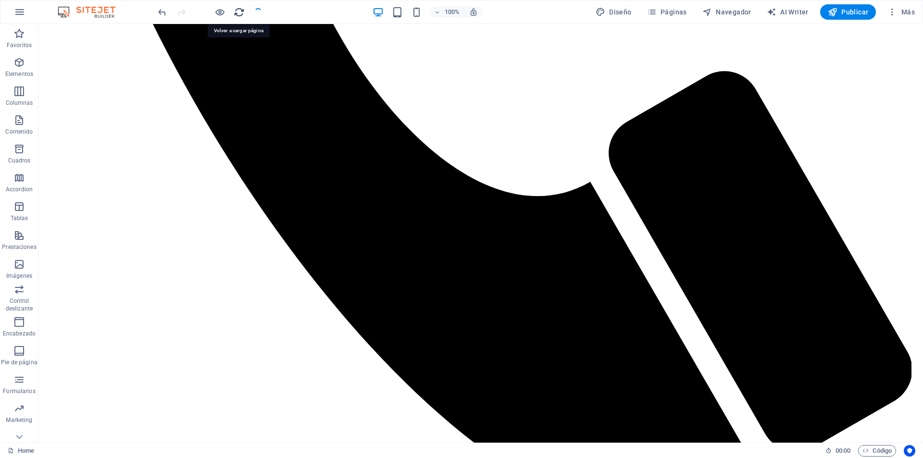
click at [242, 15] on icon "reload" at bounding box center [239, 12] width 11 height 11
click at [241, 12] on icon "reload" at bounding box center [239, 12] width 11 height 11
click at [232, 12] on div at bounding box center [210, 11] width 108 height 15
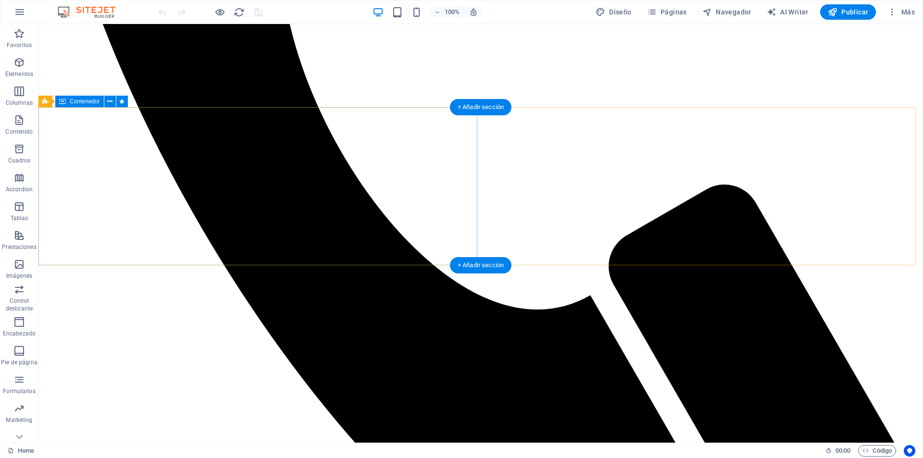
scroll to position [625, 0]
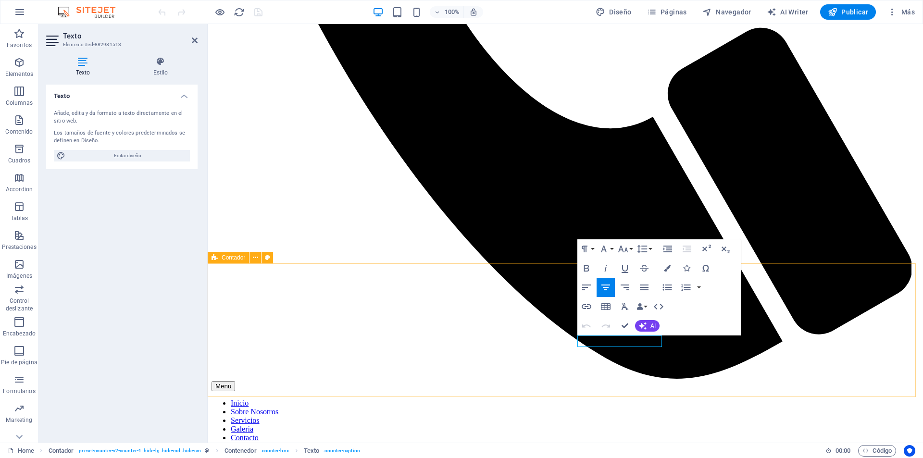
drag, startPoint x: 650, startPoint y: 376, endPoint x: 816, endPoint y: 369, distance: 166.0
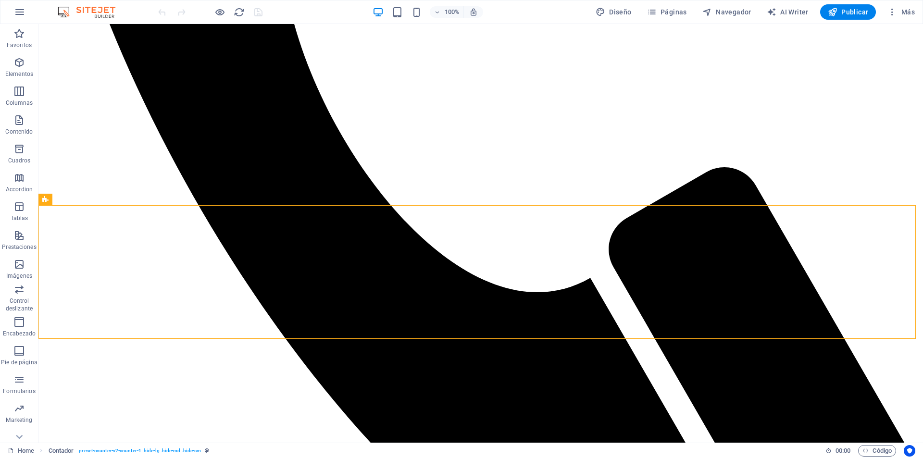
scroll to position [660, 0]
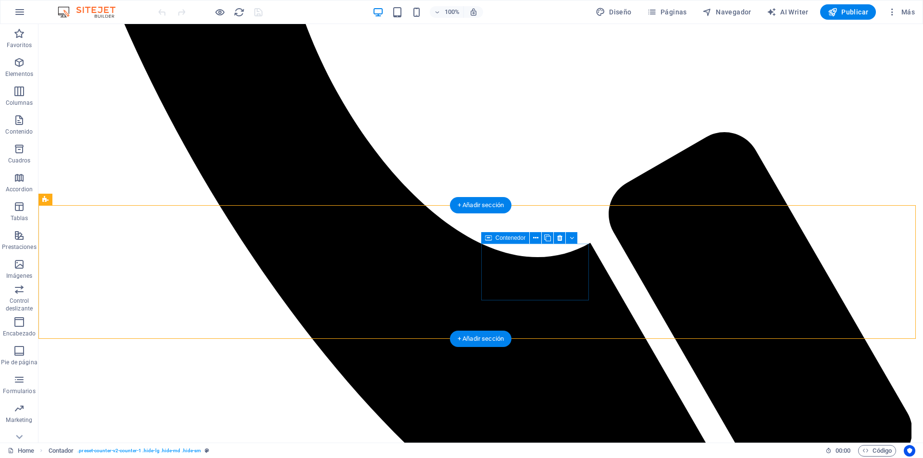
click at [561, 238] on icon at bounding box center [559, 238] width 5 height 10
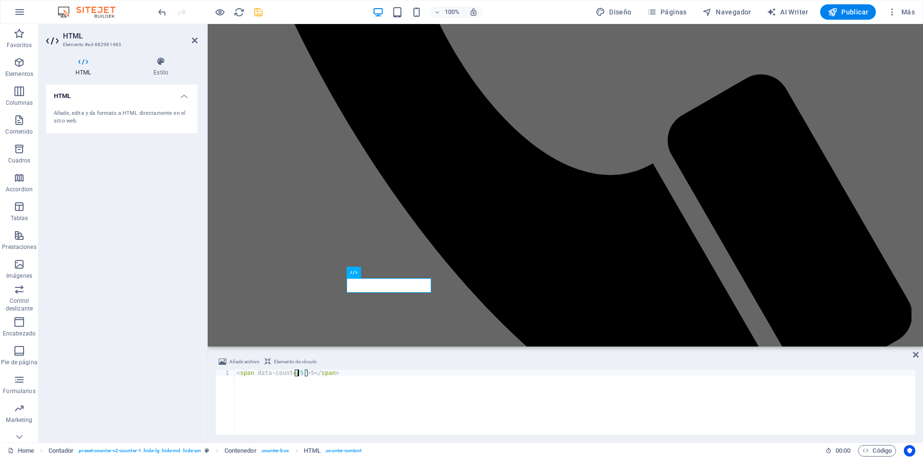
click at [297, 375] on div "< span data-count = "5" > 5 </ span >" at bounding box center [575, 409] width 681 height 79
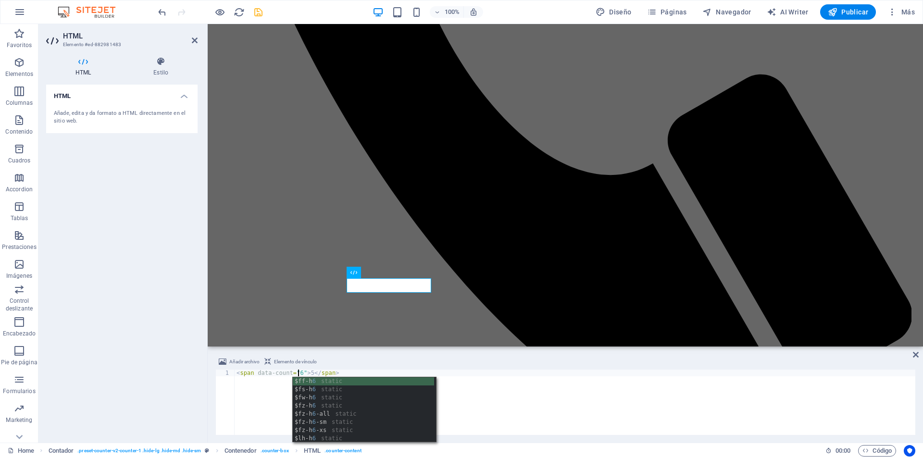
scroll to position [0, 5]
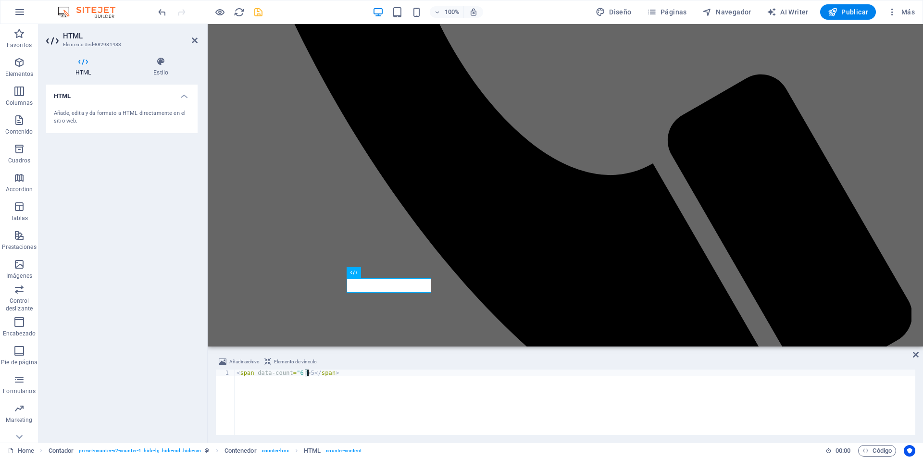
click at [307, 371] on div "< span data-count = "6" > 5 </ span >" at bounding box center [575, 409] width 681 height 79
type textarea "<span data-count="6">0</span>"
click at [157, 323] on div "HTML Añade, edita y da formato a HTML directamente en el sitio web." at bounding box center [121, 260] width 151 height 350
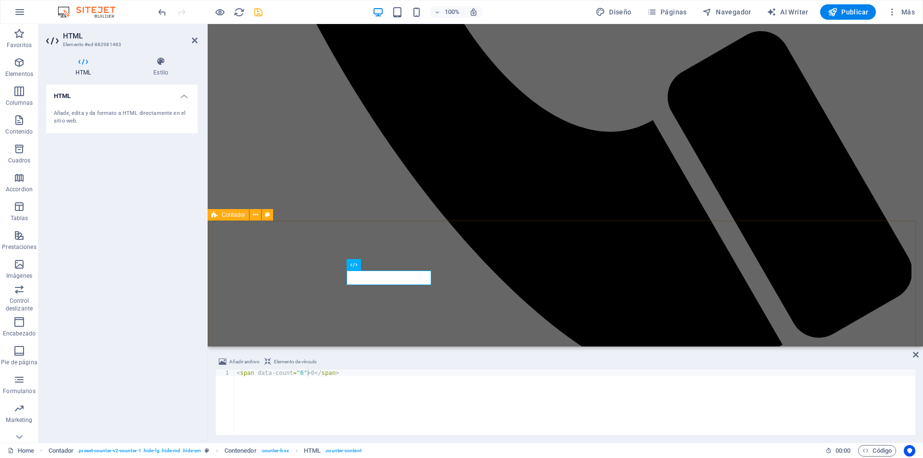
scroll to position [674, 0]
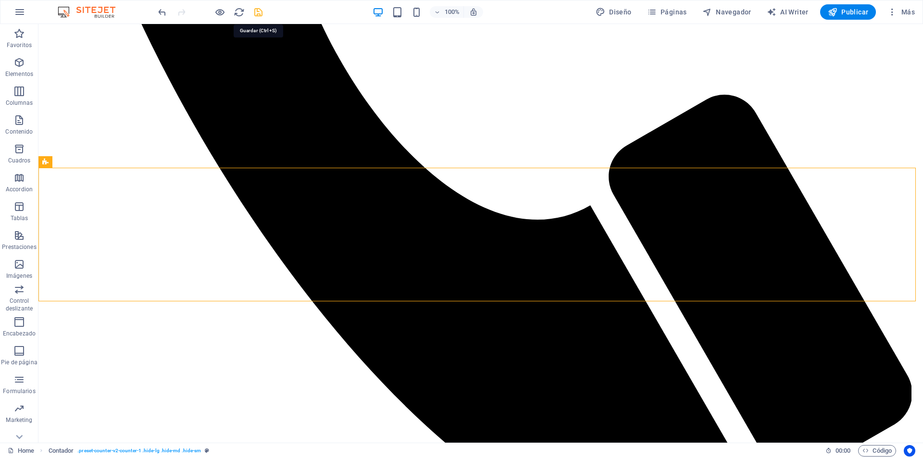
click at [256, 10] on icon "save" at bounding box center [258, 12] width 11 height 11
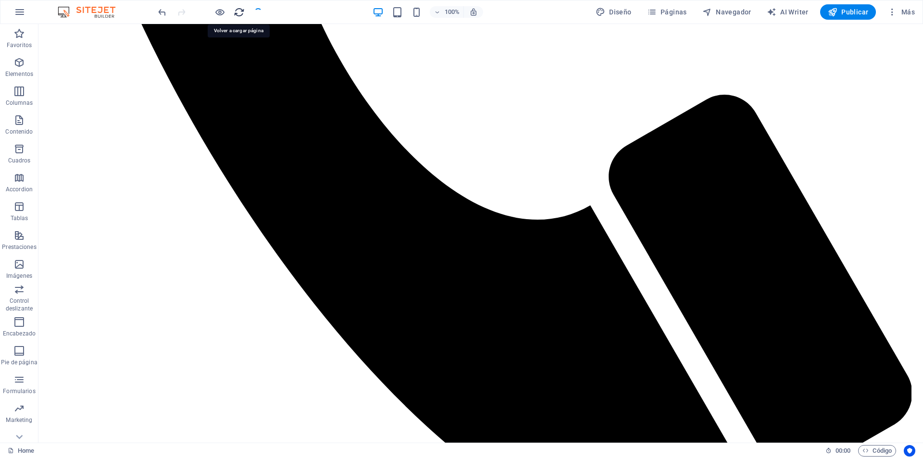
click at [239, 11] on icon "reload" at bounding box center [239, 12] width 11 height 11
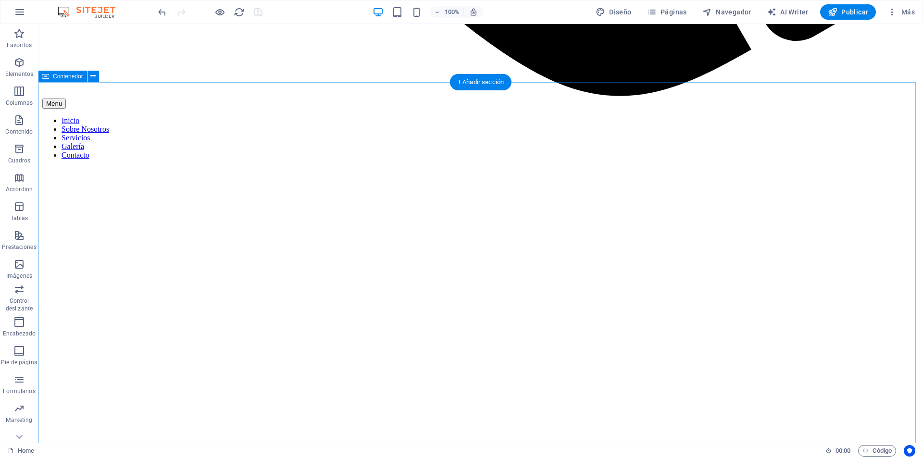
scroll to position [1110, 0]
